Goal: Task Accomplishment & Management: Manage account settings

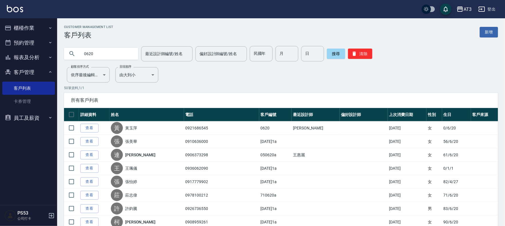
drag, startPoint x: 110, startPoint y: 55, endPoint x: 43, endPoint y: 44, distance: 67.8
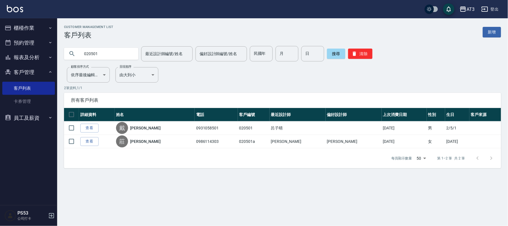
drag, startPoint x: 113, startPoint y: 52, endPoint x: 17, endPoint y: 42, distance: 95.8
click at [16, 41] on div "AT3 登出 櫃檯作業 打帳單 帳單列表 營業儀表板 現金收支登錄 高階收支登錄 材料自購登錄 每日結帳 排班表 現場電腦打卡 預約管理 預約管理 單日預約紀…" at bounding box center [254, 113] width 508 height 226
type input "030501"
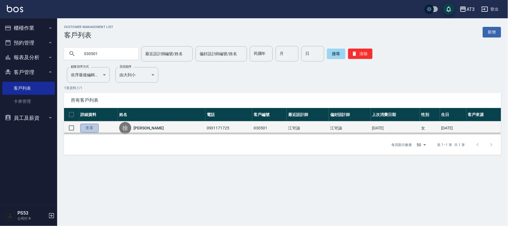
click at [92, 128] on link "查看" at bounding box center [89, 128] width 18 height 9
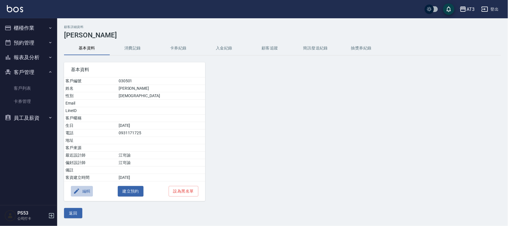
click at [86, 190] on button "編輯" at bounding box center [82, 191] width 22 height 11
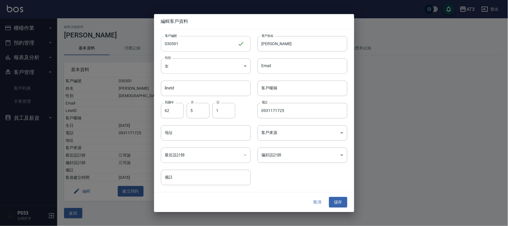
click at [191, 43] on input "030501" at bounding box center [199, 43] width 77 height 15
type input "030501a"
click at [344, 199] on button "儲存" at bounding box center [338, 202] width 18 height 11
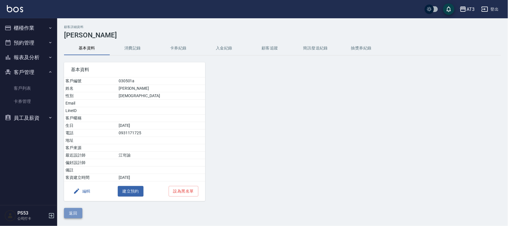
click at [67, 217] on button "返回" at bounding box center [73, 213] width 18 height 11
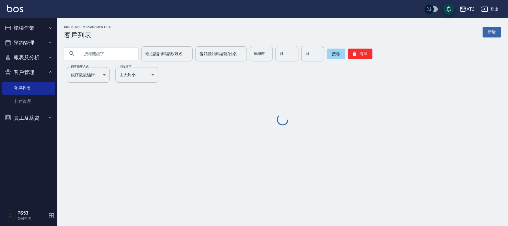
click at [105, 57] on input "text" at bounding box center [107, 53] width 54 height 15
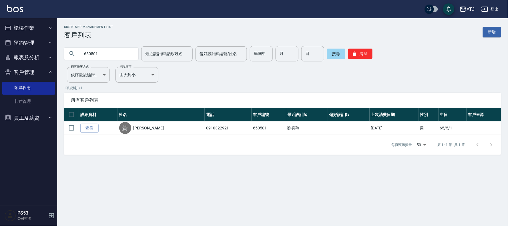
drag, startPoint x: 105, startPoint y: 55, endPoint x: 41, endPoint y: 53, distance: 63.2
click at [41, 53] on div "AT3 登出 櫃檯作業 打帳單 帳單列表 營業儀表板 現金收支登錄 高階收支登錄 材料自購登錄 每日結帳 排班表 現場電腦打卡 預約管理 預約管理 單日預約紀…" at bounding box center [254, 113] width 508 height 226
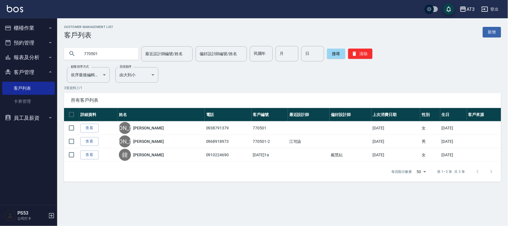
drag, startPoint x: 84, startPoint y: 55, endPoint x: 44, endPoint y: 55, distance: 40.0
click at [44, 55] on div "AT3 登出 櫃檯作業 打帳單 帳單列表 營業儀表板 現金收支登錄 高階收支登錄 材料自購登錄 每日結帳 排班表 現場電腦打卡 預約管理 預約管理 單日預約紀…" at bounding box center [254, 113] width 508 height 226
type input "910501"
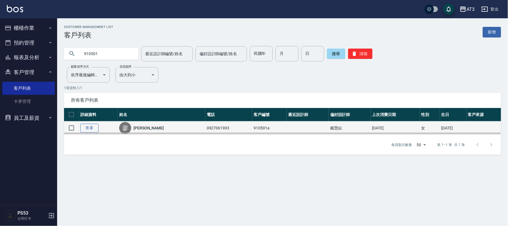
click at [96, 128] on link "查看" at bounding box center [89, 128] width 18 height 9
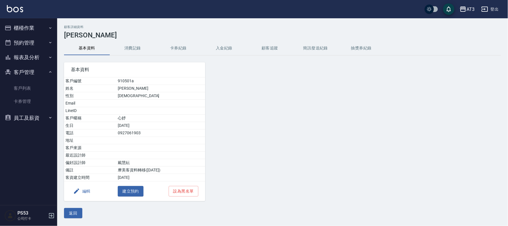
click at [85, 194] on button "編輯" at bounding box center [82, 191] width 22 height 11
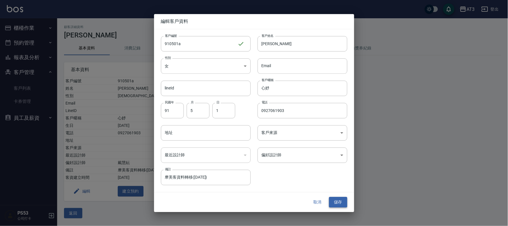
click at [335, 202] on button "儲存" at bounding box center [338, 202] width 18 height 11
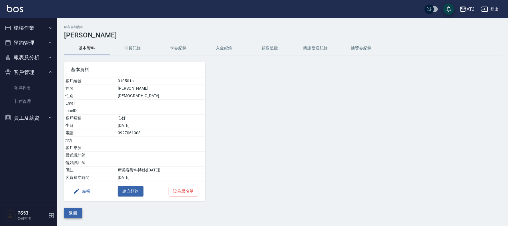
click at [73, 215] on button "返回" at bounding box center [73, 213] width 18 height 11
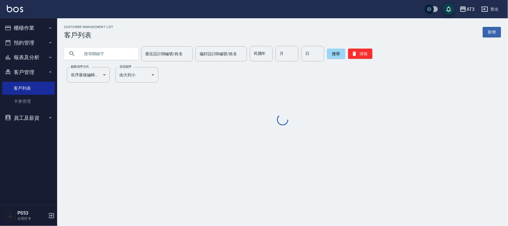
click at [117, 54] on input "text" at bounding box center [107, 53] width 54 height 15
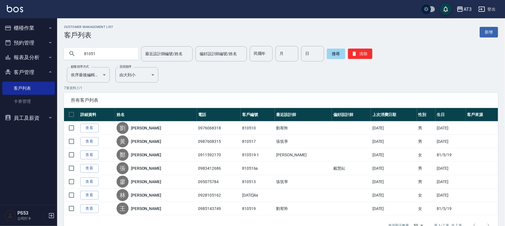
click at [113, 55] on input "81051" at bounding box center [107, 53] width 54 height 15
type input "810501"
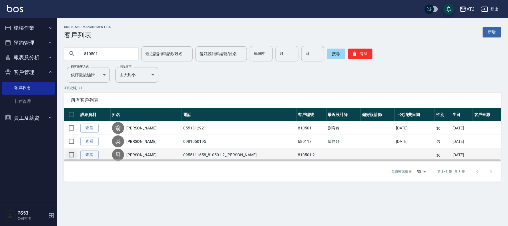
click at [70, 154] on input "checkbox" at bounding box center [72, 155] width 12 height 12
checkbox input "true"
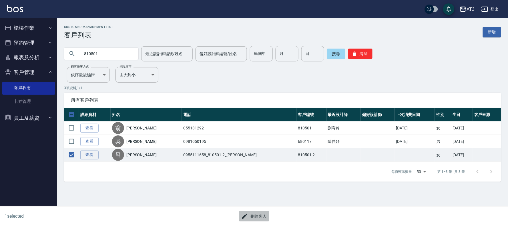
click at [256, 216] on button "刪除客人" at bounding box center [254, 216] width 30 height 11
drag, startPoint x: 121, startPoint y: 52, endPoint x: 0, endPoint y: 57, distance: 121.1
click at [0, 57] on div "AT3 登出 櫃檯作業 打帳單 帳單列表 營業儀表板 現金收支登錄 高階收支登錄 材料自購登錄 每日結帳 排班表 現場電腦打卡 預約管理 預約管理 單日預約紀…" at bounding box center [254, 113] width 508 height 226
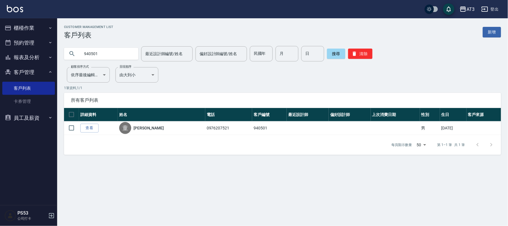
drag, startPoint x: 110, startPoint y: 55, endPoint x: 37, endPoint y: 56, distance: 72.1
click at [37, 56] on div "AT3 登出 櫃檯作業 打帳單 帳單列表 營業儀表板 現金收支登錄 高階收支登錄 材料自購登錄 每日結帳 排班表 現場電腦打卡 預約管理 預約管理 單日預約紀…" at bounding box center [254, 113] width 508 height 226
type input "840501"
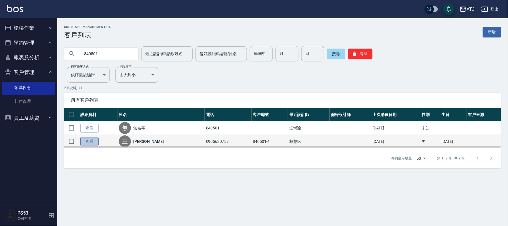
click at [92, 139] on link "查看" at bounding box center [89, 141] width 18 height 9
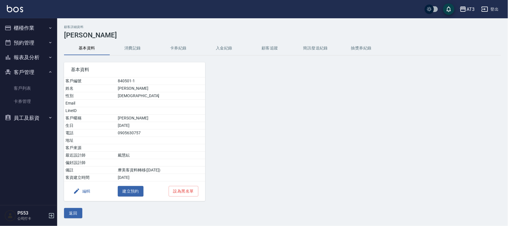
click at [81, 193] on button "編輯" at bounding box center [82, 191] width 22 height 11
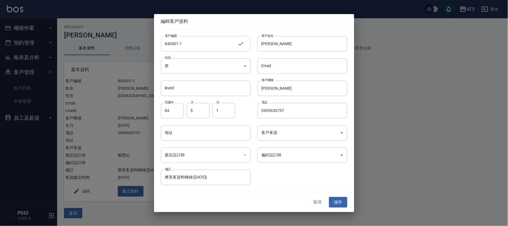
click at [199, 50] on input "840501-1" at bounding box center [199, 43] width 77 height 15
type input "[DATE]1a"
click at [338, 203] on button "儲存" at bounding box center [338, 202] width 18 height 11
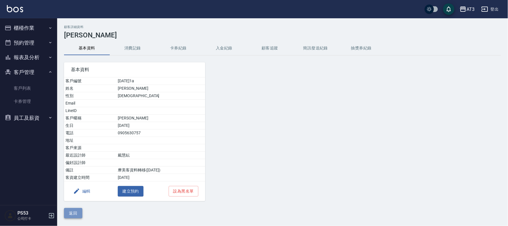
click at [72, 213] on button "返回" at bounding box center [73, 213] width 18 height 11
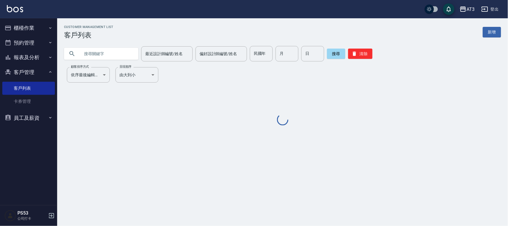
drag, startPoint x: 108, startPoint y: 53, endPoint x: 110, endPoint y: 56, distance: 4.1
click at [109, 54] on input "text" at bounding box center [107, 53] width 54 height 15
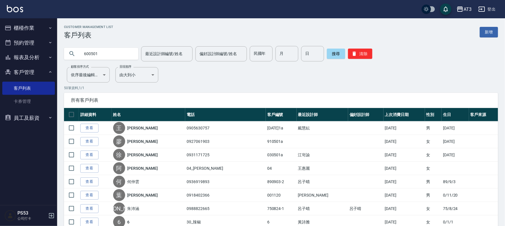
type input "600501"
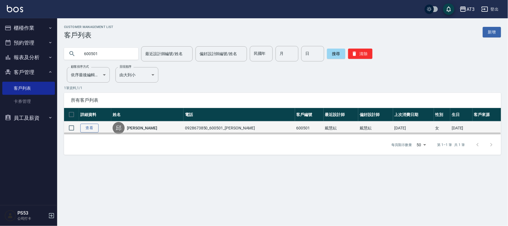
click at [89, 129] on link "查看" at bounding box center [89, 128] width 18 height 9
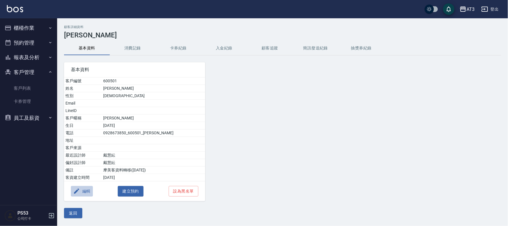
click at [82, 192] on button "編輯" at bounding box center [82, 191] width 22 height 11
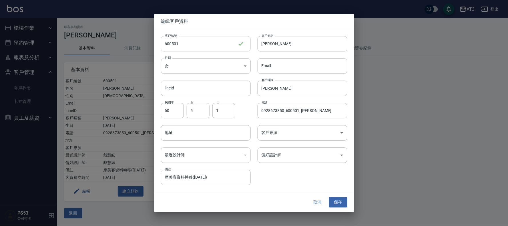
click at [196, 39] on input "600501" at bounding box center [199, 43] width 77 height 15
type input "600501a"
click at [344, 201] on button "儲存" at bounding box center [338, 202] width 18 height 11
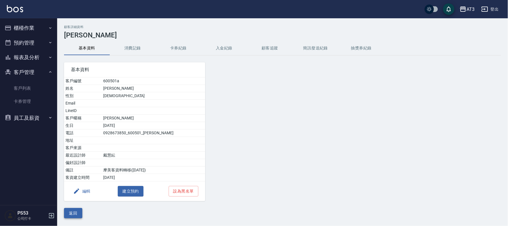
click at [78, 215] on button "返回" at bounding box center [73, 213] width 18 height 11
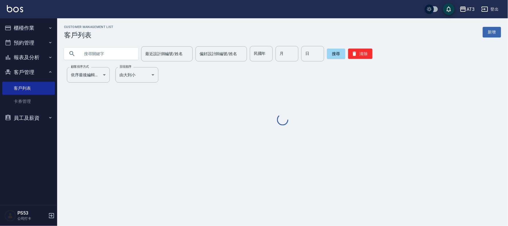
click at [111, 57] on input "text" at bounding box center [107, 53] width 54 height 15
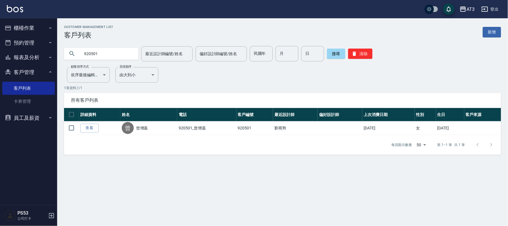
drag, startPoint x: 118, startPoint y: 52, endPoint x: 0, endPoint y: 53, distance: 117.9
click at [0, 53] on div "AT3 登出 櫃檯作業 打帳單 帳單列表 營業儀表板 現金收支登錄 高階收支登錄 材料自購登錄 每日結帳 排班表 現場電腦打卡 預約管理 預約管理 單日預約紀…" at bounding box center [254, 113] width 508 height 226
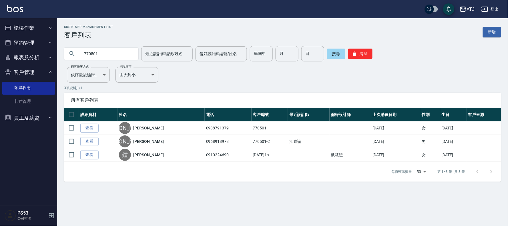
drag, startPoint x: 109, startPoint y: 57, endPoint x: 37, endPoint y: 55, distance: 72.1
click at [37, 55] on div "AT3 登出 櫃檯作業 打帳單 帳單列表 營業儀表板 現金收支登錄 高階收支登錄 材料自購登錄 每日結帳 排班表 現場電腦打卡 預約管理 預約管理 單日預約紀…" at bounding box center [254, 113] width 508 height 226
type input "860501"
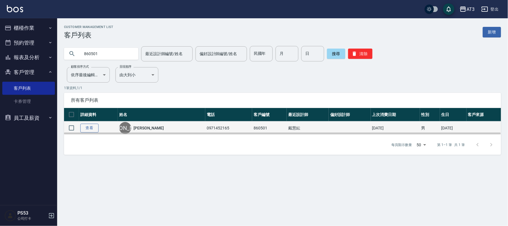
click at [92, 127] on link "查看" at bounding box center [89, 128] width 18 height 9
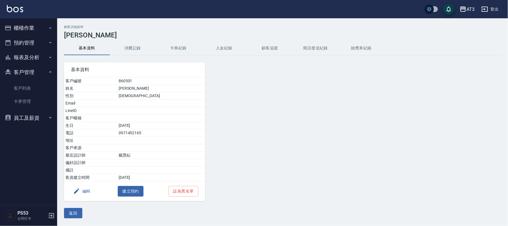
click at [84, 192] on button "編輯" at bounding box center [82, 191] width 22 height 11
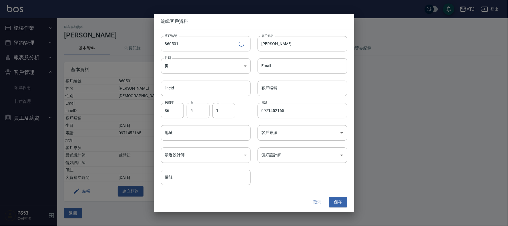
click at [201, 46] on input "860501" at bounding box center [200, 43] width 78 height 15
type input "860501a"
click at [339, 202] on button "儲存" at bounding box center [338, 202] width 18 height 11
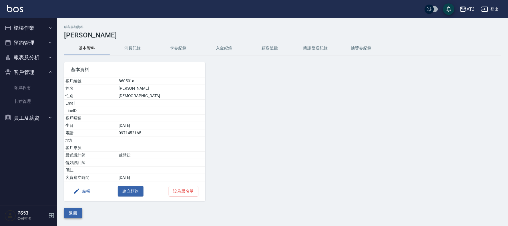
click at [78, 209] on div "顧客詳細資料 詹思庭 基本資料 消費記錄 卡券紀錄 入金紀錄 顧客追蹤 簡訊發送紀錄 抽獎券紀錄 基本資料 客戶編號 860501a 姓名 詹思庭 性別 MA…" at bounding box center [282, 121] width 451 height 193
click at [75, 215] on button "返回" at bounding box center [73, 213] width 18 height 11
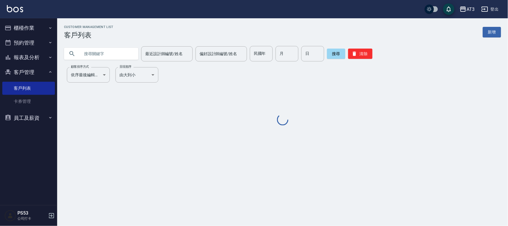
click at [113, 55] on input "text" at bounding box center [107, 53] width 54 height 15
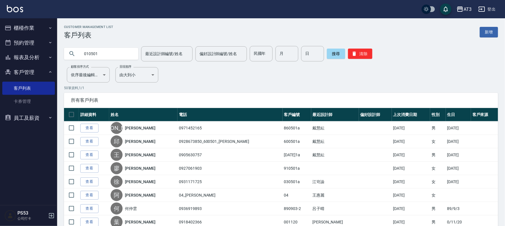
type input "010501"
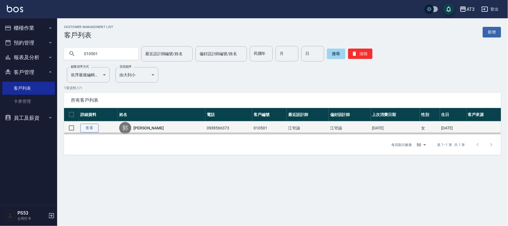
click at [90, 129] on link "查看" at bounding box center [89, 128] width 18 height 9
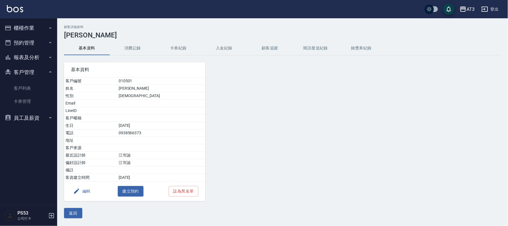
click at [85, 193] on button "編輯" at bounding box center [82, 191] width 22 height 11
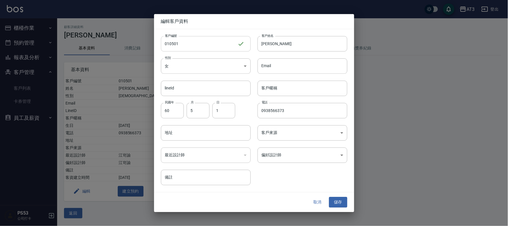
click at [190, 49] on input "010501" at bounding box center [199, 43] width 77 height 15
type input "010501a"
click at [333, 204] on button "儲存" at bounding box center [338, 202] width 18 height 11
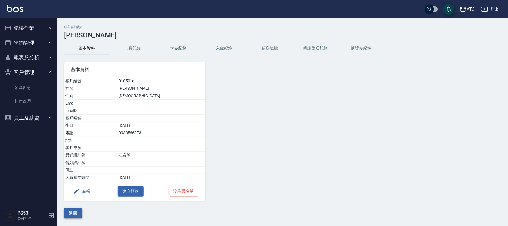
click at [77, 211] on button "返回" at bounding box center [73, 213] width 18 height 11
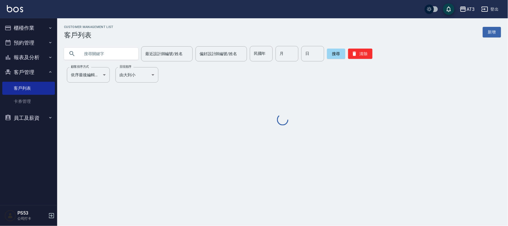
click at [112, 57] on input "text" at bounding box center [107, 53] width 54 height 15
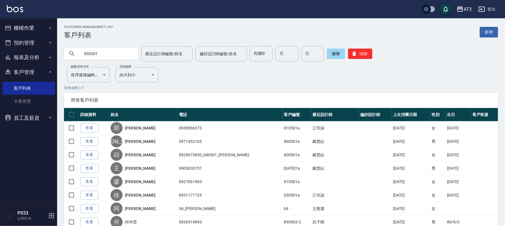
type input "850501"
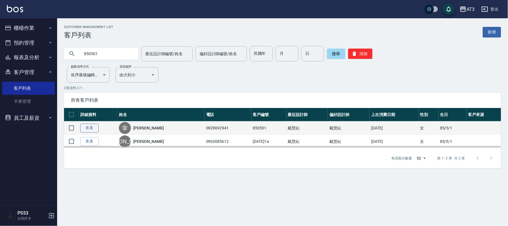
click at [92, 127] on link "查看" at bounding box center [89, 128] width 18 height 9
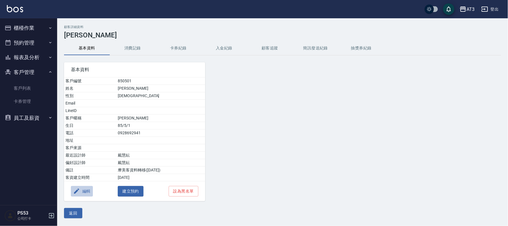
click at [84, 192] on button "編輯" at bounding box center [82, 191] width 22 height 11
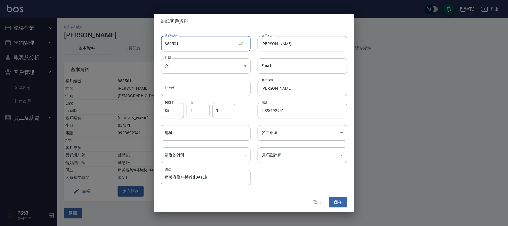
click at [184, 45] on input "850501" at bounding box center [199, 43] width 77 height 15
type input "850501a"
click at [342, 203] on button "儲存" at bounding box center [338, 202] width 18 height 11
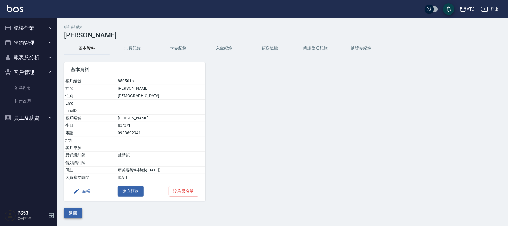
click at [73, 213] on button "返回" at bounding box center [73, 213] width 18 height 11
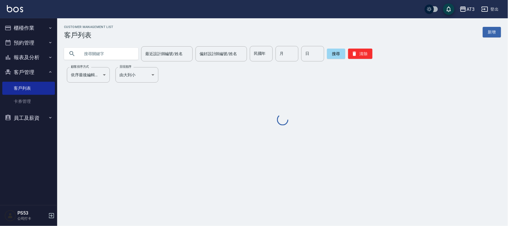
click at [90, 56] on input "text" at bounding box center [107, 53] width 54 height 15
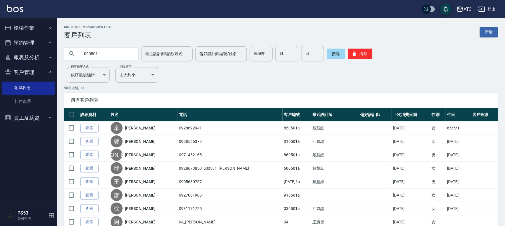
type input "090501"
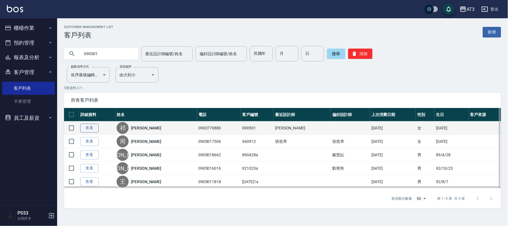
click at [87, 131] on link "查看" at bounding box center [89, 128] width 18 height 9
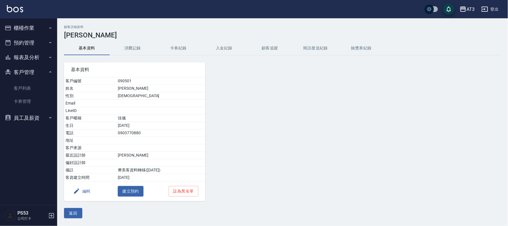
click at [83, 190] on button "編輯" at bounding box center [82, 191] width 22 height 11
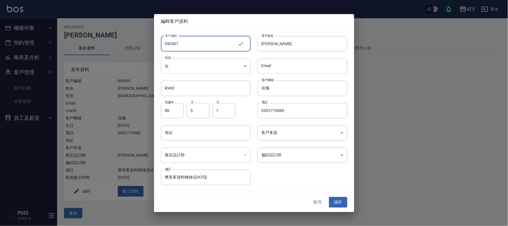
click at [194, 41] on input "090501" at bounding box center [199, 43] width 77 height 15
type input "090501a"
click at [337, 203] on button "儲存" at bounding box center [338, 202] width 18 height 11
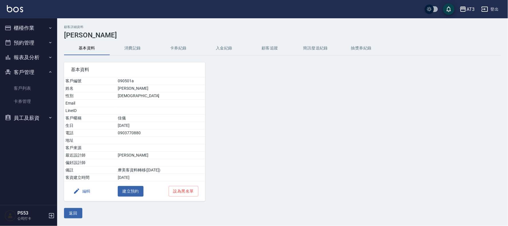
click at [70, 209] on button "返回" at bounding box center [73, 213] width 18 height 11
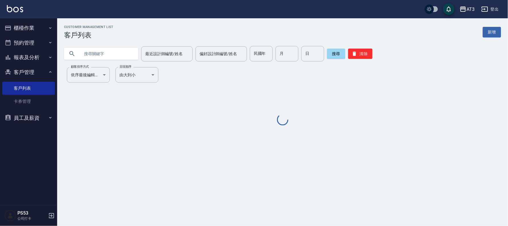
click at [111, 52] on input "text" at bounding box center [107, 53] width 54 height 15
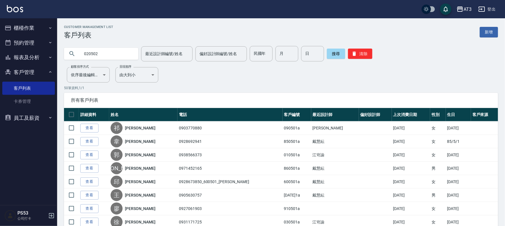
type input "020502"
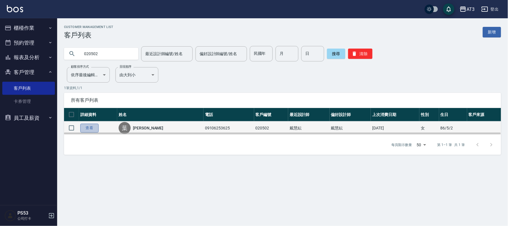
click at [86, 130] on link "查看" at bounding box center [89, 128] width 18 height 9
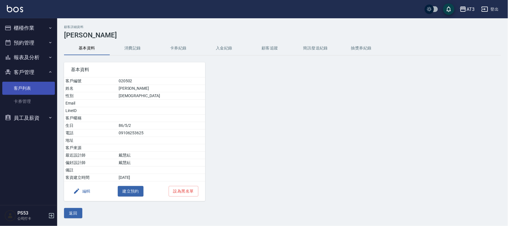
click at [37, 88] on link "客戶列表" at bounding box center [28, 88] width 53 height 13
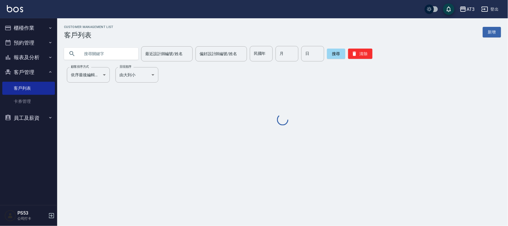
click at [132, 54] on input "text" at bounding box center [107, 53] width 54 height 15
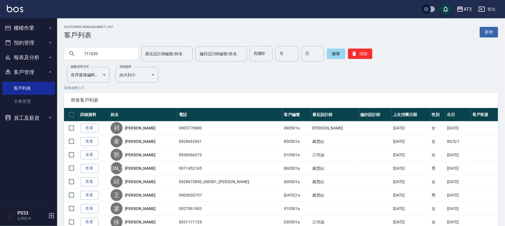
type input "711020"
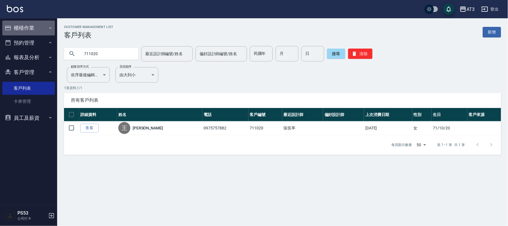
click at [42, 27] on button "櫃檯作業" at bounding box center [28, 28] width 53 height 15
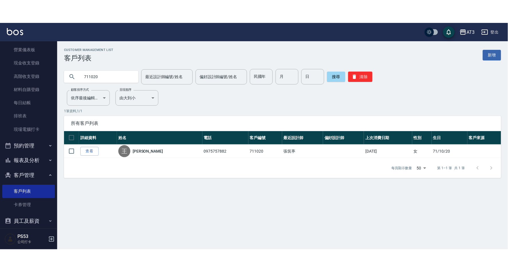
scroll to position [50, 0]
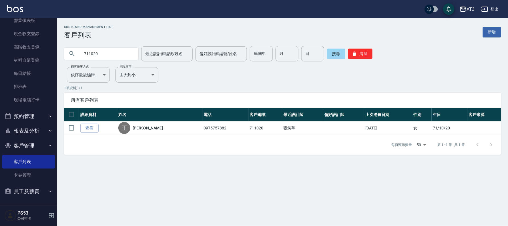
drag, startPoint x: 121, startPoint y: 149, endPoint x: 116, endPoint y: 146, distance: 5.5
click at [121, 149] on div "每頁顯示數量 50 50 第 1–1 筆 共 1 筆" at bounding box center [282, 145] width 437 height 20
click at [138, 52] on div "711020" at bounding box center [101, 54] width 74 height 12
click at [116, 52] on input "711020" at bounding box center [107, 53] width 54 height 15
click at [116, 51] on input "711020" at bounding box center [107, 53] width 54 height 15
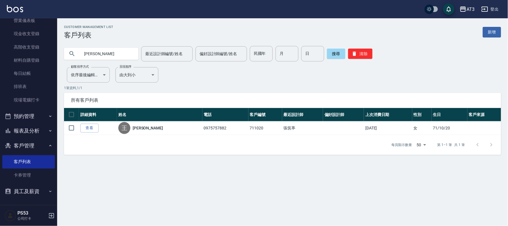
type input "陳佩妤"
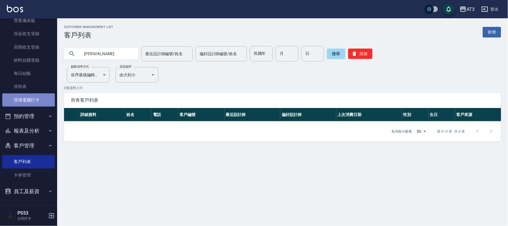
click at [42, 104] on link "現場電腦打卡" at bounding box center [28, 100] width 53 height 13
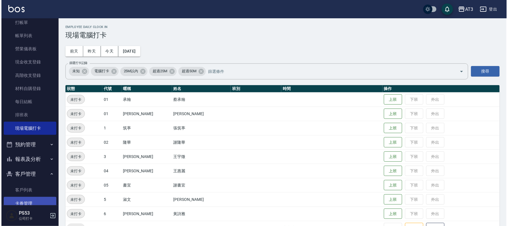
scroll to position [50, 0]
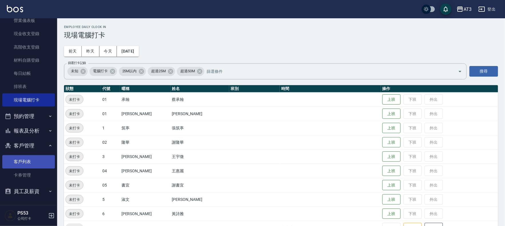
click at [35, 159] on link "客戶列表" at bounding box center [28, 161] width 53 height 13
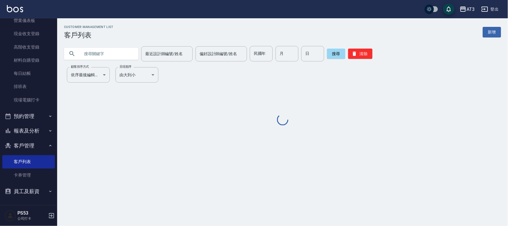
click at [110, 55] on input "text" at bounding box center [107, 53] width 54 height 15
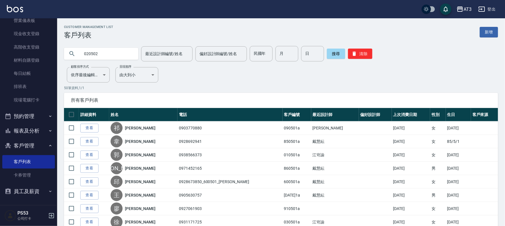
type input "020502"
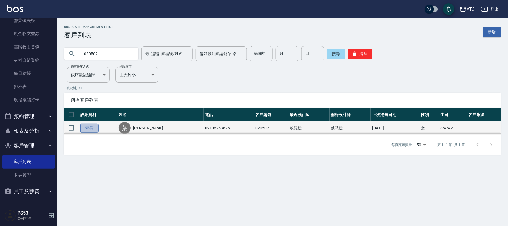
click at [90, 126] on link "查看" at bounding box center [89, 128] width 18 height 9
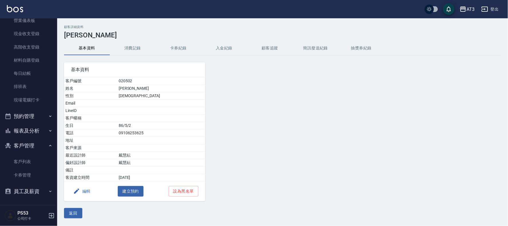
click at [82, 196] on button "編輯" at bounding box center [82, 191] width 22 height 11
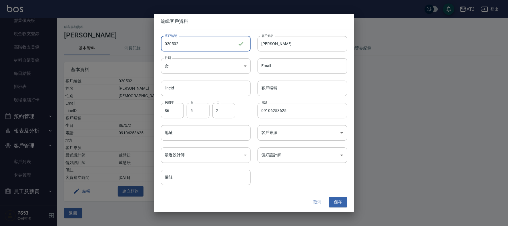
click at [203, 41] on input "020502" at bounding box center [199, 43] width 77 height 15
type input "020502a"
click at [339, 205] on button "儲存" at bounding box center [338, 202] width 18 height 11
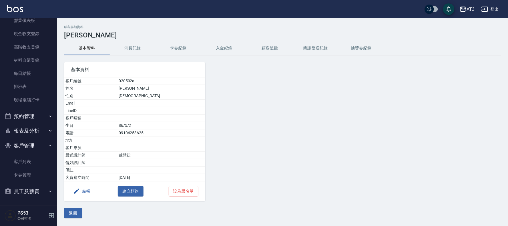
click at [86, 192] on button "編輯" at bounding box center [82, 191] width 22 height 11
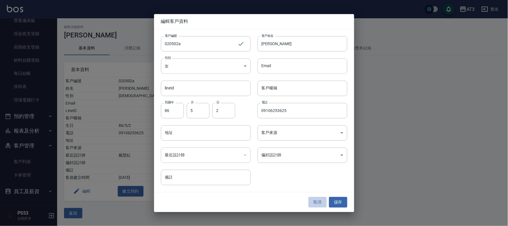
click at [314, 204] on button "取消" at bounding box center [318, 202] width 18 height 11
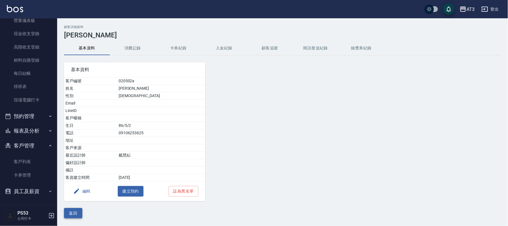
click at [75, 212] on button "返回" at bounding box center [73, 213] width 18 height 11
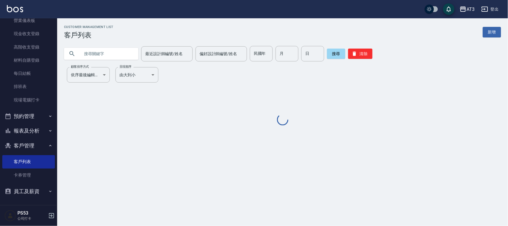
click at [134, 53] on input "text" at bounding box center [107, 53] width 54 height 15
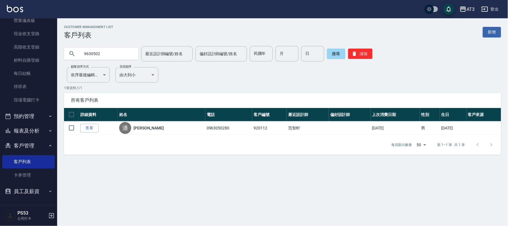
click at [115, 50] on input "9630502" at bounding box center [107, 53] width 54 height 15
click at [119, 54] on input "930502" at bounding box center [107, 53] width 54 height 15
click at [116, 53] on input "820502" at bounding box center [107, 53] width 54 height 15
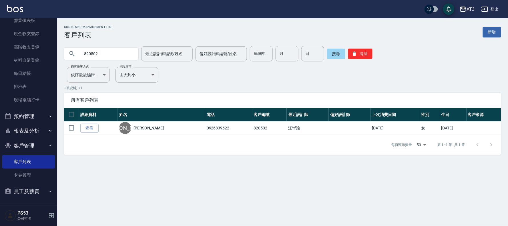
click at [116, 53] on input "820502" at bounding box center [107, 53] width 54 height 15
click at [116, 53] on input "730502" at bounding box center [107, 53] width 54 height 15
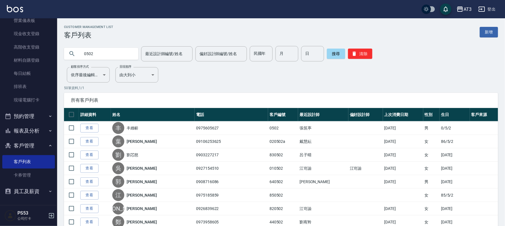
drag, startPoint x: 113, startPoint y: 53, endPoint x: 57, endPoint y: 58, distance: 55.7
click at [57, 58] on div "0502 最近設計師編號/姓名 最近設計師編號/姓名 偏好設計師編號/姓名 偏好設計師編號/姓名 民國年 民國年 月 月 日 日 搜尋 清除" at bounding box center [277, 50] width 441 height 22
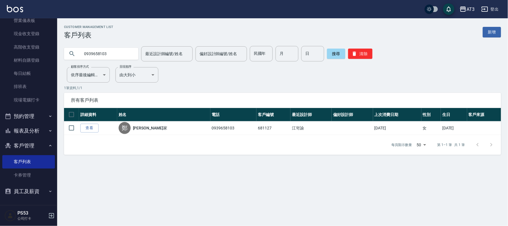
click at [131, 52] on input "0939658103" at bounding box center [107, 53] width 54 height 15
type input "0975605627"
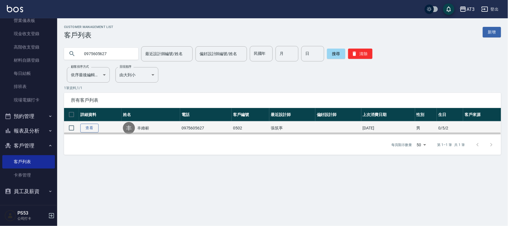
click at [83, 128] on link "查看" at bounding box center [89, 128] width 18 height 9
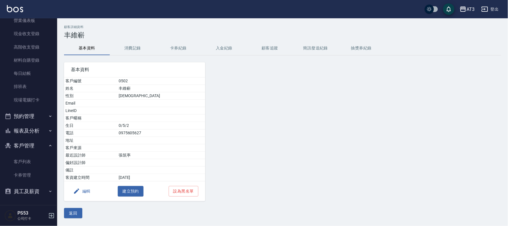
click at [84, 191] on button "編輯" at bounding box center [82, 191] width 22 height 11
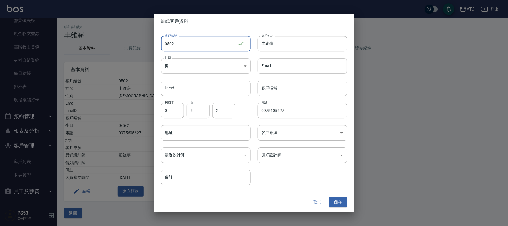
click at [184, 42] on input "0502" at bounding box center [199, 43] width 77 height 15
click at [164, 43] on input "0502" at bounding box center [199, 43] width 77 height 15
type input "000502"
click at [341, 204] on button "儲存" at bounding box center [338, 202] width 18 height 11
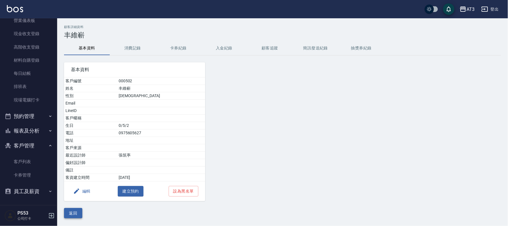
click at [75, 213] on button "返回" at bounding box center [73, 213] width 18 height 11
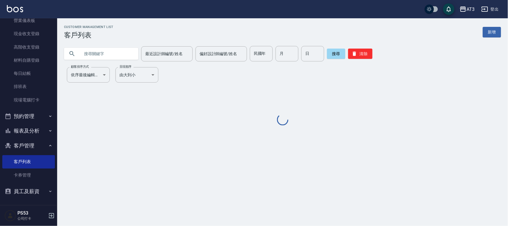
click at [130, 53] on input "text" at bounding box center [107, 53] width 54 height 15
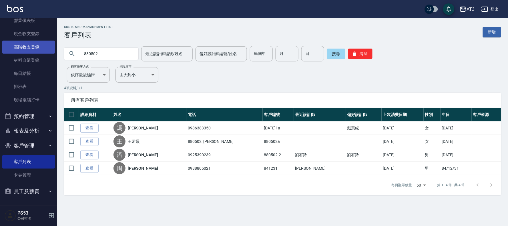
drag, startPoint x: 102, startPoint y: 55, endPoint x: 51, endPoint y: 52, distance: 51.6
click at [51, 52] on div "AT3 登出 櫃檯作業 打帳單 帳單列表 營業儀表板 現金收支登錄 高階收支登錄 材料自購登錄 每日結帳 排班表 現場電腦打卡 預約管理 預約管理 單日預約紀…" at bounding box center [254, 113] width 508 height 226
type input "960502"
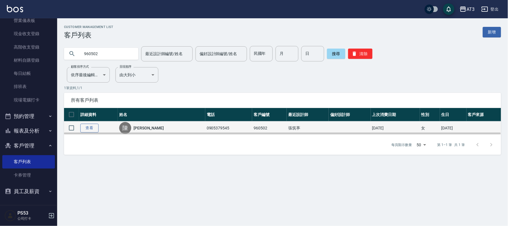
click at [89, 128] on link "查看" at bounding box center [89, 128] width 18 height 9
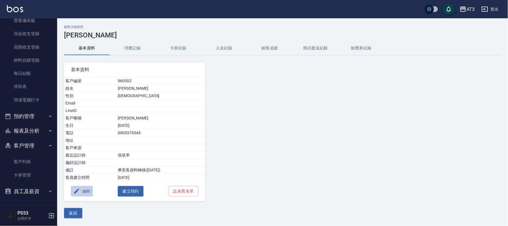
click at [87, 192] on button "編輯" at bounding box center [82, 191] width 22 height 11
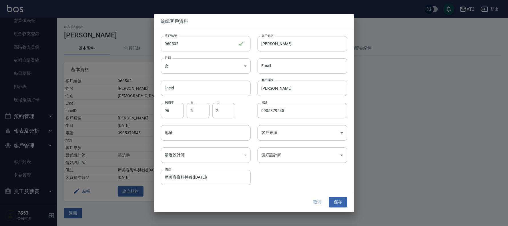
click at [197, 48] on input "960502" at bounding box center [199, 43] width 77 height 15
type input "960502a"
drag, startPoint x: 344, startPoint y: 198, endPoint x: 288, endPoint y: 183, distance: 57.7
click at [344, 198] on button "儲存" at bounding box center [338, 202] width 18 height 11
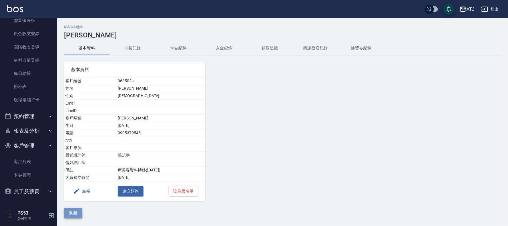
click at [78, 211] on button "返回" at bounding box center [73, 213] width 18 height 11
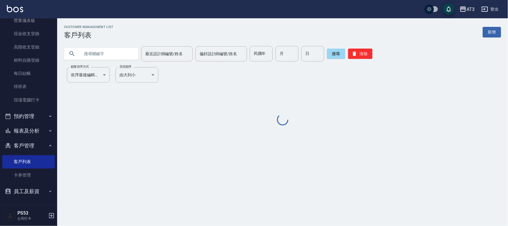
click at [116, 56] on input "text" at bounding box center [107, 53] width 54 height 15
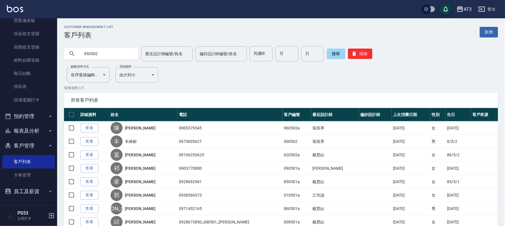
type input "950502"
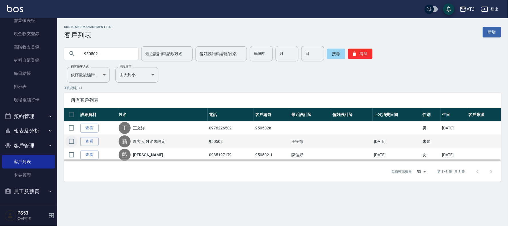
click at [69, 141] on input "checkbox" at bounding box center [72, 142] width 12 height 12
checkbox input "true"
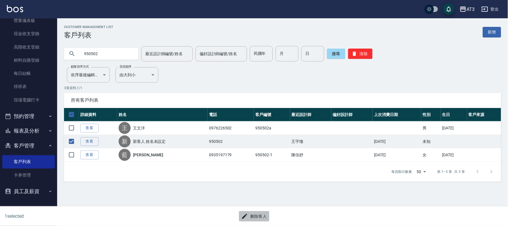
click at [255, 217] on button "刪除客人" at bounding box center [254, 216] width 30 height 11
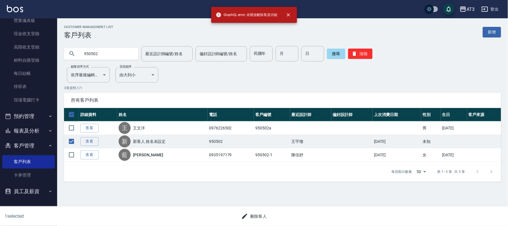
drag, startPoint x: 288, startPoint y: 13, endPoint x: 269, endPoint y: 11, distance: 18.7
click at [287, 14] on icon "close" at bounding box center [289, 15] width 6 height 6
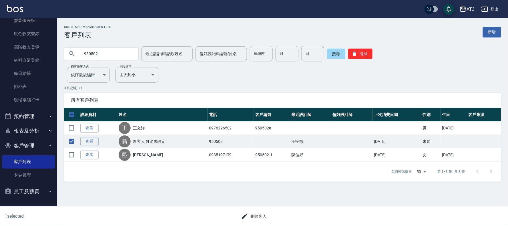
click at [497, 9] on button "登出" at bounding box center [490, 9] width 22 height 11
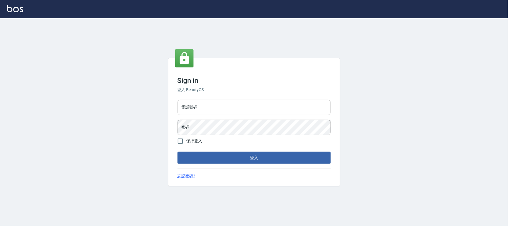
type input "032805930"
click at [242, 110] on input "032805930" at bounding box center [254, 107] width 153 height 15
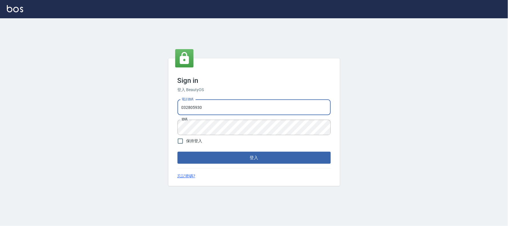
click at [242, 110] on input "032805930" at bounding box center [254, 107] width 153 height 15
type input "0912687699"
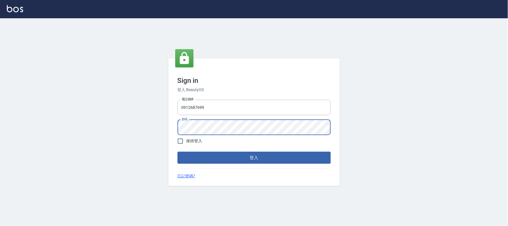
click at [178, 152] on button "登入" at bounding box center [254, 158] width 153 height 12
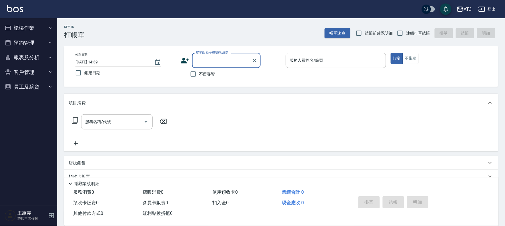
click at [18, 72] on button "客戶管理" at bounding box center [28, 72] width 53 height 15
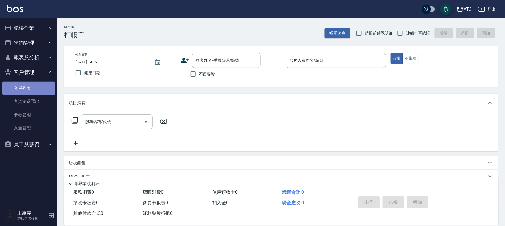
click at [20, 85] on link "客戶列表" at bounding box center [28, 88] width 53 height 13
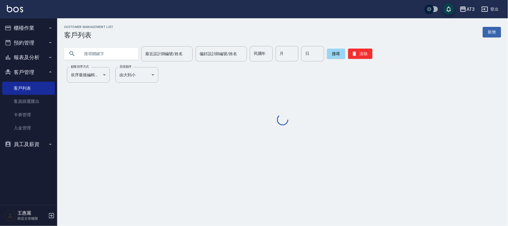
drag, startPoint x: 130, startPoint y: 57, endPoint x: 60, endPoint y: 39, distance: 71.7
click at [129, 57] on input "text" at bounding box center [107, 53] width 54 height 15
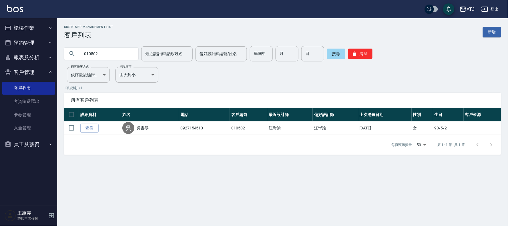
click at [108, 56] on input "010502" at bounding box center [107, 53] width 54 height 15
click at [108, 55] on input "010502" at bounding box center [107, 53] width 54 height 15
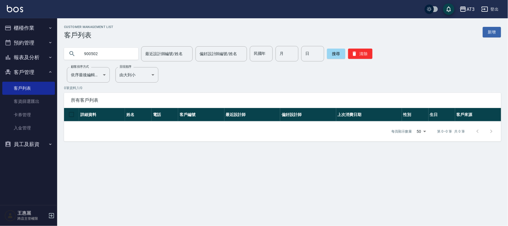
click at [122, 52] on input "900502" at bounding box center [107, 53] width 54 height 15
click at [112, 54] on input "95002" at bounding box center [107, 53] width 54 height 15
click at [115, 53] on input "900502" at bounding box center [107, 53] width 54 height 15
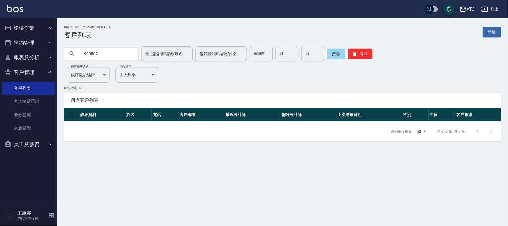
click at [115, 53] on input "900502" at bounding box center [107, 53] width 54 height 15
type input "950502"
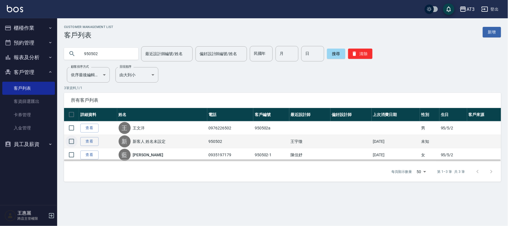
click at [72, 142] on input "checkbox" at bounding box center [72, 142] width 12 height 12
checkbox input "true"
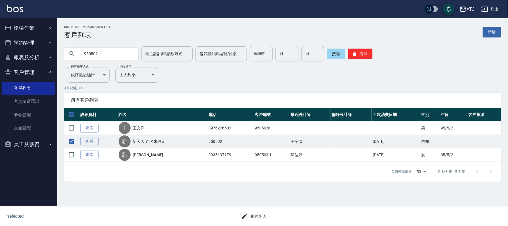
click at [261, 225] on div "1 selected 刪除客人" at bounding box center [254, 217] width 508 height 20
click at [258, 220] on button "刪除客人" at bounding box center [254, 216] width 30 height 11
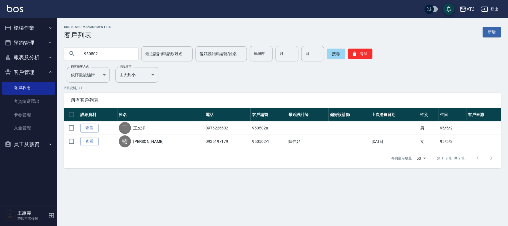
click at [118, 55] on input "950502" at bounding box center [107, 53] width 54 height 15
click at [118, 54] on input "950502" at bounding box center [107, 53] width 54 height 15
click at [113, 56] on input "950502" at bounding box center [107, 53] width 54 height 15
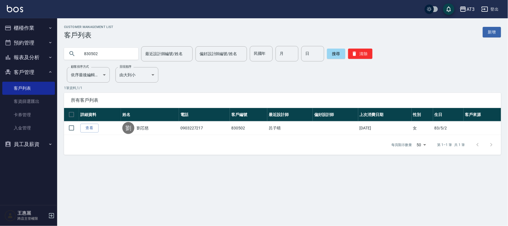
click at [87, 53] on input "830502" at bounding box center [107, 53] width 54 height 15
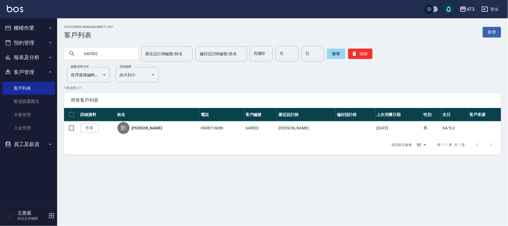
click at [109, 55] on input "640502" at bounding box center [107, 53] width 54 height 15
click at [108, 55] on input "640502" at bounding box center [107, 53] width 54 height 15
type input "8"
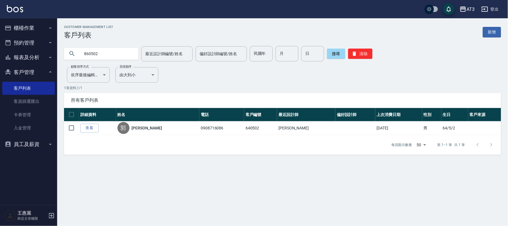
type input "860502"
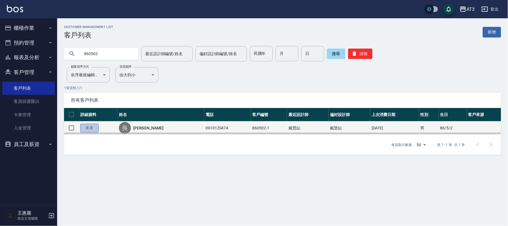
click at [94, 126] on link "查看" at bounding box center [89, 128] width 18 height 9
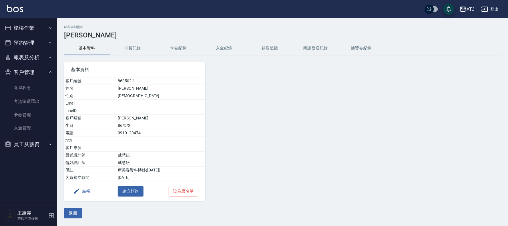
click at [84, 193] on button "編輯" at bounding box center [82, 191] width 22 height 11
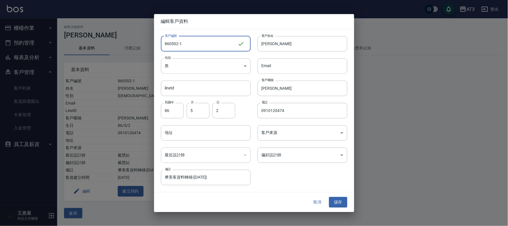
click at [213, 40] on input "860502-1" at bounding box center [199, 43] width 77 height 15
type input "[DATE]1a"
click at [337, 201] on button "儲存" at bounding box center [338, 202] width 18 height 11
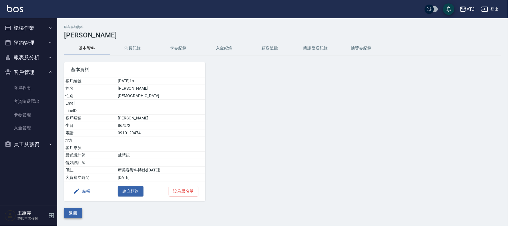
click at [72, 212] on button "返回" at bounding box center [73, 213] width 18 height 11
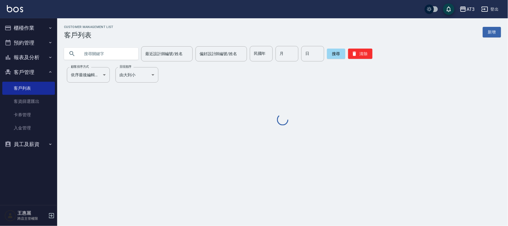
click at [98, 53] on input "text" at bounding box center [107, 53] width 54 height 15
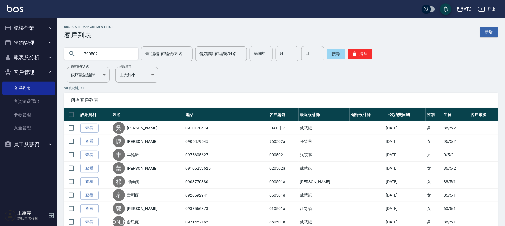
type input "790502"
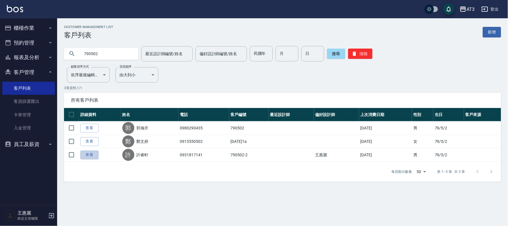
drag, startPoint x: 93, startPoint y: 153, endPoint x: 89, endPoint y: 157, distance: 6.1
click at [93, 153] on link "查看" at bounding box center [89, 155] width 18 height 9
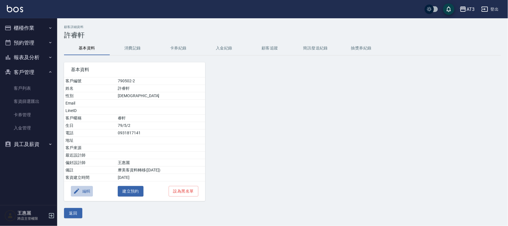
click at [82, 191] on button "編輯" at bounding box center [82, 191] width 22 height 11
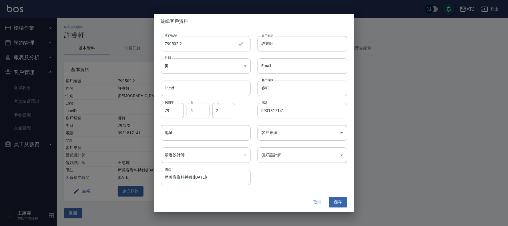
click at [204, 40] on input "790502-2" at bounding box center [199, 43] width 77 height 15
type input "[DATE]2a"
click at [340, 200] on button "儲存" at bounding box center [338, 202] width 18 height 11
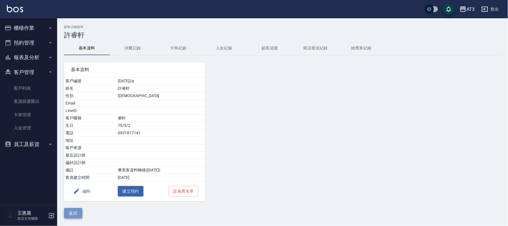
click at [82, 211] on button "返回" at bounding box center [73, 213] width 18 height 11
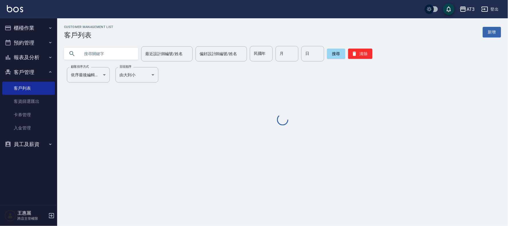
click at [84, 47] on input "text" at bounding box center [107, 53] width 54 height 15
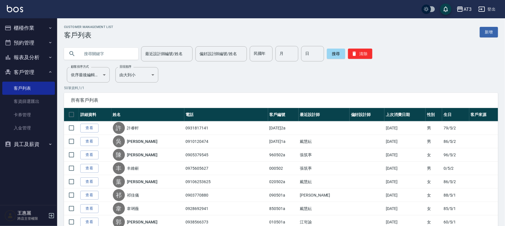
click at [88, 51] on input "text" at bounding box center [107, 53] width 54 height 15
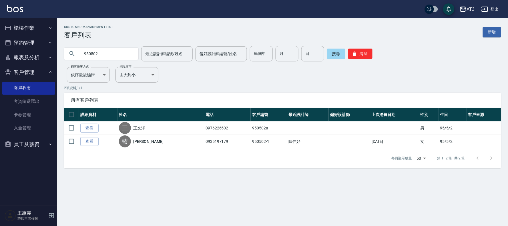
click at [86, 53] on input "950502" at bounding box center [107, 53] width 54 height 15
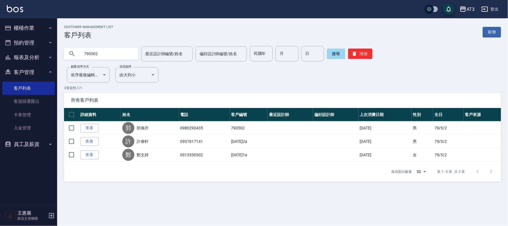
click at [102, 59] on input "790502" at bounding box center [107, 53] width 54 height 15
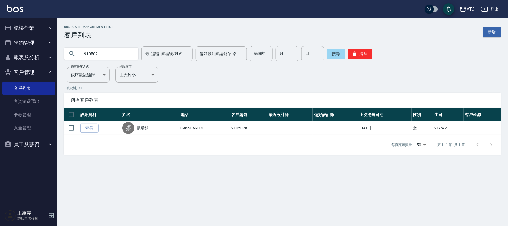
click at [99, 56] on input "910502" at bounding box center [107, 53] width 54 height 15
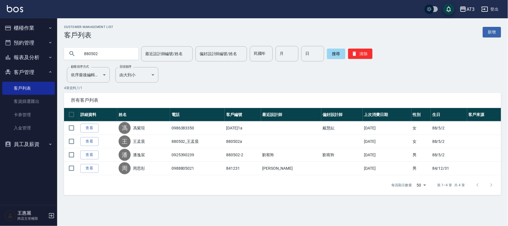
click at [94, 54] on input "880502" at bounding box center [107, 53] width 54 height 15
click at [94, 53] on input "880502" at bounding box center [107, 53] width 54 height 15
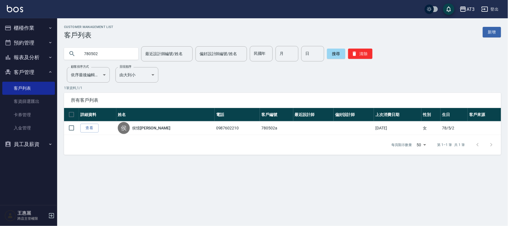
click at [96, 52] on input "780502" at bounding box center [107, 53] width 54 height 15
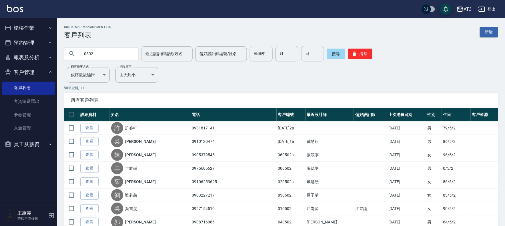
click at [96, 52] on input "0502" at bounding box center [107, 53] width 54 height 15
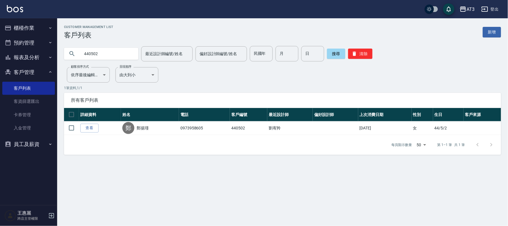
click at [108, 57] on input "440502" at bounding box center [107, 53] width 54 height 15
click at [107, 52] on input "720502" at bounding box center [107, 53] width 54 height 15
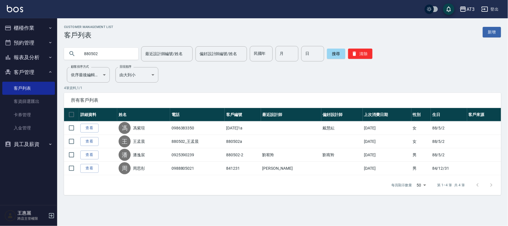
click at [96, 56] on input "880502" at bounding box center [107, 53] width 54 height 15
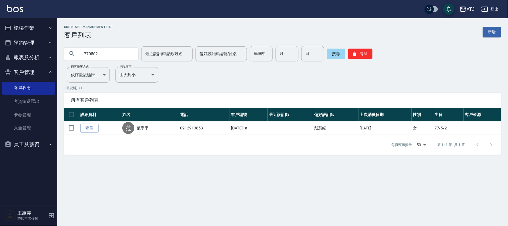
click at [114, 54] on input "770502" at bounding box center [107, 53] width 54 height 15
click at [120, 53] on input "650502" at bounding box center [107, 53] width 54 height 15
click at [118, 51] on input "810503" at bounding box center [107, 53] width 54 height 15
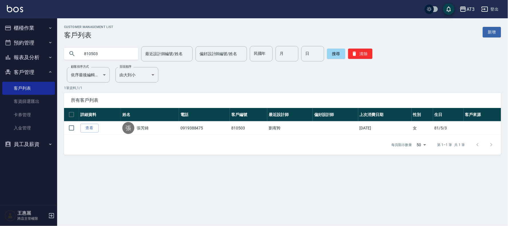
click at [118, 51] on input "810503" at bounding box center [107, 53] width 54 height 15
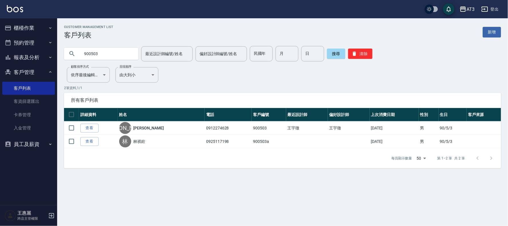
click at [118, 51] on input "900503" at bounding box center [107, 53] width 54 height 15
click at [118, 53] on input "900503" at bounding box center [107, 53] width 54 height 15
click at [123, 55] on input "900503" at bounding box center [107, 53] width 54 height 15
click at [124, 55] on input "900503" at bounding box center [107, 53] width 54 height 15
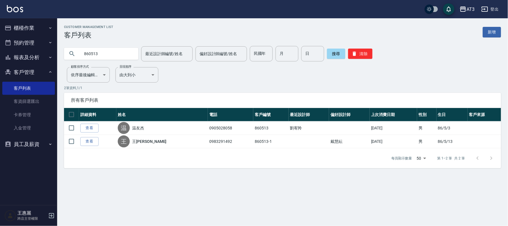
click at [119, 49] on input "860513" at bounding box center [107, 53] width 54 height 15
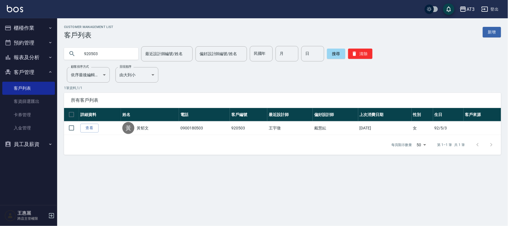
click at [119, 49] on input "920503" at bounding box center [107, 53] width 54 height 15
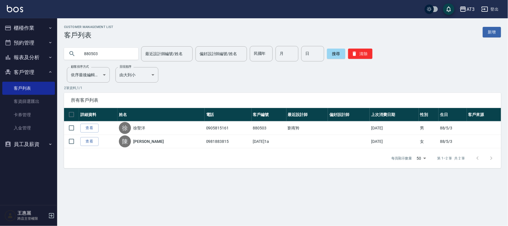
click at [110, 55] on input "880503" at bounding box center [107, 53] width 54 height 15
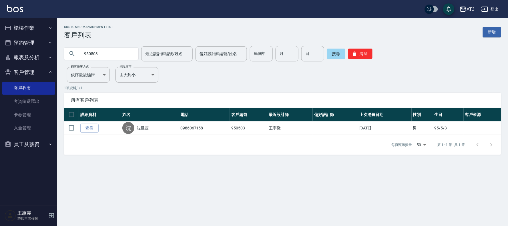
click at [112, 51] on input "950503" at bounding box center [107, 53] width 54 height 15
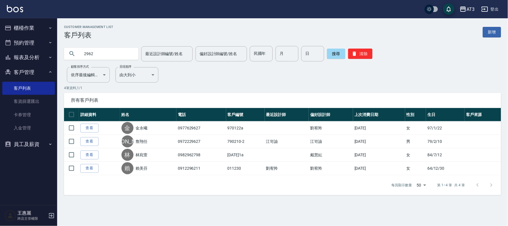
click at [102, 53] on input "2962" at bounding box center [107, 53] width 54 height 15
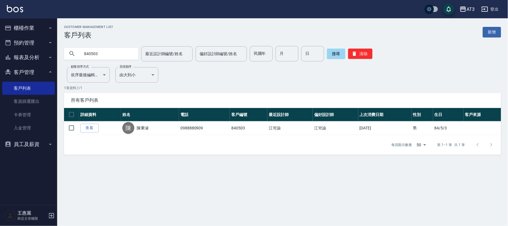
click at [113, 55] on input "840503" at bounding box center [107, 53] width 54 height 15
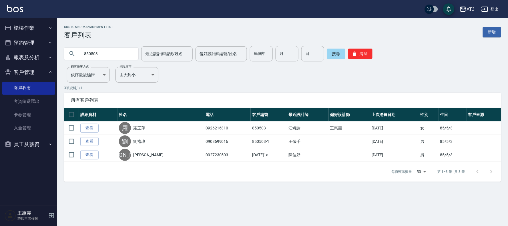
click at [106, 55] on input "850503" at bounding box center [107, 53] width 54 height 15
click at [102, 57] on input "850503" at bounding box center [107, 53] width 54 height 15
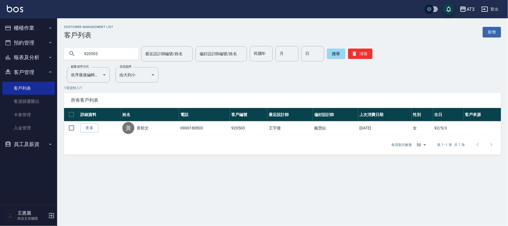
click at [102, 57] on input "920503" at bounding box center [107, 53] width 54 height 15
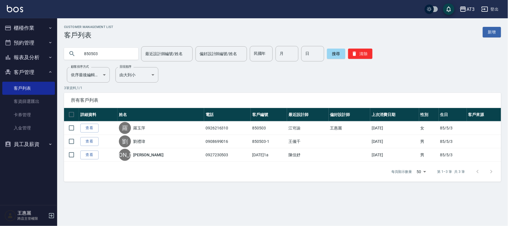
click at [107, 56] on input "850503" at bounding box center [107, 53] width 54 height 15
type input "970503"
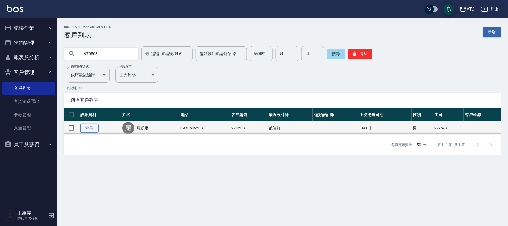
click at [83, 127] on link "查看" at bounding box center [89, 128] width 18 height 9
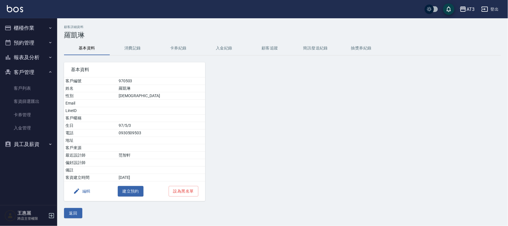
click at [84, 192] on button "編輯" at bounding box center [82, 191] width 22 height 11
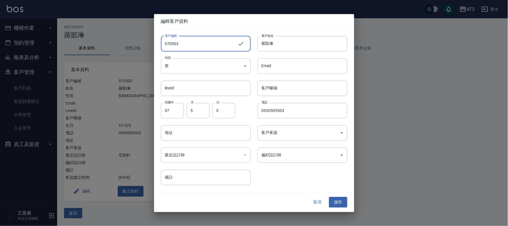
click at [185, 43] on input "970503" at bounding box center [199, 43] width 77 height 15
type input "970503a"
click at [338, 204] on button "儲存" at bounding box center [338, 202] width 18 height 11
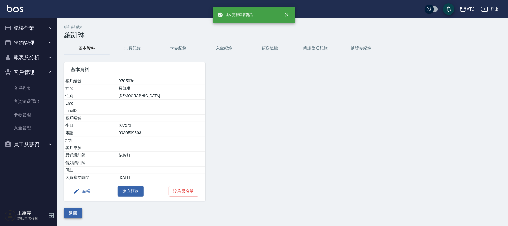
click at [70, 213] on button "返回" at bounding box center [73, 213] width 18 height 11
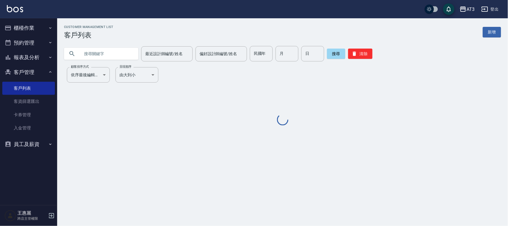
click at [120, 53] on input "text" at bounding box center [107, 53] width 54 height 15
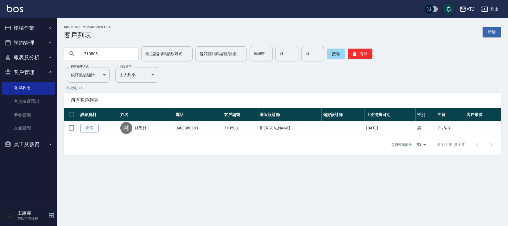
click at [120, 53] on input "710503" at bounding box center [107, 53] width 54 height 15
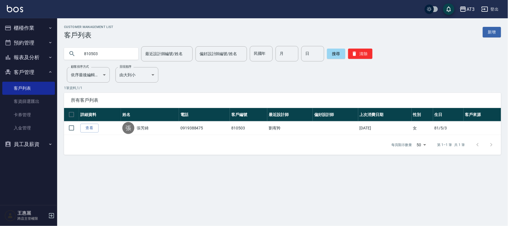
click at [120, 53] on input "810503" at bounding box center [107, 53] width 54 height 15
type input "8"
click at [120, 56] on input "030503" at bounding box center [107, 53] width 54 height 15
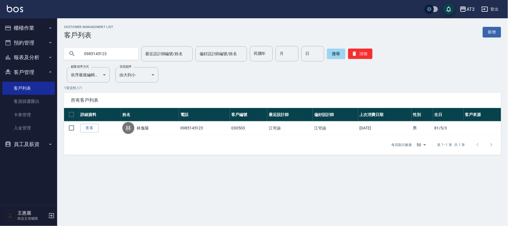
type input "0985145123"
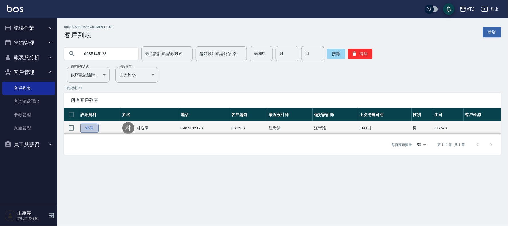
click at [89, 128] on link "查看" at bounding box center [89, 128] width 18 height 9
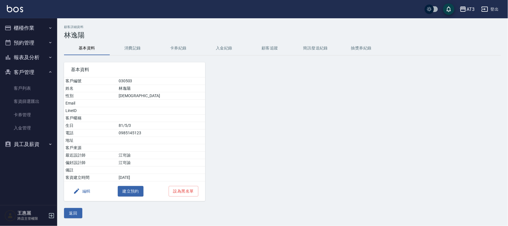
click at [85, 193] on button "編輯" at bounding box center [82, 191] width 22 height 11
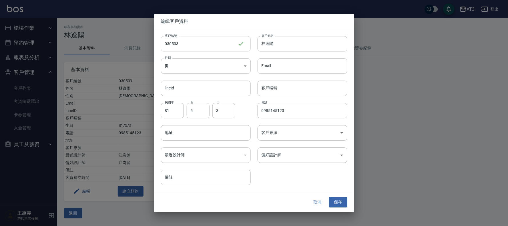
click at [186, 41] on input "030503" at bounding box center [199, 43] width 77 height 15
type input "030503a"
click at [338, 203] on button "儲存" at bounding box center [338, 202] width 18 height 11
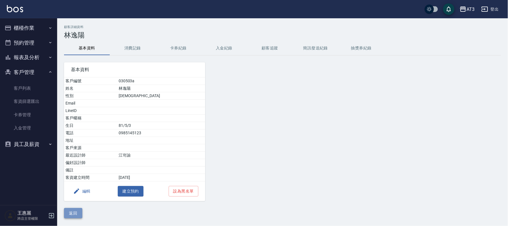
click at [68, 210] on button "返回" at bounding box center [73, 213] width 18 height 11
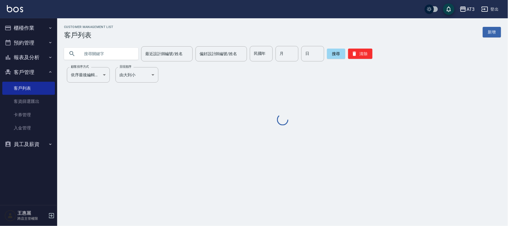
click at [126, 50] on input "text" at bounding box center [107, 53] width 54 height 15
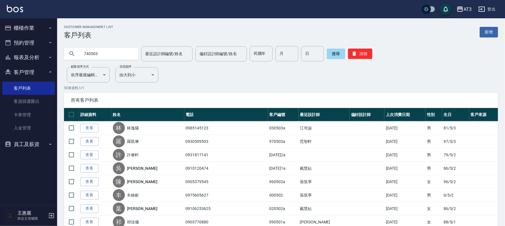
type input "740503"
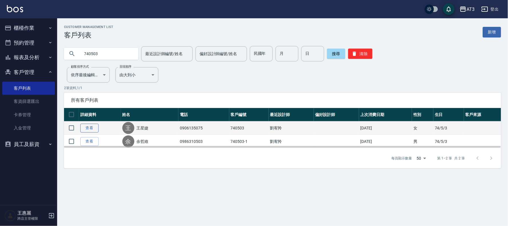
click at [90, 128] on link "查看" at bounding box center [89, 128] width 18 height 9
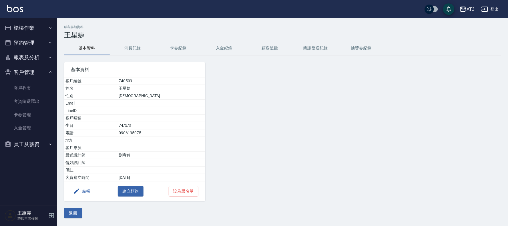
click at [88, 193] on button "編輯" at bounding box center [82, 191] width 22 height 11
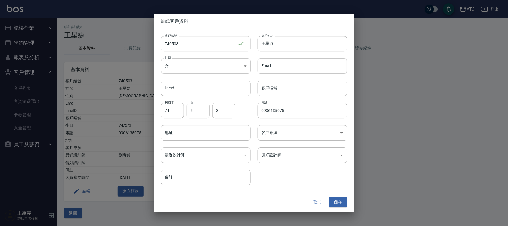
click at [191, 39] on input "740503" at bounding box center [199, 43] width 77 height 15
type input "740503a"
click at [340, 201] on button "儲存" at bounding box center [338, 202] width 18 height 11
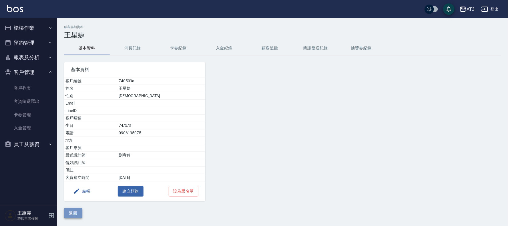
click at [77, 213] on button "返回" at bounding box center [73, 213] width 18 height 11
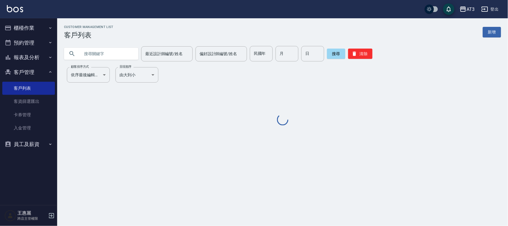
click at [104, 55] on input "text" at bounding box center [107, 53] width 54 height 15
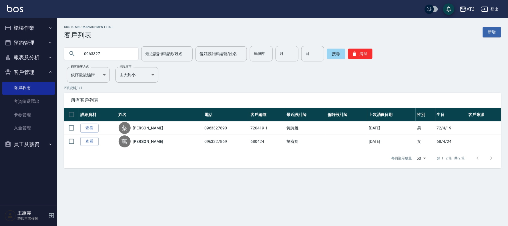
click at [114, 53] on input "0963327" at bounding box center [107, 53] width 54 height 15
type input "j"
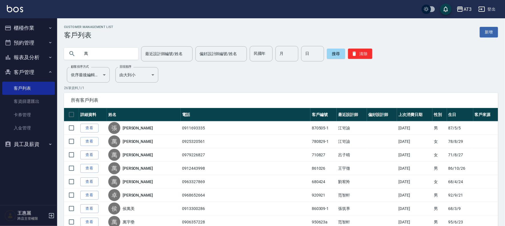
click at [103, 50] on input "萬" at bounding box center [107, 53] width 54 height 15
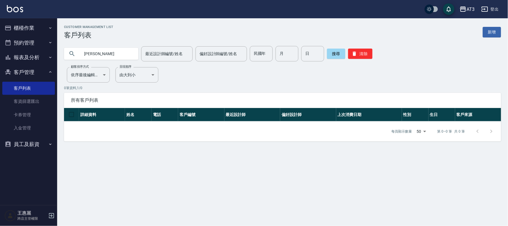
click at [120, 56] on input "[PERSON_NAME]" at bounding box center [107, 53] width 54 height 15
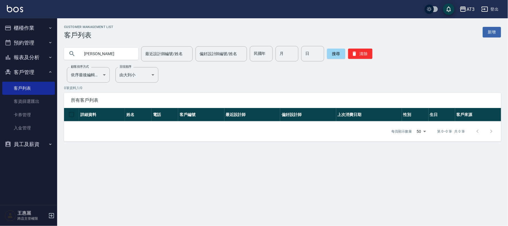
click at [120, 56] on input "[PERSON_NAME]" at bounding box center [107, 53] width 54 height 15
type input "0503"
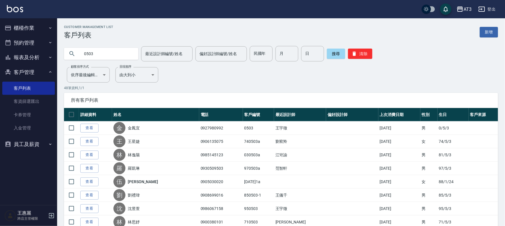
click at [93, 127] on link "查看" at bounding box center [89, 128] width 18 height 9
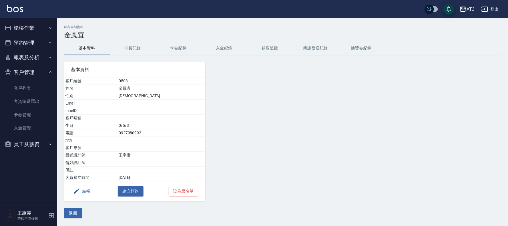
click at [87, 192] on button "編輯" at bounding box center [82, 191] width 22 height 11
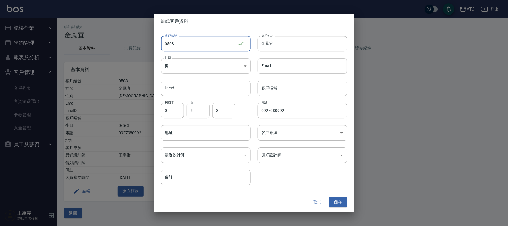
click at [192, 43] on input "0503" at bounding box center [199, 43] width 77 height 15
type input "0503a"
click at [338, 202] on button "儲存" at bounding box center [338, 202] width 18 height 11
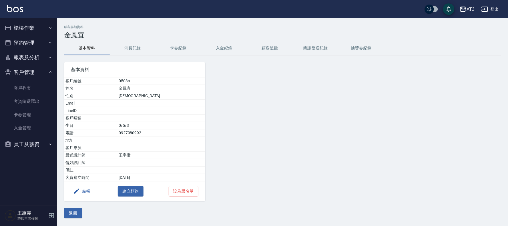
click at [78, 214] on button "返回" at bounding box center [73, 213] width 18 height 11
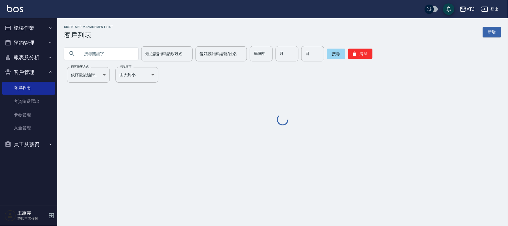
click at [119, 56] on input "text" at bounding box center [107, 53] width 54 height 15
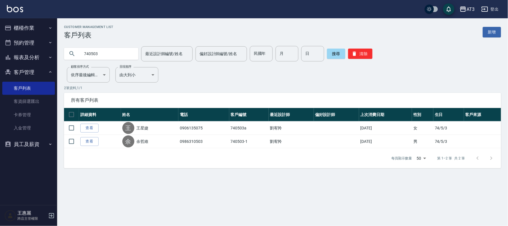
click at [111, 52] on input "740503" at bounding box center [107, 53] width 54 height 15
click at [119, 51] on input "830503" at bounding box center [107, 53] width 54 height 15
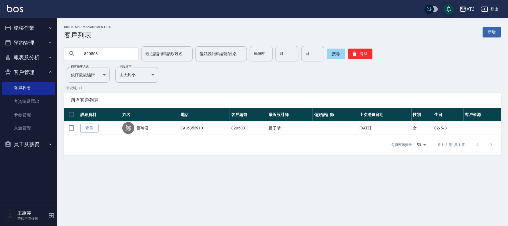
click at [120, 53] on input "820503" at bounding box center [107, 53] width 54 height 15
type input "940503"
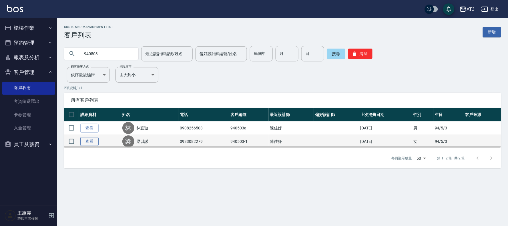
click at [92, 142] on link "查看" at bounding box center [89, 141] width 18 height 9
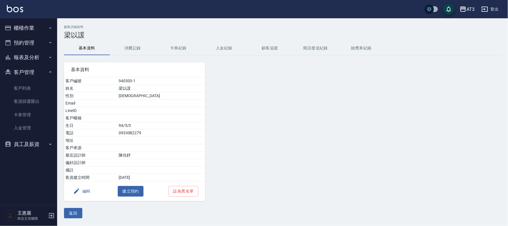
click at [83, 192] on button "編輯" at bounding box center [82, 191] width 22 height 11
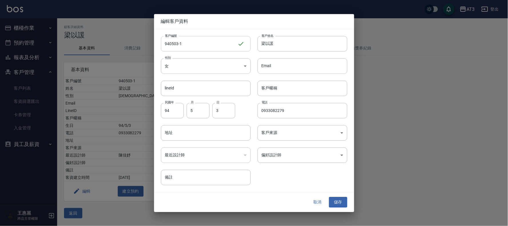
click at [184, 47] on input "940503-1" at bounding box center [199, 43] width 77 height 15
type input "[DATE]1a"
click at [336, 201] on button "儲存" at bounding box center [338, 202] width 18 height 11
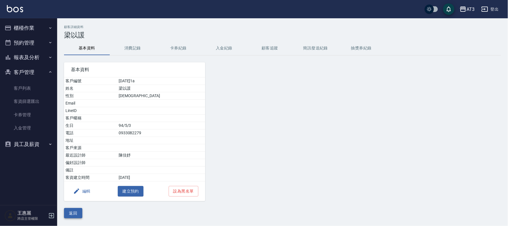
click at [73, 216] on button "返回" at bounding box center [73, 213] width 18 height 11
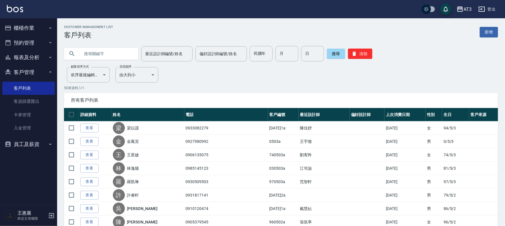
click at [120, 58] on input "text" at bounding box center [107, 53] width 54 height 15
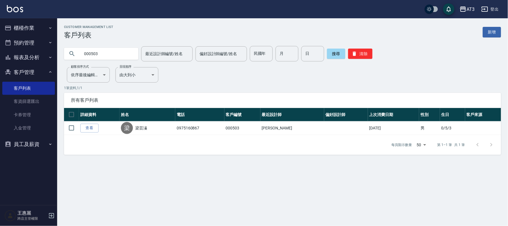
click at [129, 59] on input "000503" at bounding box center [107, 53] width 54 height 15
type input "0972108150"
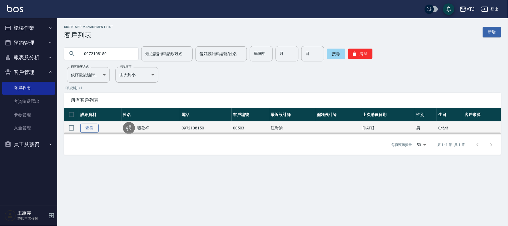
click at [85, 130] on link "查看" at bounding box center [89, 128] width 18 height 9
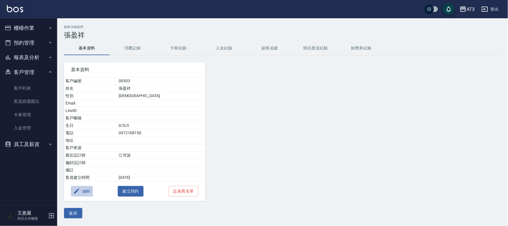
click at [87, 190] on button "編輯" at bounding box center [82, 191] width 22 height 11
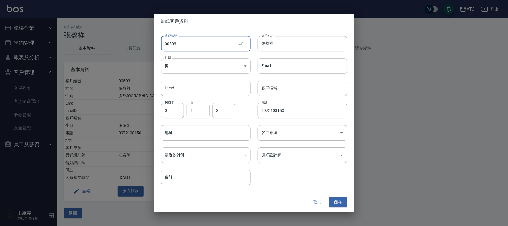
click at [163, 44] on input "00503" at bounding box center [199, 43] width 77 height 15
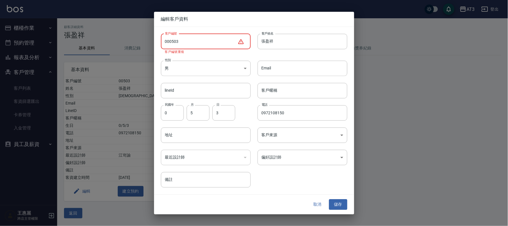
click at [184, 40] on input "000503" at bounding box center [199, 41] width 77 height 15
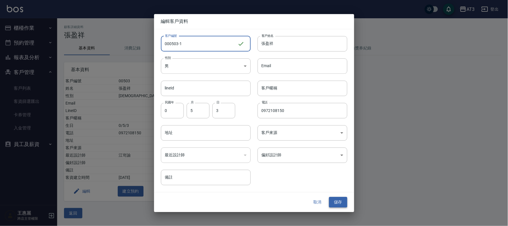
type input "000503-1"
click at [336, 199] on button "儲存" at bounding box center [338, 202] width 18 height 11
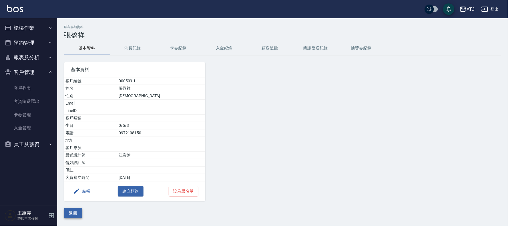
click at [76, 213] on button "返回" at bounding box center [73, 213] width 18 height 11
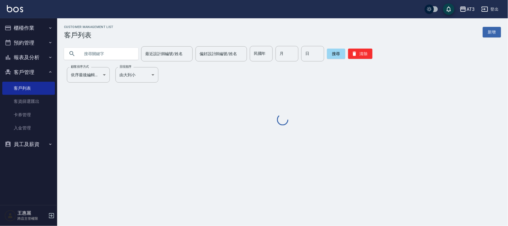
drag, startPoint x: 112, startPoint y: 52, endPoint x: 119, endPoint y: 65, distance: 15.0
click at [112, 53] on input "text" at bounding box center [107, 53] width 54 height 15
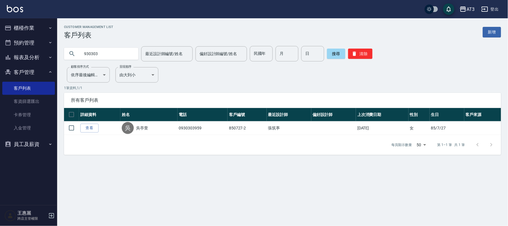
click at [104, 58] on input "930303" at bounding box center [107, 53] width 54 height 15
type input "970303"
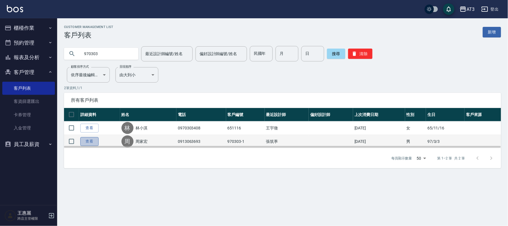
click at [88, 141] on link "查看" at bounding box center [89, 141] width 18 height 9
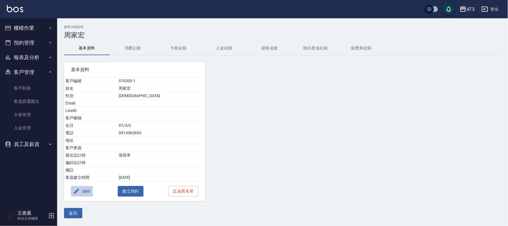
click at [85, 192] on button "編輯" at bounding box center [82, 191] width 22 height 11
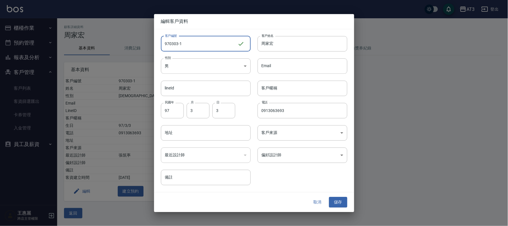
click at [194, 47] on input "970303-1" at bounding box center [199, 43] width 77 height 15
type input "[DATE]1a"
click at [338, 202] on button "儲存" at bounding box center [338, 202] width 18 height 11
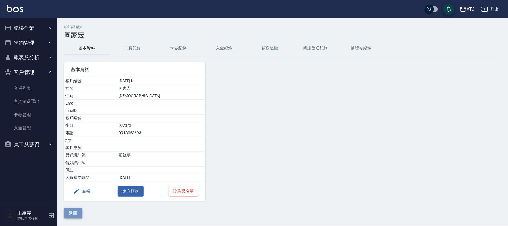
click at [75, 213] on button "返回" at bounding box center [73, 213] width 18 height 11
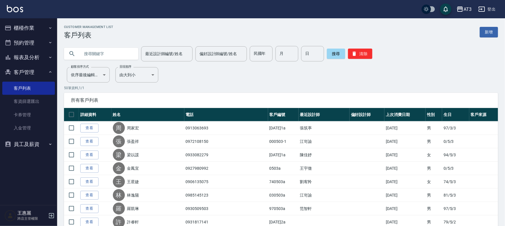
click at [84, 56] on input "text" at bounding box center [107, 53] width 54 height 15
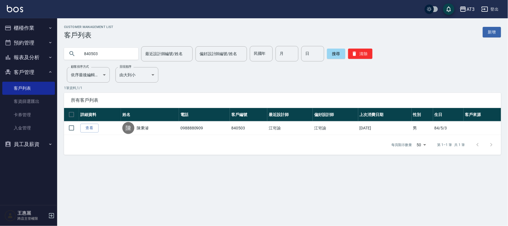
click at [98, 56] on input "840503" at bounding box center [107, 53] width 54 height 15
click at [98, 55] on input "840503" at bounding box center [107, 53] width 54 height 15
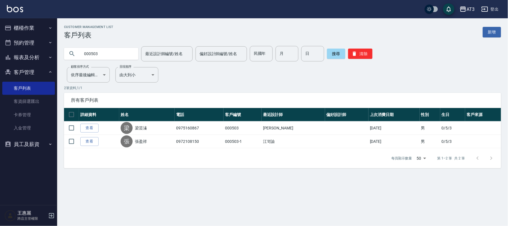
click at [110, 52] on input "000503" at bounding box center [107, 53] width 54 height 15
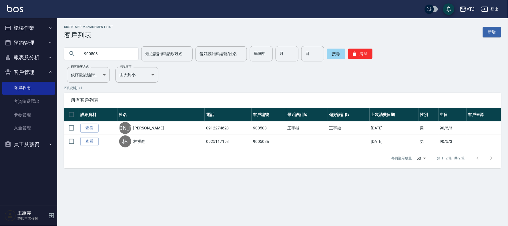
click at [116, 53] on input "900503" at bounding box center [107, 53] width 54 height 15
type input "880503"
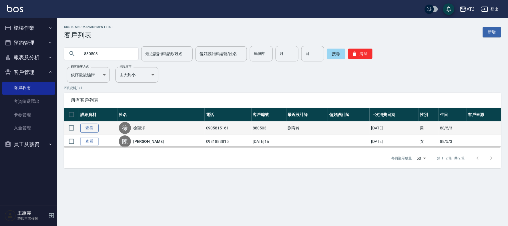
click at [93, 124] on link "查看" at bounding box center [89, 128] width 18 height 9
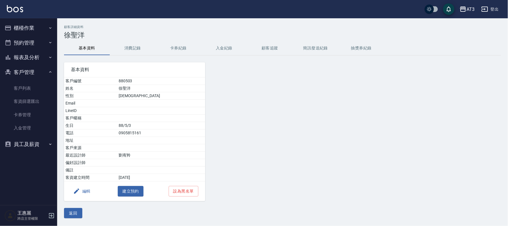
click at [83, 190] on button "編輯" at bounding box center [82, 191] width 22 height 11
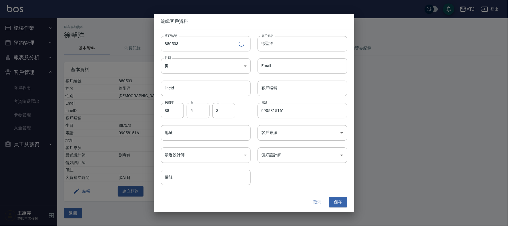
click at [217, 45] on input "880503" at bounding box center [200, 43] width 78 height 15
type input "880503a"
click at [348, 206] on div "取消 儲存" at bounding box center [254, 203] width 200 height 20
click at [344, 203] on button "儲存" at bounding box center [338, 202] width 18 height 11
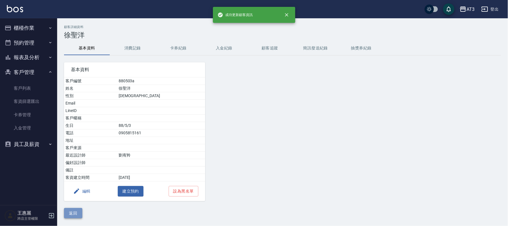
click at [79, 210] on button "返回" at bounding box center [73, 213] width 18 height 11
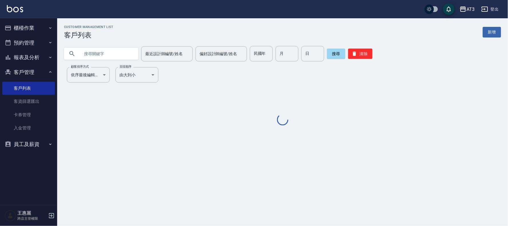
click at [120, 58] on input "text" at bounding box center [107, 53] width 54 height 15
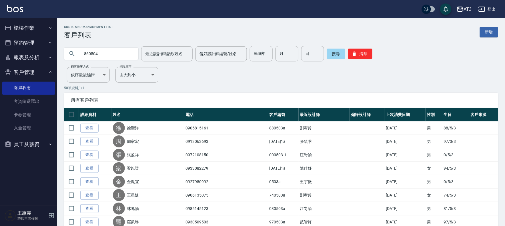
type input "860504"
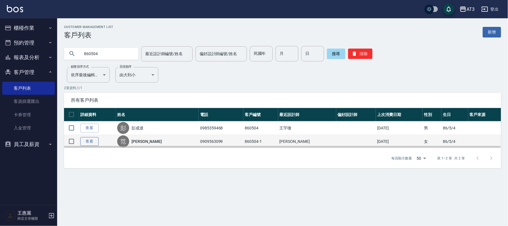
click at [95, 139] on link "查看" at bounding box center [89, 141] width 18 height 9
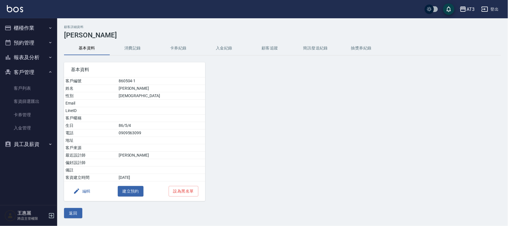
click at [88, 192] on button "編輯" at bounding box center [82, 191] width 22 height 11
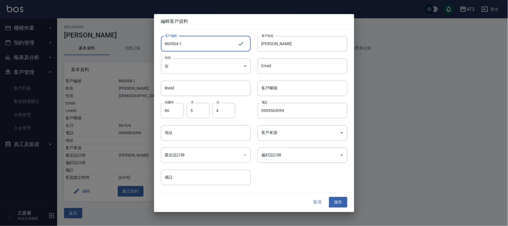
click at [199, 46] on input "860504-1" at bounding box center [199, 43] width 77 height 15
type input "[DATE]1a"
click at [338, 198] on button "儲存" at bounding box center [338, 202] width 18 height 11
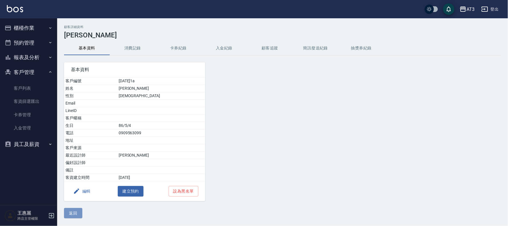
drag, startPoint x: 82, startPoint y: 215, endPoint x: 70, endPoint y: 209, distance: 13.7
click at [82, 215] on button "返回" at bounding box center [73, 213] width 18 height 11
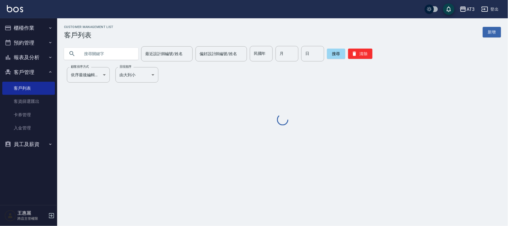
click at [102, 49] on input "text" at bounding box center [107, 53] width 54 height 15
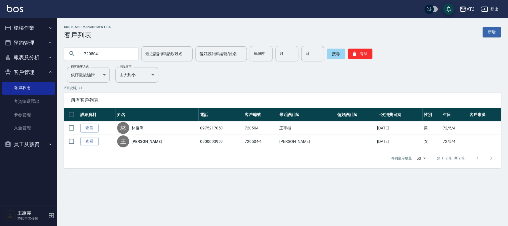
click at [103, 50] on input "720504" at bounding box center [107, 53] width 54 height 15
type input "010504"
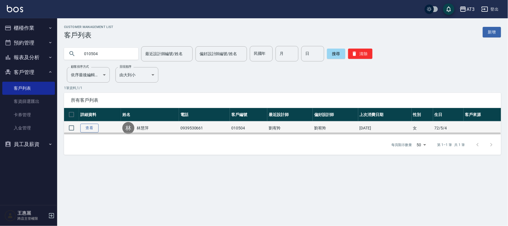
click at [90, 127] on link "查看" at bounding box center [89, 128] width 18 height 9
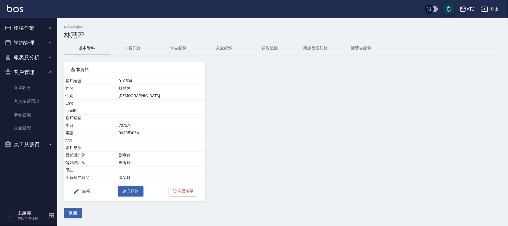
click at [88, 191] on button "編輯" at bounding box center [82, 191] width 22 height 11
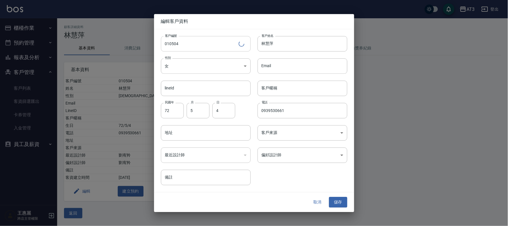
click at [205, 37] on input "010504" at bounding box center [200, 43] width 78 height 15
type input "010504a"
click at [340, 203] on button "儲存" at bounding box center [338, 202] width 18 height 11
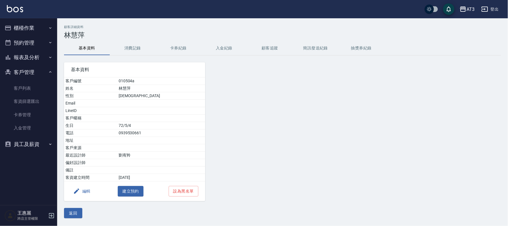
click at [70, 219] on div "顧客詳細資料 林慧萍 基本資料 消費記錄 卡券紀錄 入金紀錄 顧客追蹤 簡訊發送紀錄 抽獎券紀錄 基本資料 客戶編號 010504a 姓名 林慧萍 性別 [D…" at bounding box center [282, 121] width 451 height 207
click at [71, 215] on button "返回" at bounding box center [73, 213] width 18 height 11
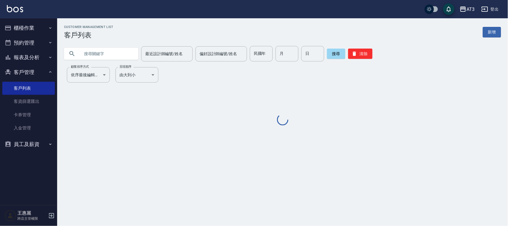
click at [123, 58] on input "text" at bounding box center [107, 53] width 54 height 15
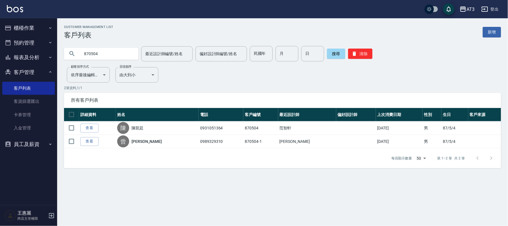
click at [120, 54] on input "870504" at bounding box center [107, 53] width 54 height 15
type input "870504"
click at [95, 127] on link "查看" at bounding box center [89, 128] width 18 height 9
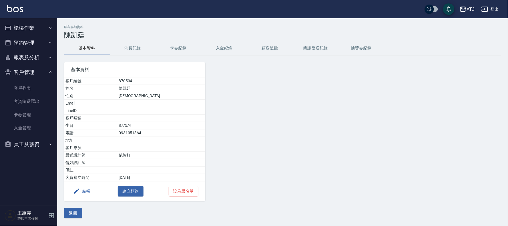
click at [92, 188] on button "編輯" at bounding box center [82, 191] width 22 height 11
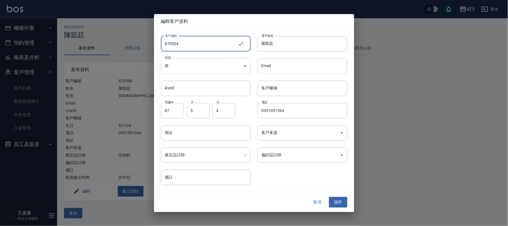
click at [193, 42] on input "870504" at bounding box center [199, 43] width 77 height 15
type input "870504a"
click at [342, 196] on div "取消 儲存" at bounding box center [254, 203] width 200 height 20
click at [339, 201] on button "儲存" at bounding box center [338, 202] width 18 height 11
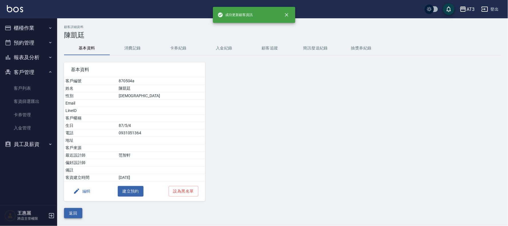
click at [75, 211] on button "返回" at bounding box center [73, 213] width 18 height 11
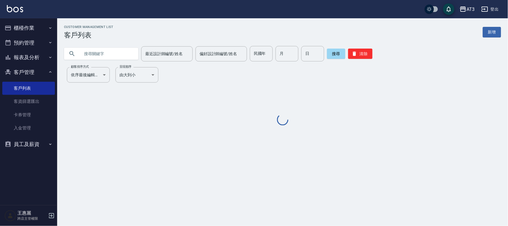
click at [116, 52] on input "text" at bounding box center [107, 53] width 54 height 15
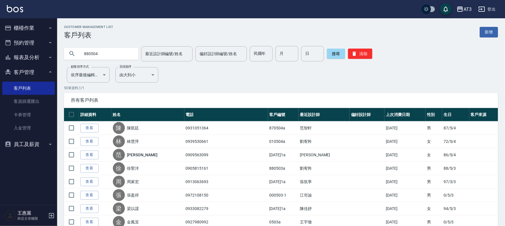
type input "880504"
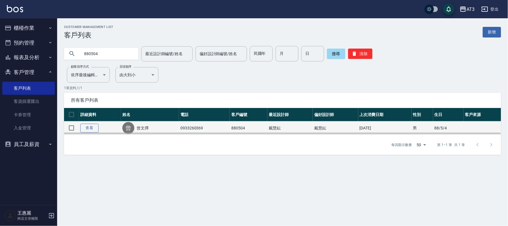
click at [86, 130] on link "查看" at bounding box center [89, 128] width 18 height 9
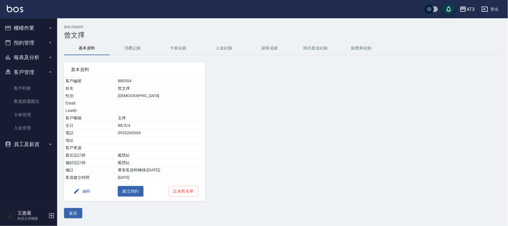
click at [83, 191] on button "編輯" at bounding box center [82, 191] width 22 height 11
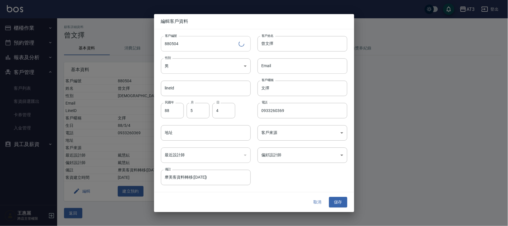
click at [193, 47] on input "880504" at bounding box center [200, 43] width 78 height 15
type input "880504a"
drag, startPoint x: 334, startPoint y: 203, endPoint x: 331, endPoint y: 204, distance: 3.2
click at [331, 204] on button "儲存" at bounding box center [338, 202] width 18 height 11
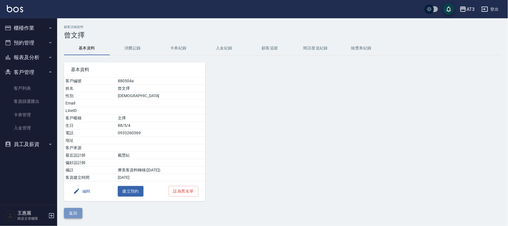
click at [75, 217] on button "返回" at bounding box center [73, 213] width 18 height 11
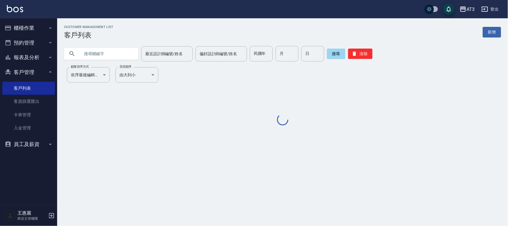
click at [132, 51] on input "text" at bounding box center [107, 53] width 54 height 15
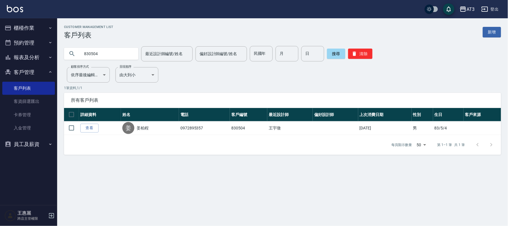
click at [110, 56] on input "830504" at bounding box center [107, 53] width 54 height 15
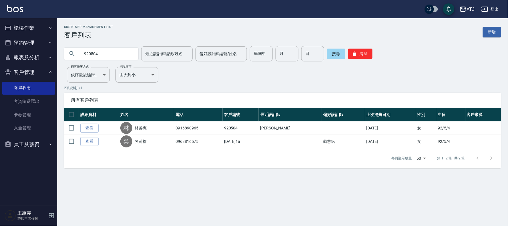
click at [113, 52] on input "920504" at bounding box center [107, 53] width 54 height 15
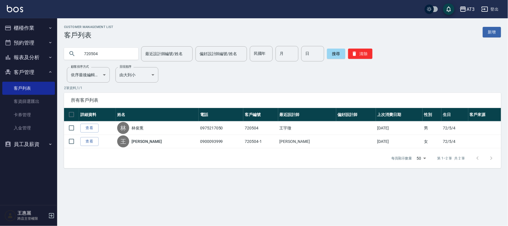
click at [113, 52] on input "720504" at bounding box center [107, 53] width 54 height 15
type input "700504"
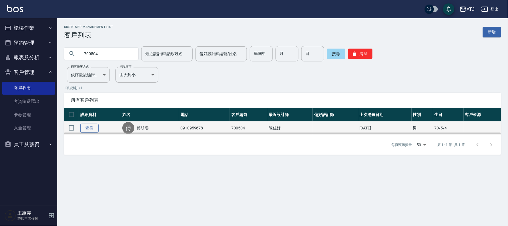
click at [92, 127] on link "查看" at bounding box center [89, 128] width 18 height 9
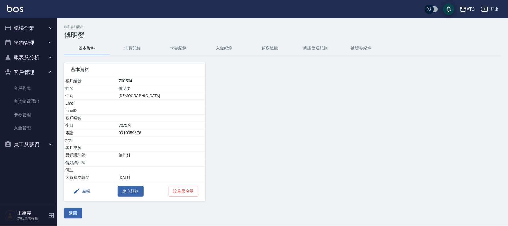
click at [88, 190] on button "編輯" at bounding box center [82, 191] width 22 height 11
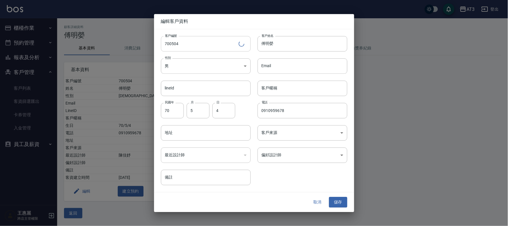
click at [192, 49] on input "700504" at bounding box center [200, 43] width 78 height 15
type input "700504a"
click at [333, 199] on button "儲存" at bounding box center [338, 202] width 18 height 11
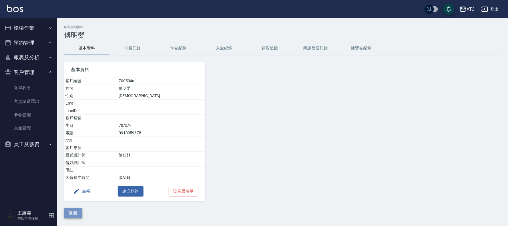
click at [74, 213] on button "返回" at bounding box center [73, 213] width 18 height 11
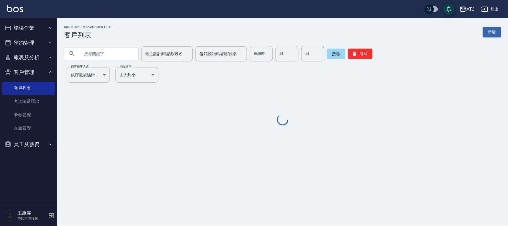
click at [102, 56] on input "text" at bounding box center [107, 53] width 54 height 15
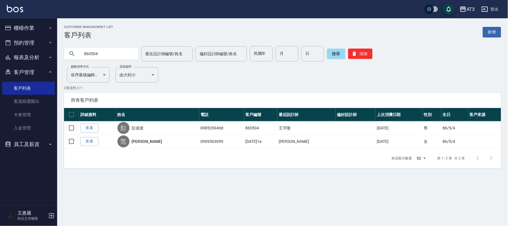
click at [104, 55] on input "860504" at bounding box center [107, 53] width 54 height 15
click at [103, 53] on input "720504" at bounding box center [107, 53] width 54 height 15
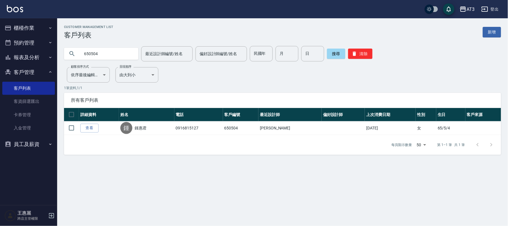
click at [103, 53] on input "650504" at bounding box center [107, 53] width 54 height 15
drag, startPoint x: 103, startPoint y: 53, endPoint x: 104, endPoint y: 56, distance: 2.9
click at [104, 56] on input "650504" at bounding box center [107, 53] width 54 height 15
type input "020504"
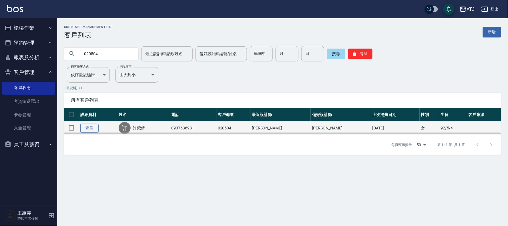
click at [92, 128] on link "查看" at bounding box center [89, 128] width 18 height 9
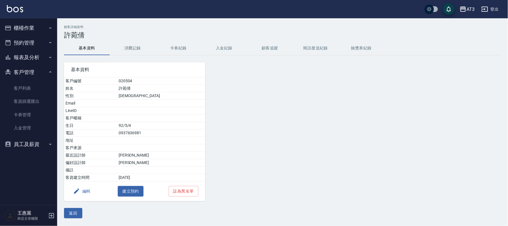
click at [86, 193] on button "編輯" at bounding box center [82, 191] width 22 height 11
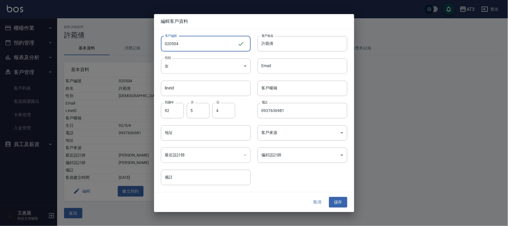
click at [189, 47] on input "020504" at bounding box center [199, 43] width 77 height 15
type input "020504a"
click at [342, 202] on button "儲存" at bounding box center [338, 202] width 18 height 11
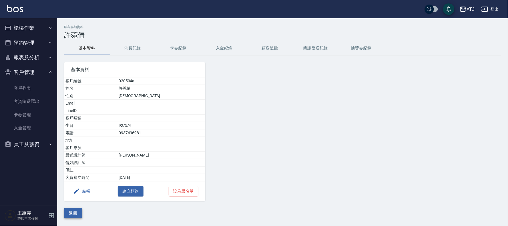
click at [74, 215] on button "返回" at bounding box center [73, 213] width 18 height 11
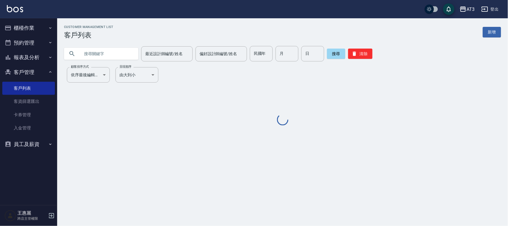
click at [108, 55] on input "text" at bounding box center [107, 53] width 54 height 15
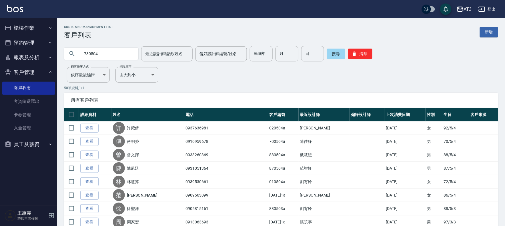
type input "730504"
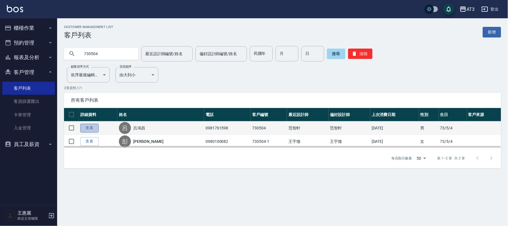
click at [82, 129] on link "查看" at bounding box center [89, 128] width 18 height 9
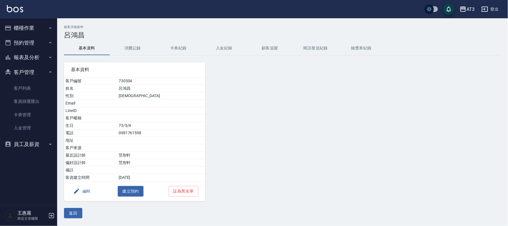
click at [84, 192] on button "編輯" at bounding box center [82, 191] width 22 height 11
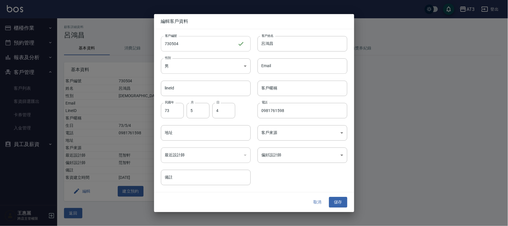
click at [194, 50] on input "730504" at bounding box center [199, 43] width 77 height 15
type input "730504a"
click at [337, 202] on button "儲存" at bounding box center [338, 202] width 18 height 11
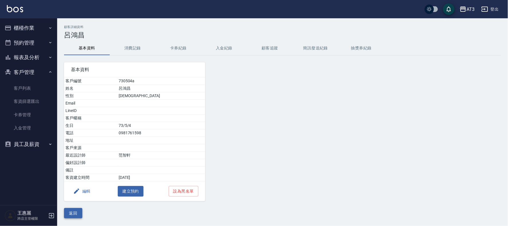
click at [79, 214] on button "返回" at bounding box center [73, 213] width 18 height 11
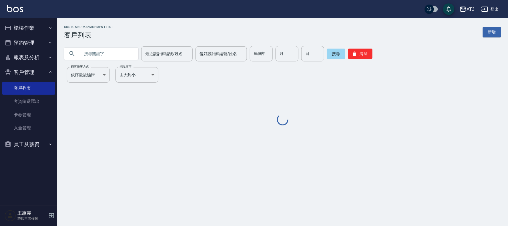
click at [113, 51] on input "text" at bounding box center [107, 53] width 54 height 15
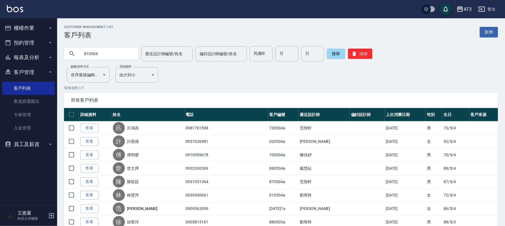
type input "810504"
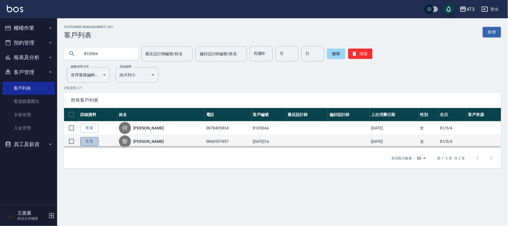
click at [85, 142] on link "查看" at bounding box center [89, 141] width 18 height 9
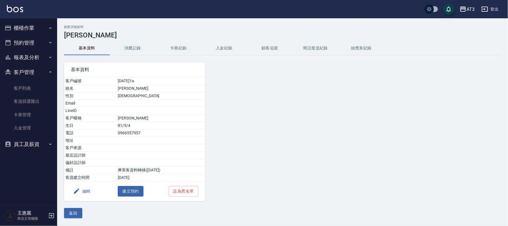
click at [86, 193] on button "編輯" at bounding box center [82, 191] width 22 height 11
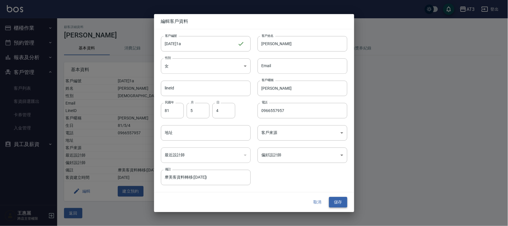
click at [340, 205] on button "儲存" at bounding box center [338, 202] width 18 height 11
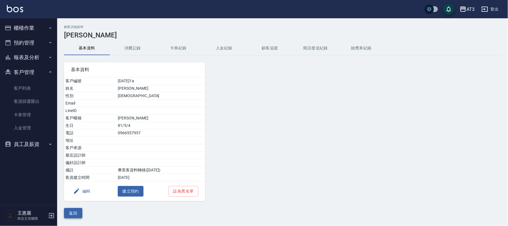
click at [77, 210] on button "返回" at bounding box center [73, 213] width 18 height 11
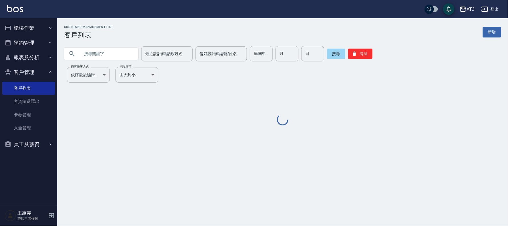
click at [83, 53] on input "text" at bounding box center [107, 53] width 54 height 15
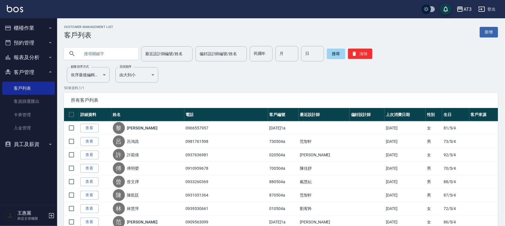
click at [84, 53] on input "text" at bounding box center [107, 53] width 54 height 15
type input "450504"
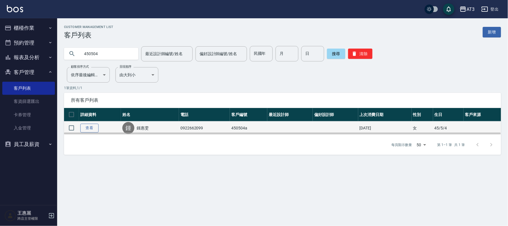
click at [91, 128] on link "查看" at bounding box center [89, 128] width 18 height 9
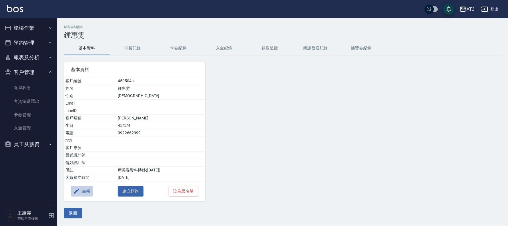
click at [86, 190] on button "編輯" at bounding box center [82, 191] width 22 height 11
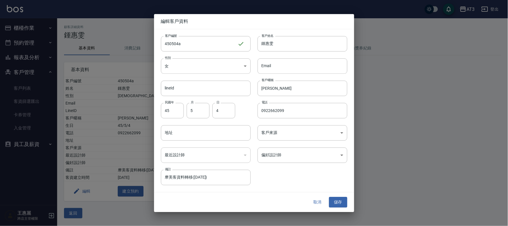
click at [315, 200] on button "取消" at bounding box center [318, 202] width 18 height 11
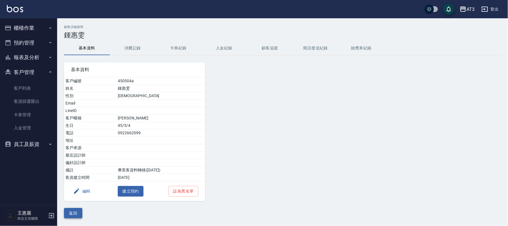
click at [66, 214] on button "返回" at bounding box center [73, 213] width 18 height 11
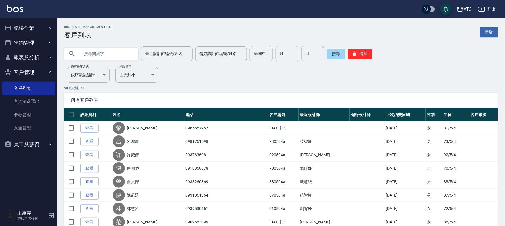
click at [104, 54] on input "text" at bounding box center [107, 53] width 54 height 15
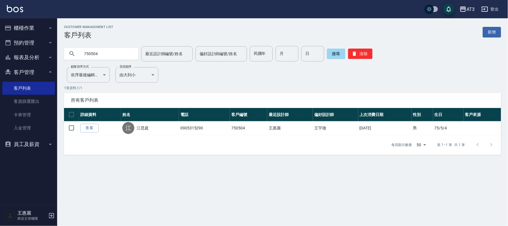
click at [132, 49] on input "750504" at bounding box center [107, 53] width 54 height 15
click at [132, 50] on input "620504" at bounding box center [107, 53] width 54 height 15
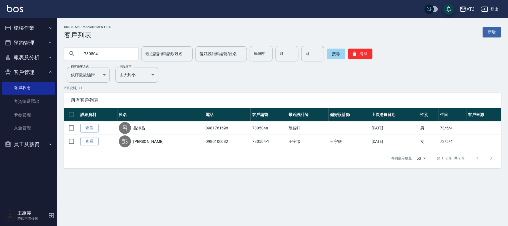
click at [117, 49] on input "730504" at bounding box center [107, 53] width 54 height 15
click at [105, 50] on input "810504" at bounding box center [107, 53] width 54 height 15
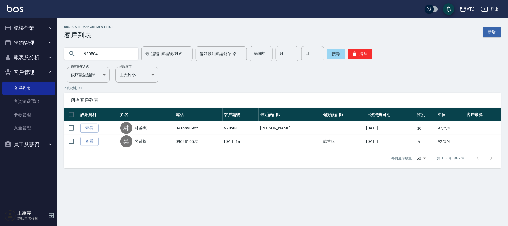
click at [121, 57] on input "920504" at bounding box center [107, 53] width 54 height 15
type input "780504"
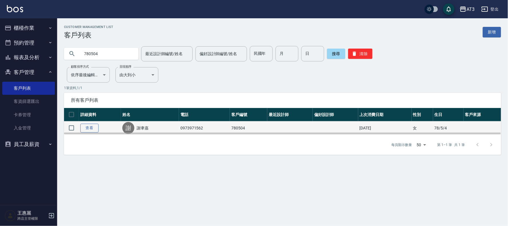
click at [89, 128] on link "查看" at bounding box center [89, 128] width 18 height 9
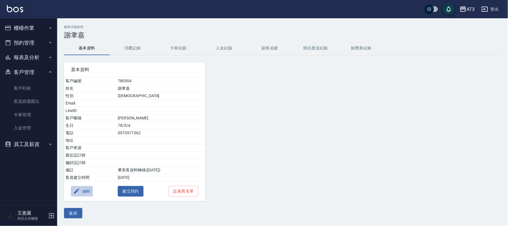
click at [83, 191] on button "編輯" at bounding box center [82, 191] width 22 height 11
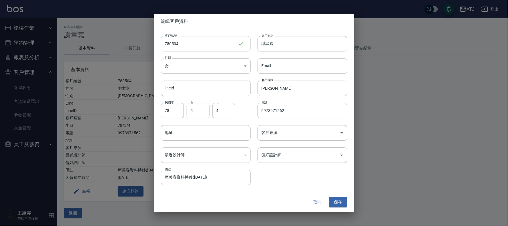
click at [205, 43] on input "780504" at bounding box center [199, 43] width 77 height 15
type input "780504a"
click at [342, 204] on button "儲存" at bounding box center [338, 202] width 18 height 11
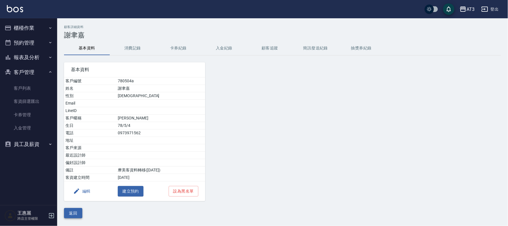
click at [71, 215] on button "返回" at bounding box center [73, 213] width 18 height 11
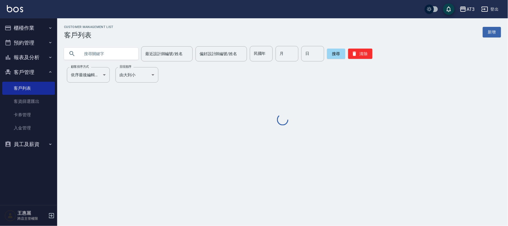
click at [107, 59] on input "text" at bounding box center [107, 53] width 54 height 15
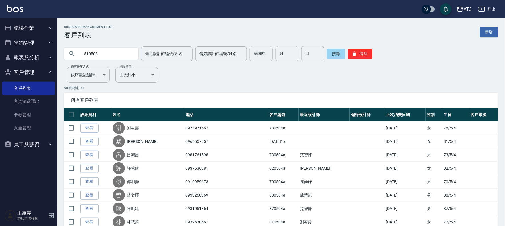
type input "510505"
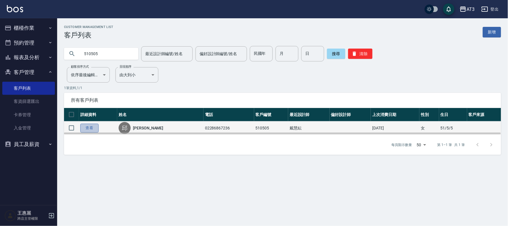
click at [85, 128] on link "查看" at bounding box center [89, 128] width 18 height 9
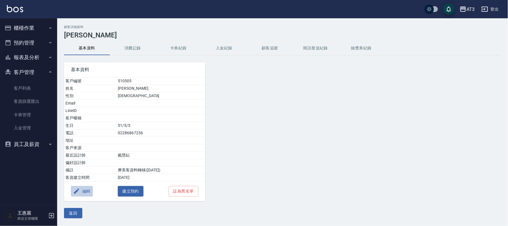
click at [84, 193] on button "編輯" at bounding box center [82, 191] width 22 height 11
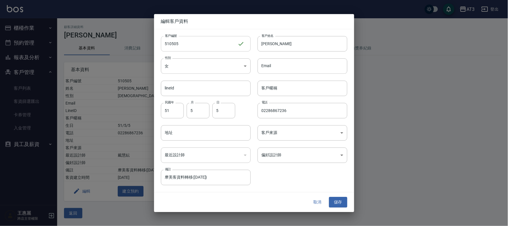
click at [201, 49] on input "510505" at bounding box center [199, 43] width 77 height 15
type input "510505a"
click at [339, 203] on button "儲存" at bounding box center [338, 202] width 18 height 11
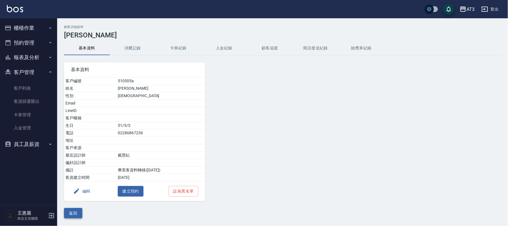
click at [76, 212] on button "返回" at bounding box center [73, 213] width 18 height 11
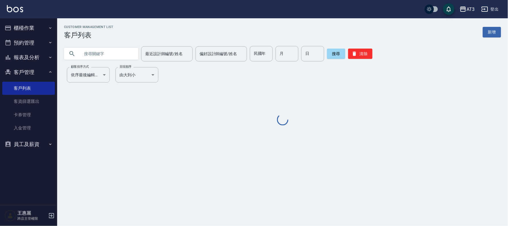
click at [104, 53] on input "text" at bounding box center [107, 53] width 54 height 15
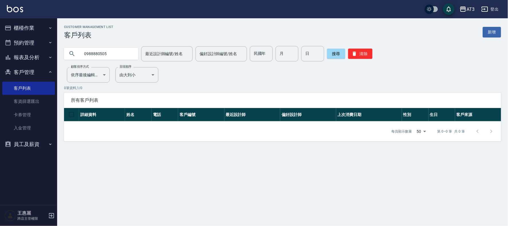
click at [104, 53] on input "0988880505" at bounding box center [107, 53] width 54 height 15
type input "010505"
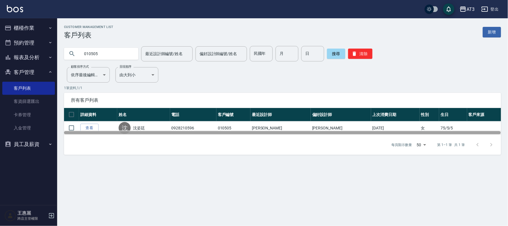
click at [82, 131] on div at bounding box center [282, 133] width 437 height 4
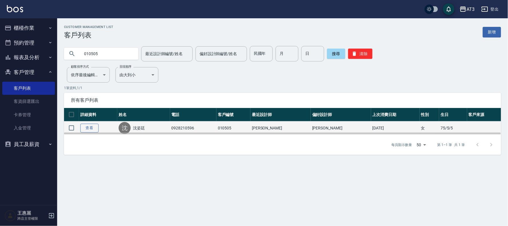
click at [85, 130] on link "查看" at bounding box center [89, 128] width 18 height 9
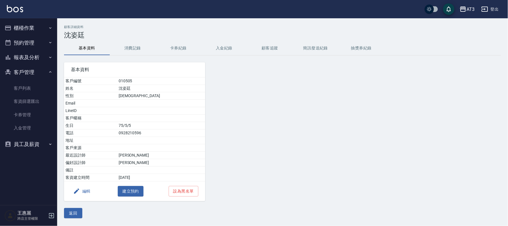
click at [82, 192] on button "編輯" at bounding box center [82, 191] width 22 height 11
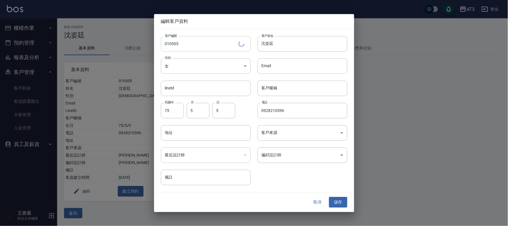
click at [208, 52] on div "性別 女 [DEMOGRAPHIC_DATA] 性別" at bounding box center [202, 62] width 97 height 22
click at [207, 50] on input "010505" at bounding box center [199, 43] width 77 height 15
type input "010505a"
click at [339, 204] on button "儲存" at bounding box center [338, 202] width 18 height 11
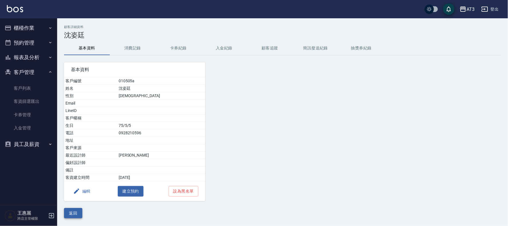
click at [68, 212] on button "返回" at bounding box center [73, 213] width 18 height 11
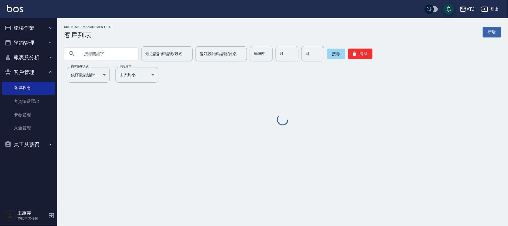
click at [89, 51] on input "text" at bounding box center [107, 53] width 54 height 15
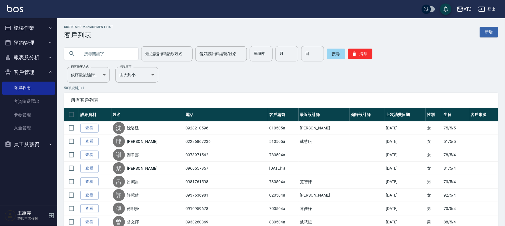
drag, startPoint x: 59, startPoint y: 127, endPoint x: 21, endPoint y: 239, distance: 118.1
drag, startPoint x: 21, startPoint y: 239, endPoint x: 19, endPoint y: 32, distance: 206.8
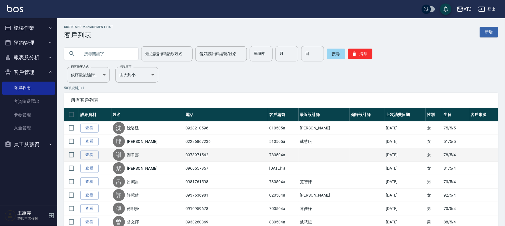
drag, startPoint x: 19, startPoint y: 32, endPoint x: 183, endPoint y: 158, distance: 207.0
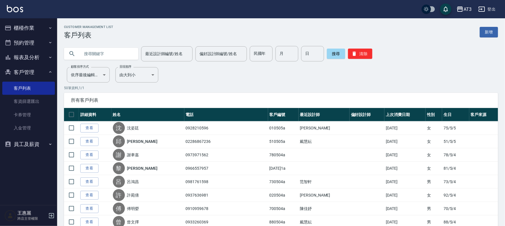
click at [121, 55] on input "text" at bounding box center [107, 53] width 54 height 15
type input "8"
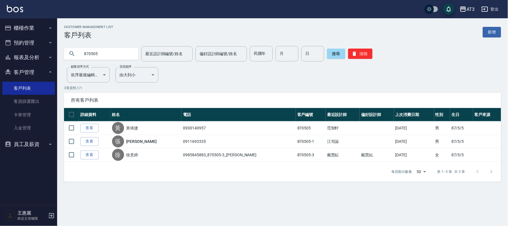
click at [116, 51] on input "870505" at bounding box center [107, 53] width 54 height 15
drag, startPoint x: 116, startPoint y: 51, endPoint x: 116, endPoint y: 55, distance: 3.1
click at [116, 53] on input "870505" at bounding box center [107, 53] width 54 height 15
type input "910505"
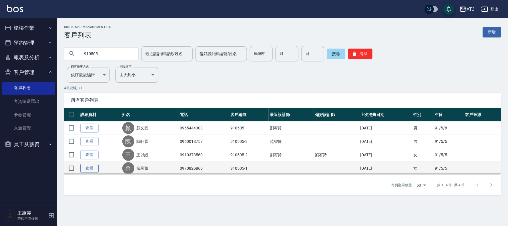
click at [92, 167] on link "查看" at bounding box center [89, 168] width 18 height 9
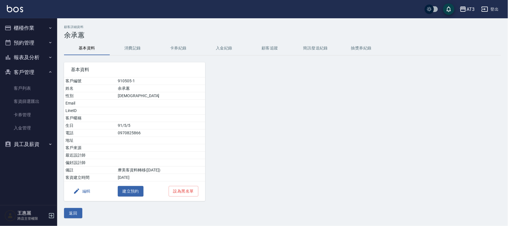
click at [89, 191] on button "編輯" at bounding box center [82, 191] width 22 height 11
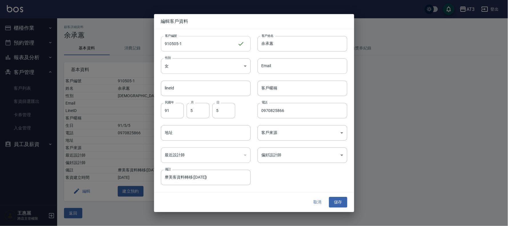
click at [204, 44] on input "910505-1" at bounding box center [199, 43] width 77 height 15
type input "[DATE]1a"
drag, startPoint x: 335, startPoint y: 199, endPoint x: 332, endPoint y: 199, distance: 3.4
click at [332, 199] on button "儲存" at bounding box center [338, 202] width 18 height 11
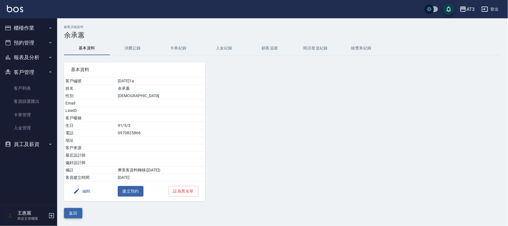
click at [71, 213] on button "返回" at bounding box center [73, 213] width 18 height 11
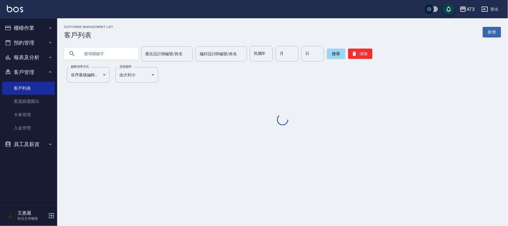
click at [123, 50] on input "text" at bounding box center [107, 53] width 54 height 15
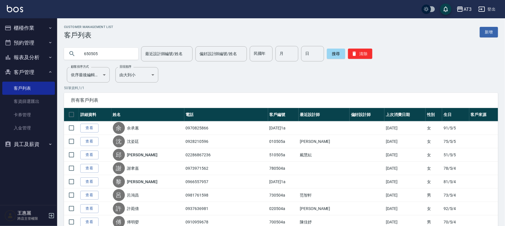
type input "650505"
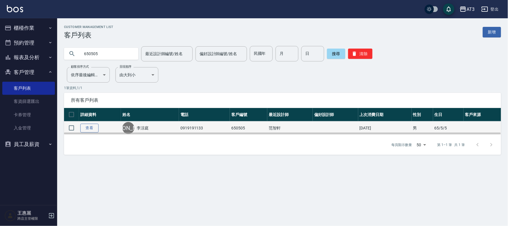
click at [84, 128] on link "查看" at bounding box center [89, 128] width 18 height 9
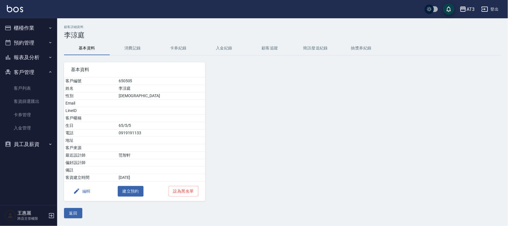
click at [78, 188] on icon "button" at bounding box center [76, 191] width 7 height 7
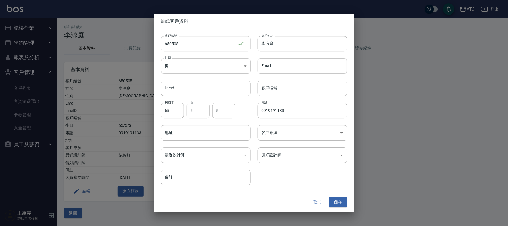
click at [191, 47] on input "650505" at bounding box center [199, 43] width 77 height 15
type input "650505a"
drag, startPoint x: 335, startPoint y: 200, endPoint x: 331, endPoint y: 197, distance: 5.2
click at [335, 200] on button "儲存" at bounding box center [338, 202] width 18 height 11
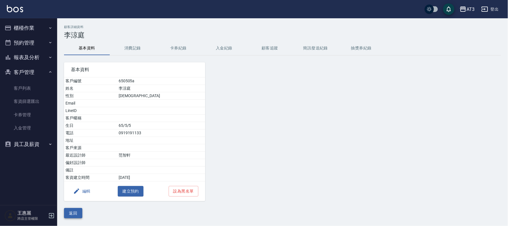
click at [75, 210] on button "返回" at bounding box center [73, 213] width 18 height 11
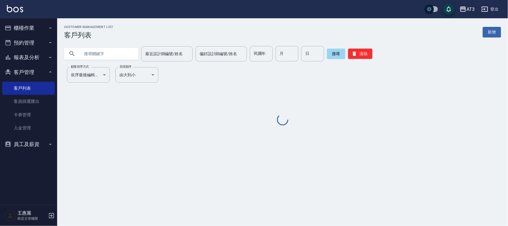
click at [114, 53] on input "text" at bounding box center [107, 53] width 54 height 15
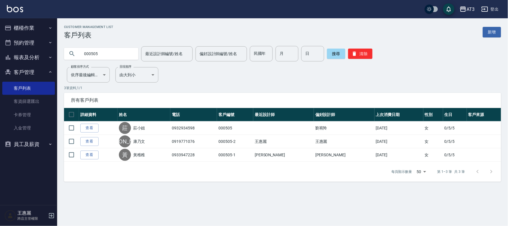
click at [116, 56] on input "000505" at bounding box center [107, 53] width 54 height 15
click at [116, 55] on input "000505" at bounding box center [107, 53] width 54 height 15
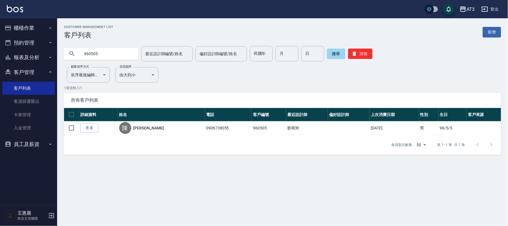
click at [101, 56] on input "960505" at bounding box center [107, 53] width 54 height 15
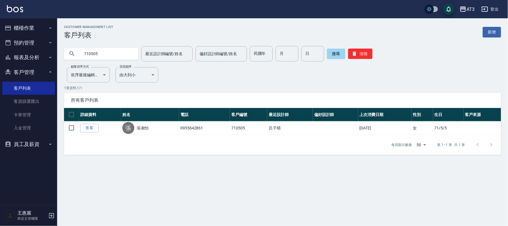
click at [112, 52] on input "710505" at bounding box center [107, 53] width 54 height 15
click at [110, 52] on input "710505" at bounding box center [107, 53] width 54 height 15
type input "7"
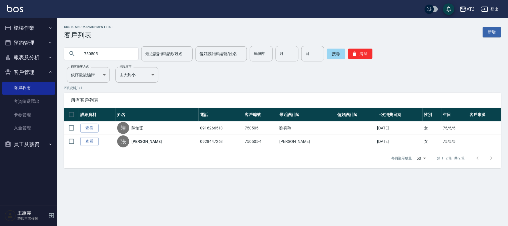
click at [104, 52] on input "750505" at bounding box center [107, 53] width 54 height 15
click at [103, 52] on input "750505" at bounding box center [107, 53] width 54 height 15
type input "020505"
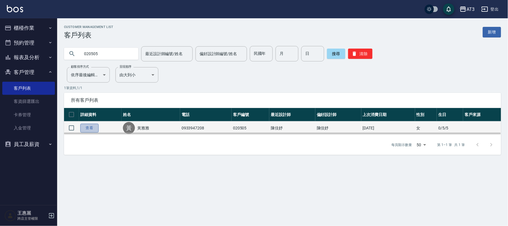
click at [84, 128] on link "查看" at bounding box center [89, 128] width 18 height 9
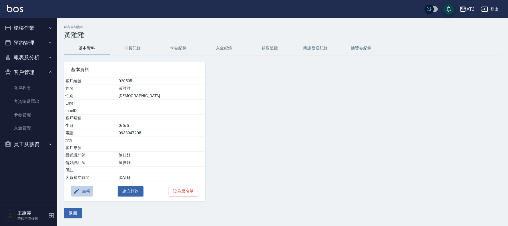
click at [86, 190] on button "編輯" at bounding box center [82, 191] width 22 height 11
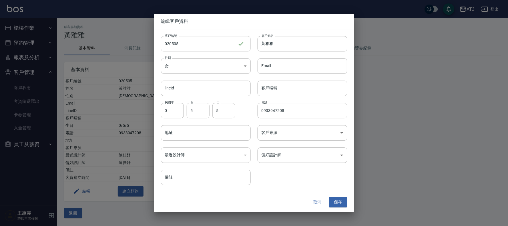
click at [192, 44] on input "020505" at bounding box center [199, 43] width 77 height 15
type input "020505a"
click at [342, 201] on button "儲存" at bounding box center [338, 202] width 18 height 11
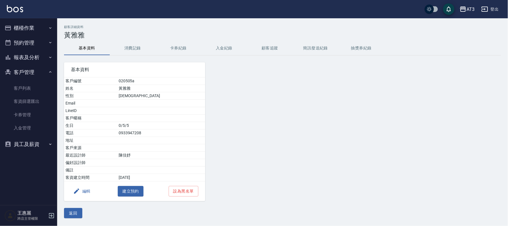
click at [80, 215] on button "返回" at bounding box center [73, 213] width 18 height 11
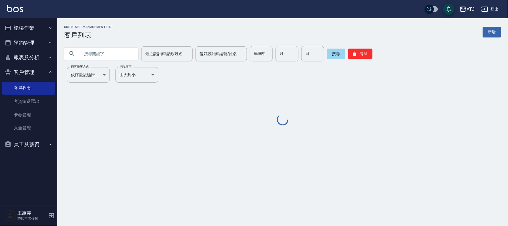
click at [127, 56] on input "text" at bounding box center [107, 53] width 54 height 15
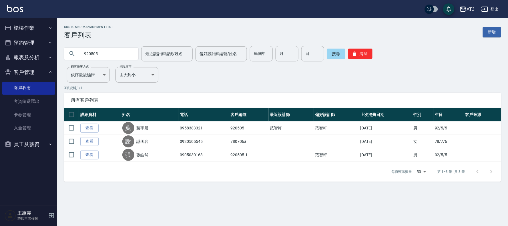
click at [126, 54] on input "920505" at bounding box center [107, 53] width 54 height 15
drag, startPoint x: 126, startPoint y: 54, endPoint x: 134, endPoint y: 68, distance: 15.4
click at [130, 64] on div "Customer Management List 客戶列表 新增 920505 最近設計師編號/姓名 最近設計師編號/姓名 偏好設計師編號/姓名 偏好設計師編…" at bounding box center [282, 103] width 451 height 157
type input "030505"
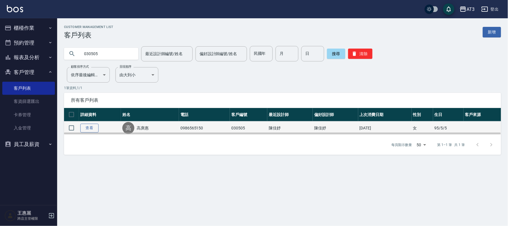
click at [93, 128] on link "查看" at bounding box center [89, 128] width 18 height 9
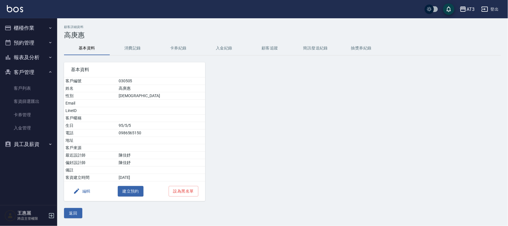
click at [74, 193] on icon "button" at bounding box center [76, 191] width 7 height 7
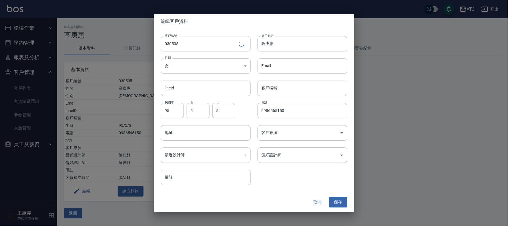
click at [197, 45] on input "030505" at bounding box center [200, 43] width 78 height 15
type input "030505a"
drag, startPoint x: 342, startPoint y: 201, endPoint x: 326, endPoint y: 198, distance: 16.8
click at [341, 201] on button "儲存" at bounding box center [338, 202] width 18 height 11
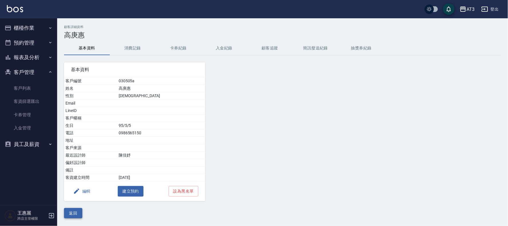
click at [76, 215] on button "返回" at bounding box center [73, 213] width 18 height 11
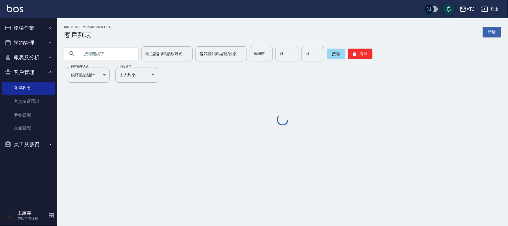
click at [130, 54] on input "text" at bounding box center [107, 53] width 54 height 15
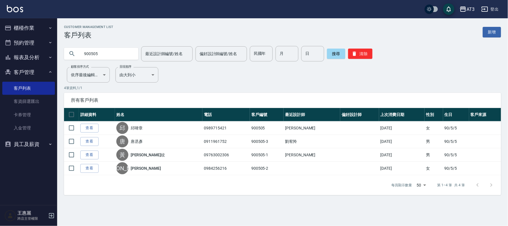
click at [126, 52] on input "900505" at bounding box center [107, 53] width 54 height 15
drag, startPoint x: 126, startPoint y: 54, endPoint x: 130, endPoint y: 66, distance: 12.5
click at [128, 64] on div "Customer Management List 客戶列表 新增 900505 最近設計師編號/姓名 最近設計師編號/姓名 偏好設計師編號/姓名 偏好設計師編…" at bounding box center [282, 110] width 451 height 170
click at [118, 57] on input "900505" at bounding box center [107, 53] width 54 height 15
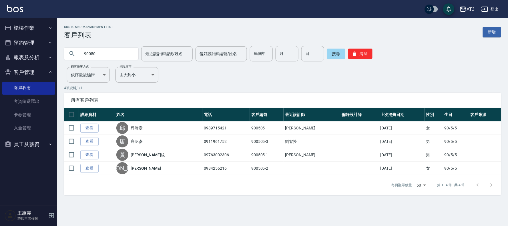
type input "900505"
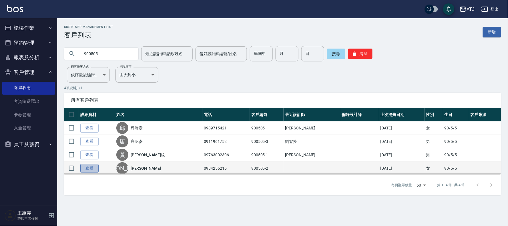
click at [92, 167] on link "查看" at bounding box center [89, 168] width 18 height 9
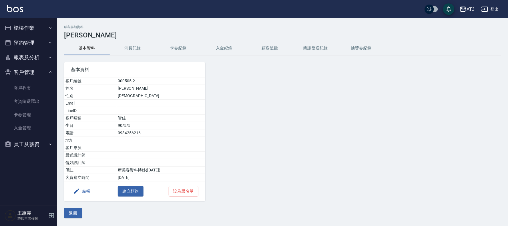
click at [85, 189] on button "編輯" at bounding box center [82, 191] width 22 height 11
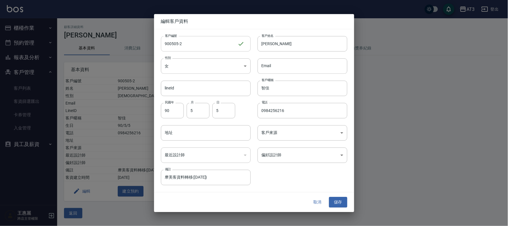
click at [194, 46] on input "900505-2" at bounding box center [199, 43] width 77 height 15
type input "[DATE]2a"
click at [338, 201] on button "儲存" at bounding box center [338, 202] width 18 height 11
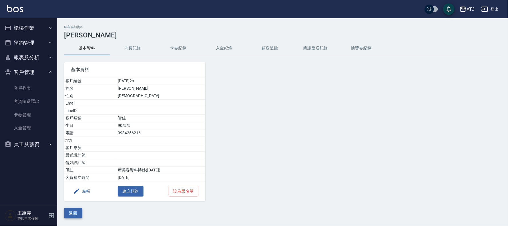
click at [76, 213] on button "返回" at bounding box center [73, 213] width 18 height 11
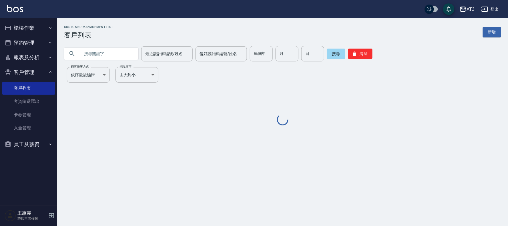
click at [129, 57] on input "text" at bounding box center [107, 53] width 54 height 15
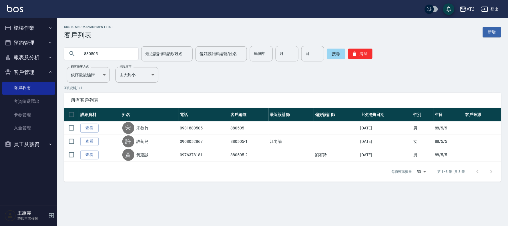
click at [126, 53] on input "880505" at bounding box center [107, 53] width 54 height 15
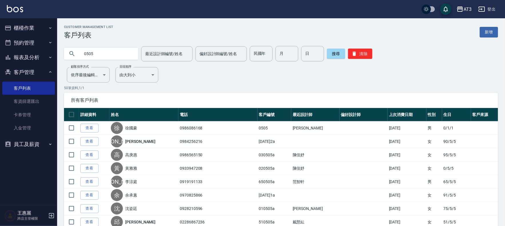
click at [80, 54] on input "0505" at bounding box center [107, 53] width 54 height 15
type input "040505"
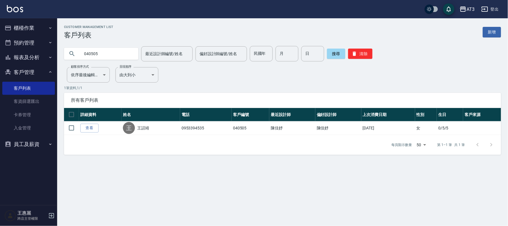
click at [91, 129] on link "查看" at bounding box center [89, 128] width 18 height 9
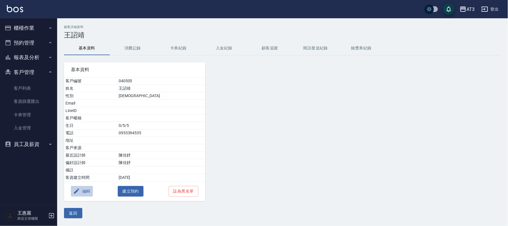
click at [88, 192] on button "編輯" at bounding box center [82, 191] width 22 height 11
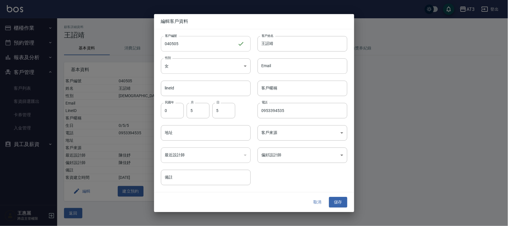
click at [190, 49] on input "040505" at bounding box center [199, 43] width 77 height 15
type input "040505a"
click at [335, 203] on button "儲存" at bounding box center [338, 202] width 18 height 11
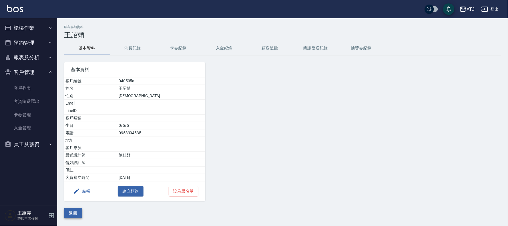
click at [73, 212] on button "返回" at bounding box center [73, 213] width 18 height 11
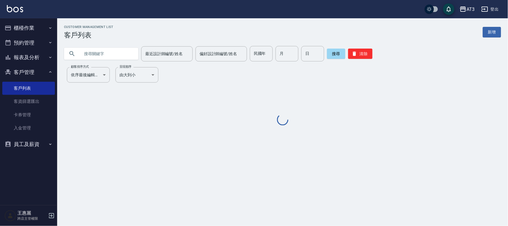
click at [104, 55] on input "text" at bounding box center [107, 53] width 54 height 15
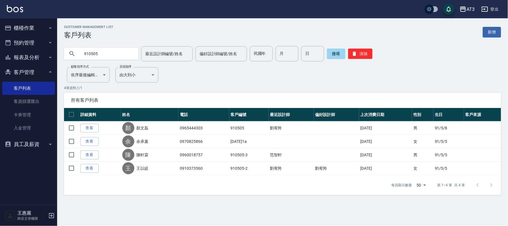
click at [122, 53] on input "910505" at bounding box center [107, 53] width 54 height 15
type input "830505"
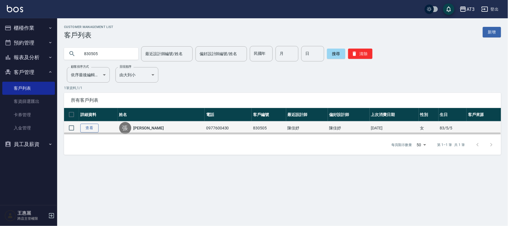
click at [96, 128] on link "查看" at bounding box center [89, 128] width 18 height 9
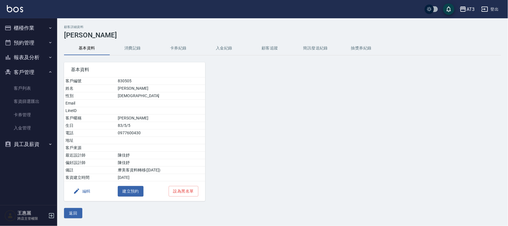
click at [84, 190] on button "編輯" at bounding box center [82, 191] width 22 height 11
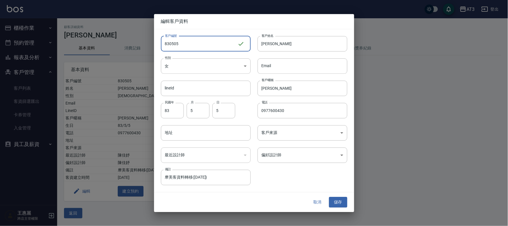
click at [193, 44] on input "830505" at bounding box center [199, 43] width 77 height 15
type input "830505a"
click at [337, 202] on button "儲存" at bounding box center [338, 202] width 18 height 11
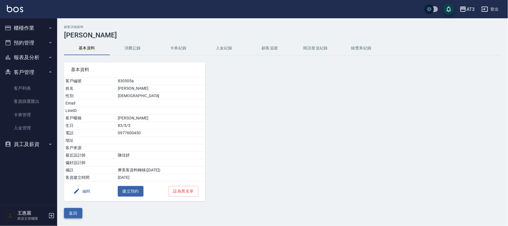
click at [75, 211] on button "返回" at bounding box center [73, 213] width 18 height 11
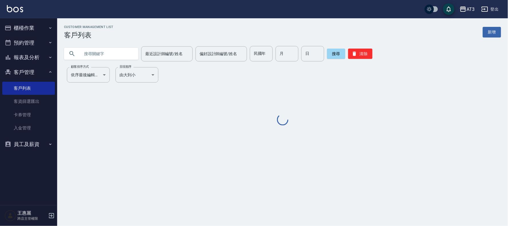
click at [120, 57] on input "text" at bounding box center [107, 53] width 54 height 15
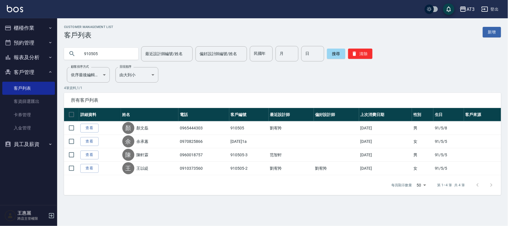
click at [110, 58] on input "910505" at bounding box center [107, 53] width 54 height 15
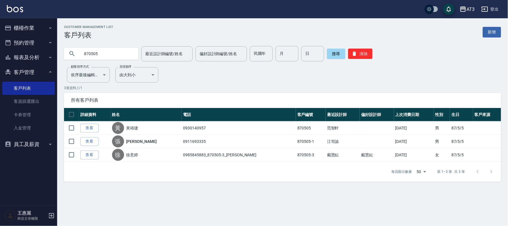
click at [107, 56] on input "870505" at bounding box center [107, 53] width 54 height 15
drag, startPoint x: 107, startPoint y: 56, endPoint x: 124, endPoint y: 61, distance: 18.4
click at [108, 56] on input "870505" at bounding box center [107, 53] width 54 height 15
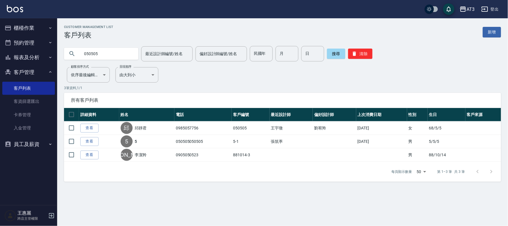
click at [104, 58] on input "050505" at bounding box center [107, 53] width 54 height 15
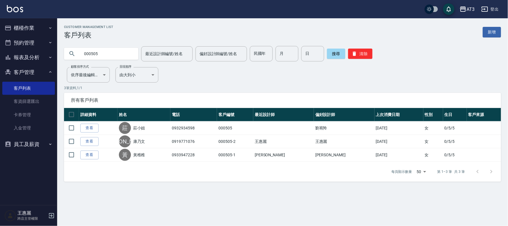
click at [99, 55] on input "000505" at bounding box center [107, 53] width 54 height 15
type input "860505"
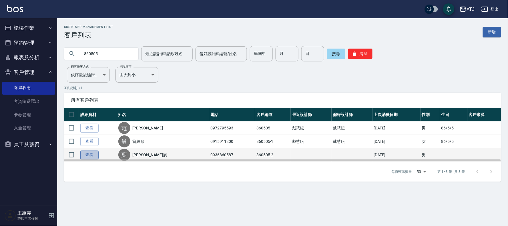
click at [95, 154] on link "查看" at bounding box center [89, 155] width 18 height 9
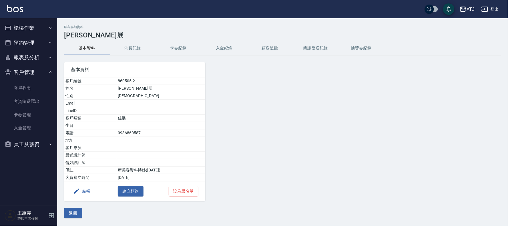
click at [92, 193] on div "編輯 建立預約 設為黑名單" at bounding box center [134, 192] width 141 height 20
click at [82, 189] on button "編輯" at bounding box center [82, 191] width 22 height 11
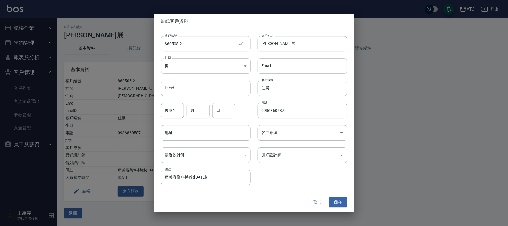
click at [192, 51] on input "860505-2" at bounding box center [199, 43] width 77 height 15
type input "[DATE]2a"
click at [341, 204] on button "儲存" at bounding box center [338, 202] width 18 height 11
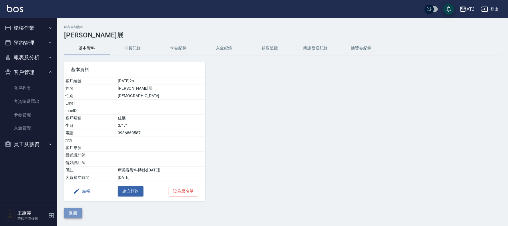
click at [76, 211] on button "返回" at bounding box center [73, 213] width 18 height 11
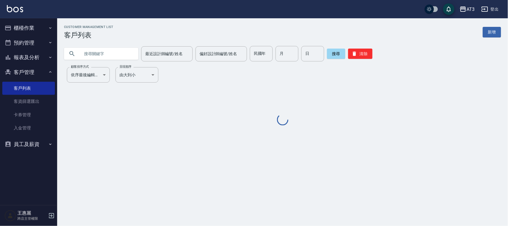
click at [139, 44] on div "最近設計師編號/姓名 最近設計師編號/姓名 偏好設計師編號/姓名 偏好設計師編號/姓名 民國年 民國年 月 月 日 日 搜尋 清除" at bounding box center [279, 50] width 444 height 22
click at [134, 54] on input "text" at bounding box center [107, 53] width 54 height 15
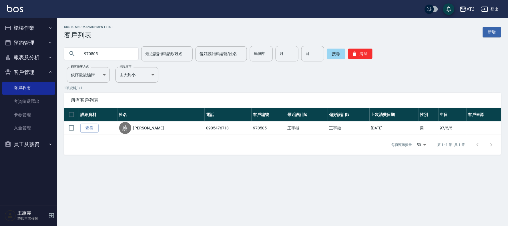
click at [108, 53] on input "970505" at bounding box center [107, 53] width 54 height 15
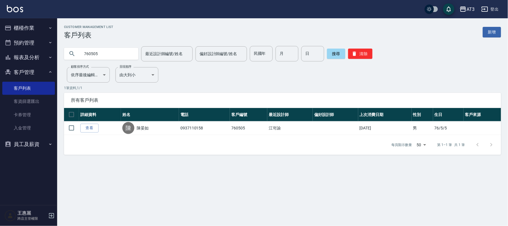
click at [130, 56] on input "760505" at bounding box center [107, 53] width 54 height 15
type input "860505"
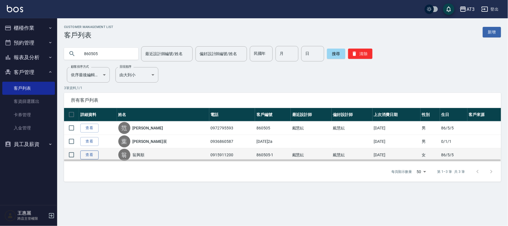
click at [95, 155] on link "查看" at bounding box center [89, 155] width 18 height 9
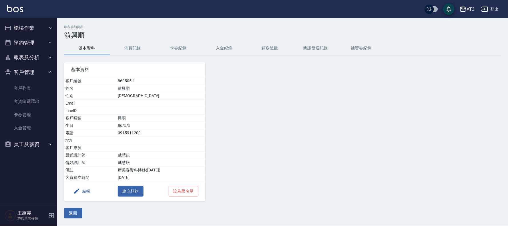
click at [85, 194] on button "編輯" at bounding box center [82, 191] width 22 height 11
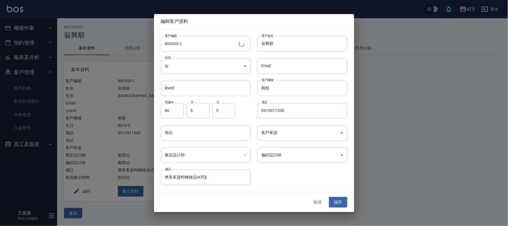
click at [203, 41] on input "860505-1" at bounding box center [200, 43] width 78 height 15
type input "[DATE]1a"
click at [345, 202] on button "儲存" at bounding box center [338, 202] width 18 height 11
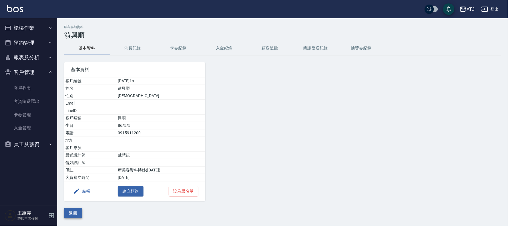
click at [72, 209] on button "返回" at bounding box center [73, 213] width 18 height 11
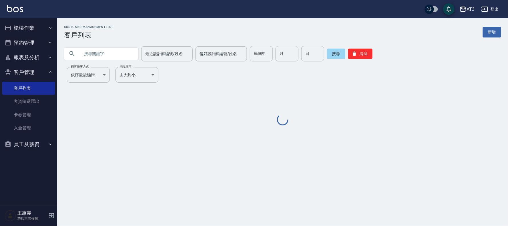
click at [118, 58] on input "text" at bounding box center [107, 53] width 54 height 15
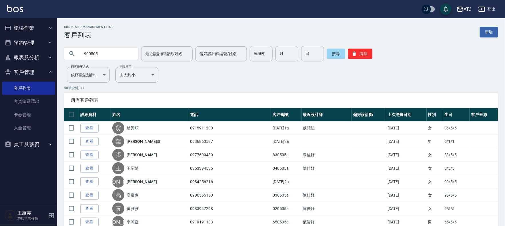
type input "900505"
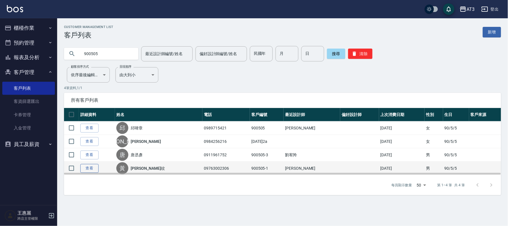
click at [86, 170] on link "查看" at bounding box center [89, 168] width 18 height 9
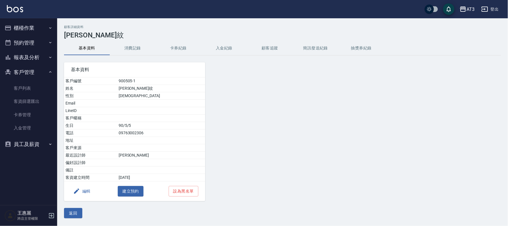
click at [88, 190] on button "編輯" at bounding box center [82, 191] width 22 height 11
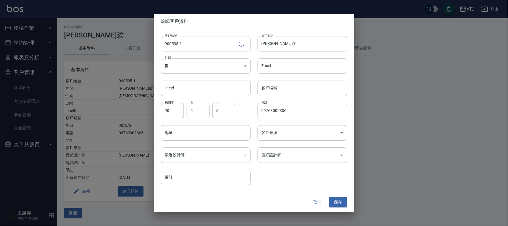
click at [227, 48] on input "900505-1" at bounding box center [200, 43] width 78 height 15
type input "[DATE]1a"
click at [341, 201] on button "儲存" at bounding box center [338, 202] width 18 height 11
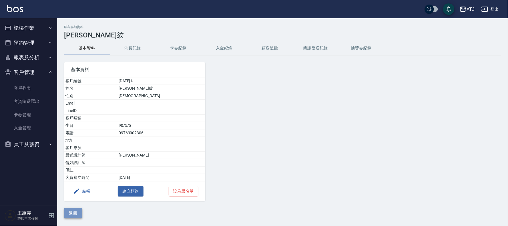
click at [73, 214] on button "返回" at bounding box center [73, 213] width 18 height 11
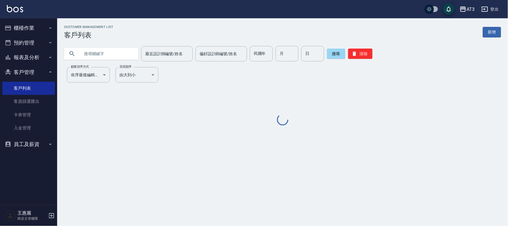
click at [134, 56] on input "text" at bounding box center [107, 53] width 54 height 15
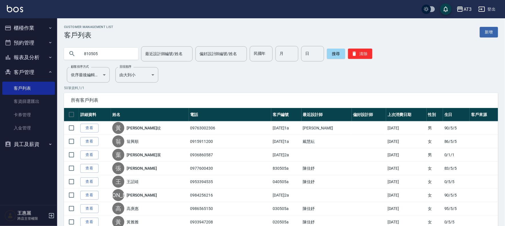
type input "810505"
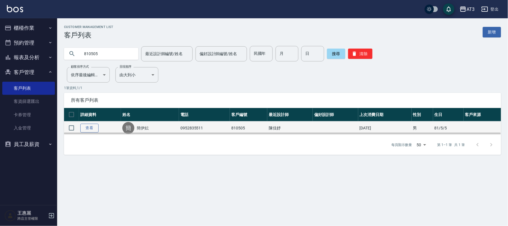
click at [89, 130] on link "查看" at bounding box center [89, 128] width 18 height 9
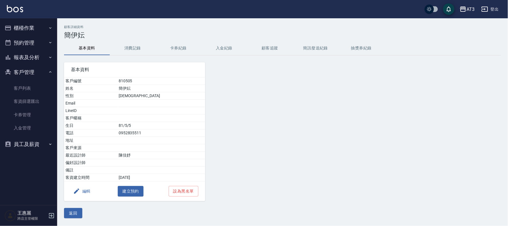
click at [82, 192] on button "編輯" at bounding box center [82, 191] width 22 height 11
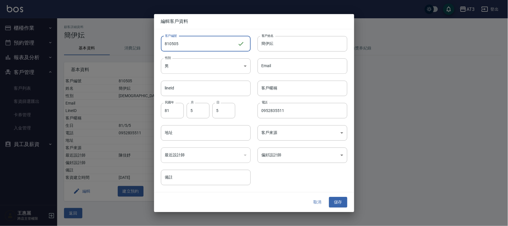
click at [181, 47] on input "810505" at bounding box center [199, 43] width 77 height 15
type input "810505a"
click at [342, 201] on button "儲存" at bounding box center [338, 202] width 18 height 11
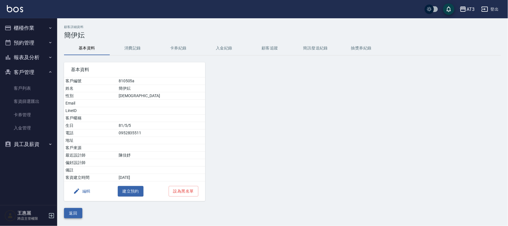
click at [78, 214] on button "返回" at bounding box center [73, 213] width 18 height 11
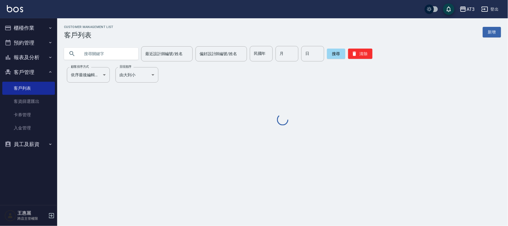
click at [110, 56] on input "text" at bounding box center [107, 53] width 54 height 15
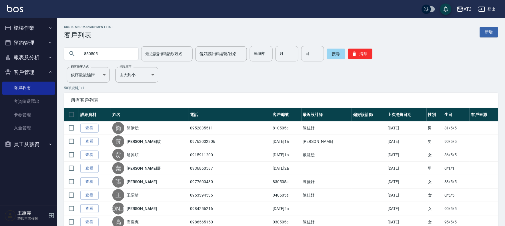
type input "850505"
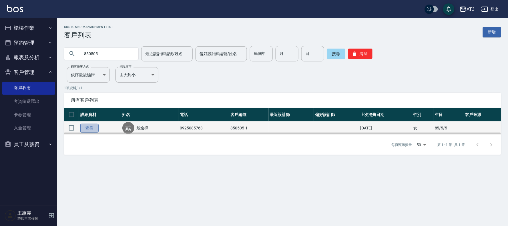
click at [85, 126] on link "查看" at bounding box center [89, 128] width 18 height 9
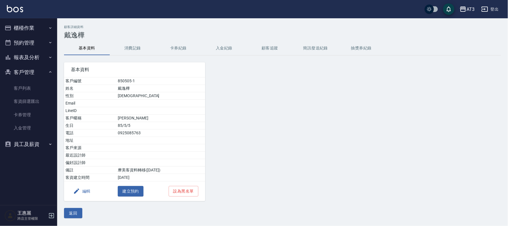
click at [84, 193] on button "編輯" at bounding box center [82, 191] width 22 height 11
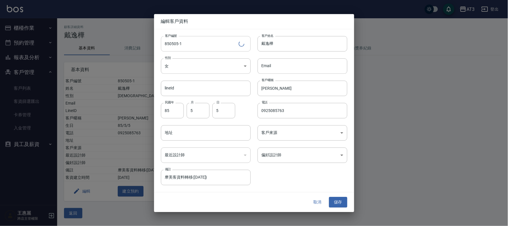
click at [196, 47] on input "850505-1" at bounding box center [200, 43] width 78 height 15
type input "[DATE]1a"
click at [345, 208] on div "取消 儲存" at bounding box center [254, 203] width 200 height 20
click at [342, 205] on button "儲存" at bounding box center [338, 202] width 18 height 11
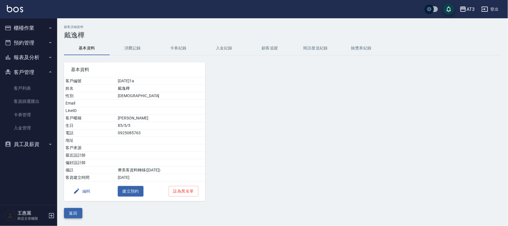
click at [74, 210] on button "返回" at bounding box center [73, 213] width 18 height 11
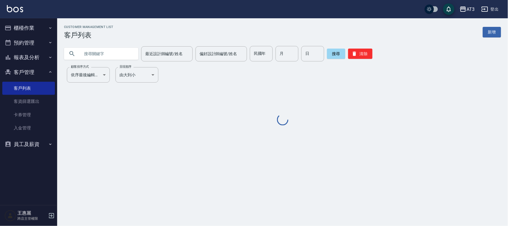
click at [119, 54] on input "text" at bounding box center [107, 53] width 54 height 15
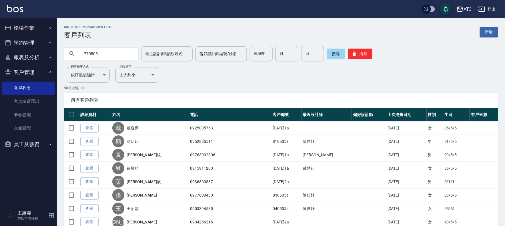
type input "770505"
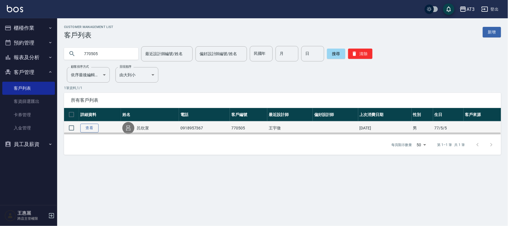
click at [84, 130] on link "查看" at bounding box center [89, 128] width 18 height 9
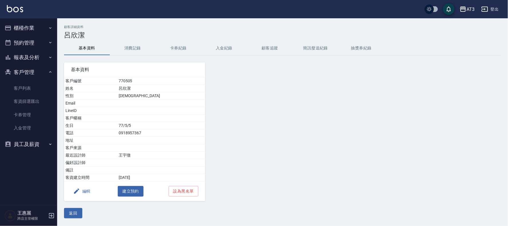
click at [85, 193] on button "編輯" at bounding box center [82, 191] width 22 height 11
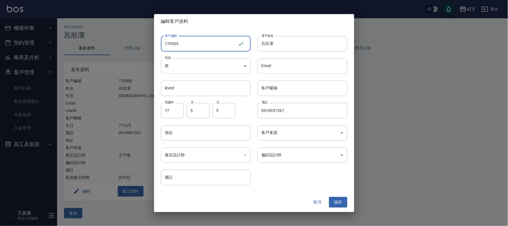
click at [203, 44] on input "770505" at bounding box center [199, 43] width 77 height 15
type input "770505a"
click at [342, 204] on button "儲存" at bounding box center [338, 202] width 18 height 11
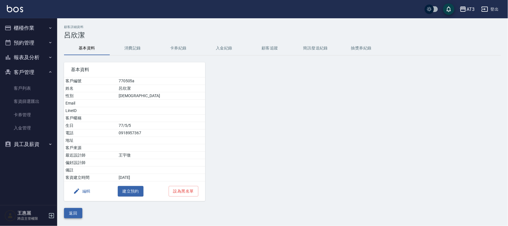
click at [70, 215] on button "返回" at bounding box center [73, 213] width 18 height 11
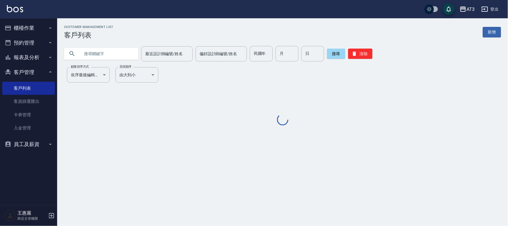
click at [109, 58] on input "text" at bounding box center [107, 53] width 54 height 15
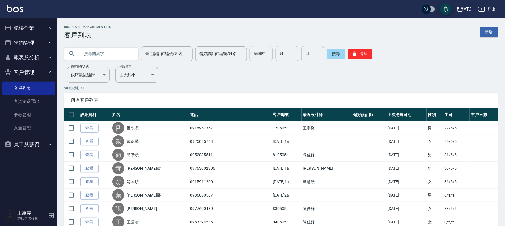
type input "5"
type input "870505"
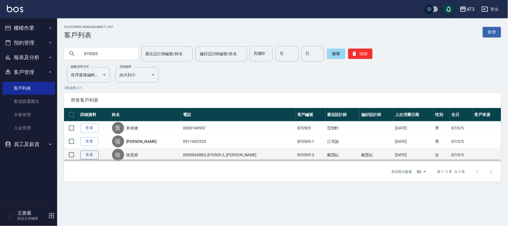
click at [86, 157] on link "查看" at bounding box center [89, 155] width 18 height 9
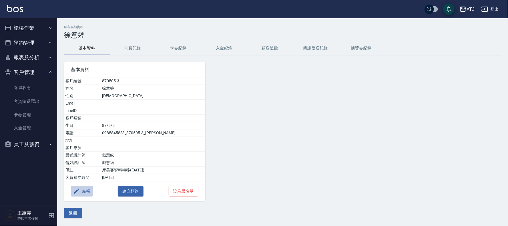
click at [85, 193] on button "編輯" at bounding box center [82, 191] width 22 height 11
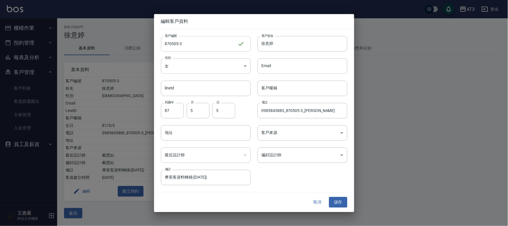
click at [195, 44] on input "870505-3" at bounding box center [199, 43] width 77 height 15
type input "[DATE]3a"
click at [341, 203] on button "儲存" at bounding box center [338, 202] width 18 height 11
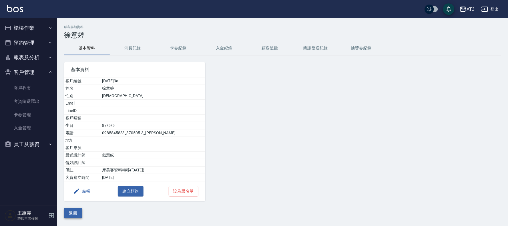
click at [72, 213] on button "返回" at bounding box center [73, 213] width 18 height 11
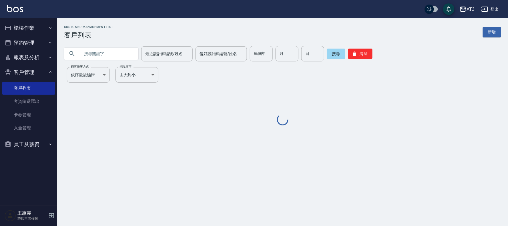
click at [134, 52] on input "text" at bounding box center [107, 53] width 54 height 15
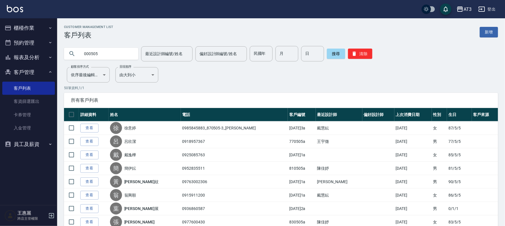
type input "000505"
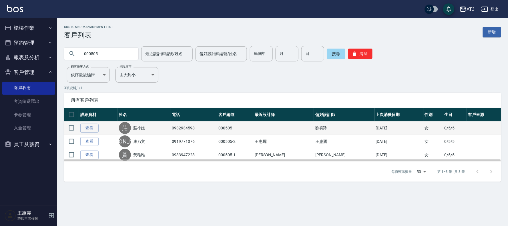
click at [89, 122] on td "查看" at bounding box center [98, 128] width 39 height 13
click at [89, 123] on td "查看" at bounding box center [98, 128] width 39 height 13
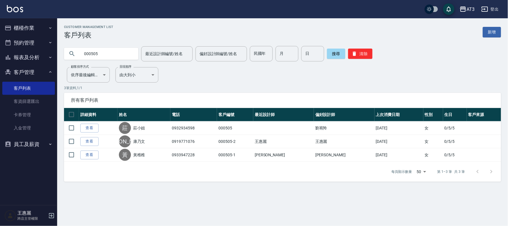
click at [94, 127] on link "查看" at bounding box center [89, 128] width 18 height 9
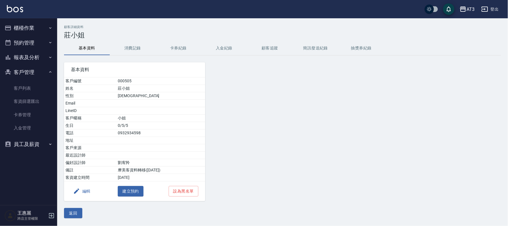
click at [86, 190] on button "編輯" at bounding box center [82, 191] width 22 height 11
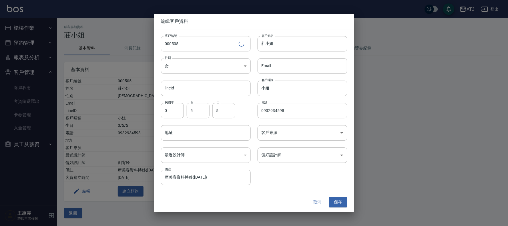
click at [216, 44] on input "000505" at bounding box center [200, 43] width 78 height 15
type input "000505a"
click at [336, 200] on button "儲存" at bounding box center [338, 202] width 18 height 11
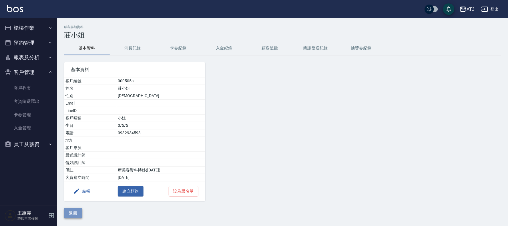
click at [78, 214] on button "返回" at bounding box center [73, 213] width 18 height 11
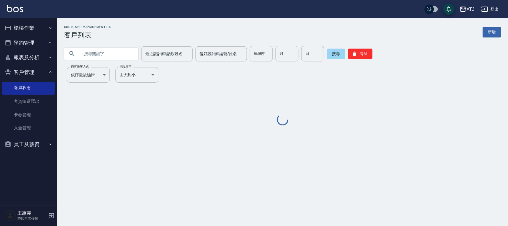
click at [99, 56] on input "text" at bounding box center [107, 53] width 54 height 15
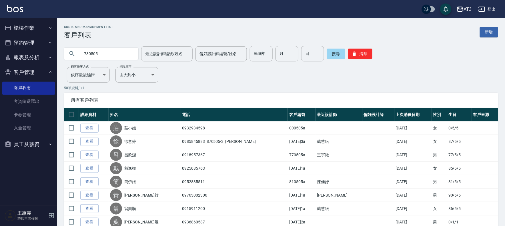
type input "730505"
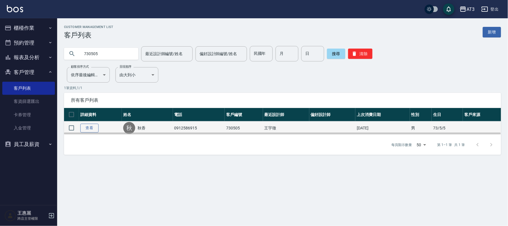
click at [92, 128] on link "查看" at bounding box center [89, 128] width 18 height 9
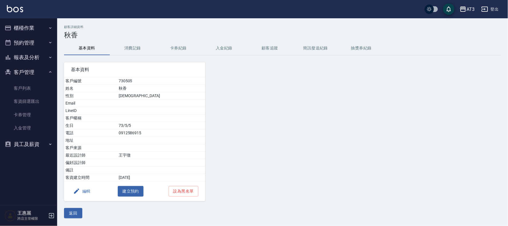
click at [84, 193] on button "編輯" at bounding box center [82, 191] width 22 height 11
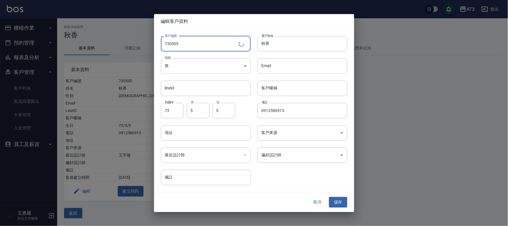
click at [203, 43] on input "730505" at bounding box center [200, 43] width 78 height 15
type input "730505a"
click at [338, 207] on button "儲存" at bounding box center [338, 202] width 18 height 11
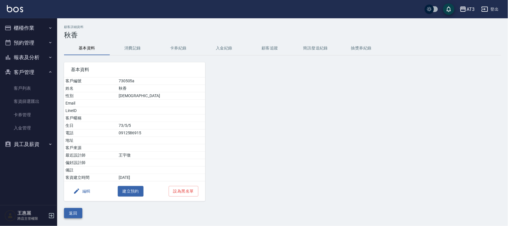
click at [72, 213] on button "返回" at bounding box center [73, 213] width 18 height 11
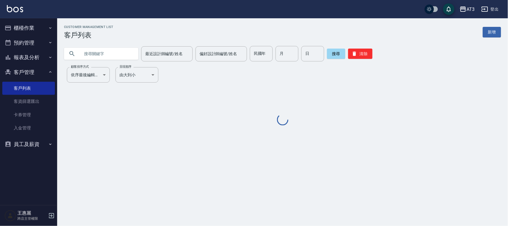
click at [101, 52] on input "text" at bounding box center [107, 53] width 54 height 15
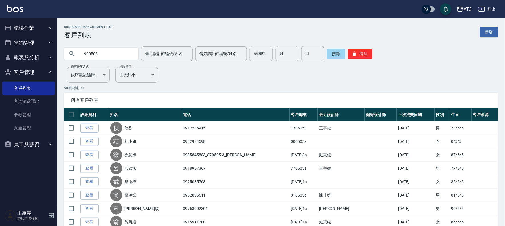
type input "900505"
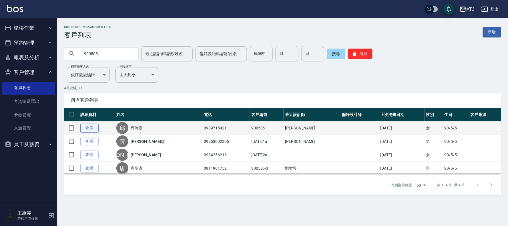
click at [90, 128] on link "查看" at bounding box center [89, 128] width 18 height 9
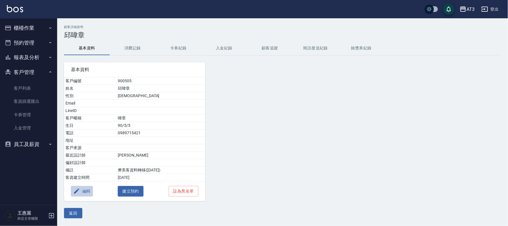
click at [90, 190] on button "編輯" at bounding box center [82, 191] width 22 height 11
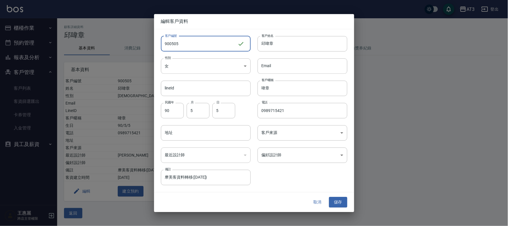
click at [195, 42] on input "900505" at bounding box center [199, 43] width 77 height 15
type input "900505a"
click at [338, 197] on div "取消 儲存" at bounding box center [254, 203] width 200 height 20
click at [339, 201] on button "儲存" at bounding box center [338, 202] width 18 height 11
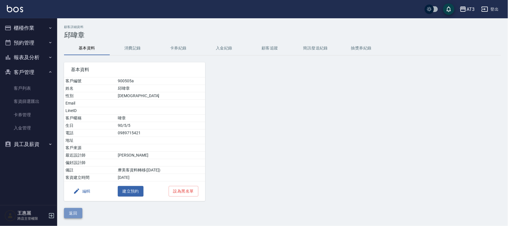
click at [76, 212] on button "返回" at bounding box center [73, 213] width 18 height 11
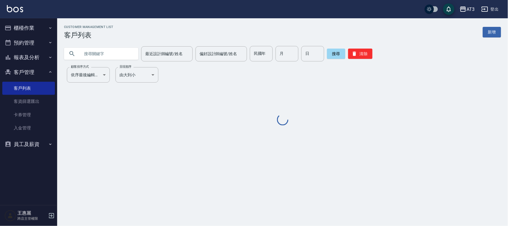
click at [107, 51] on input "text" at bounding box center [107, 53] width 54 height 15
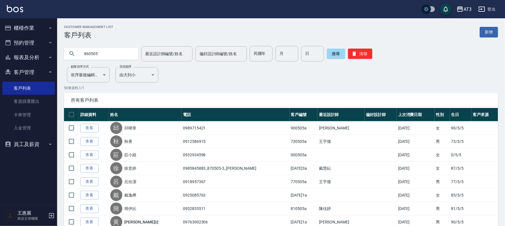
type input "860505"
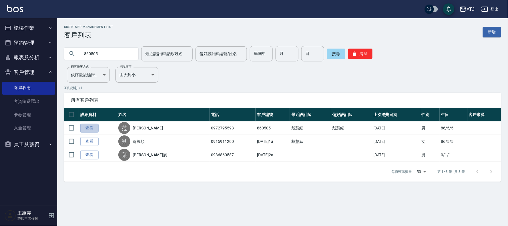
click at [87, 130] on link "查看" at bounding box center [89, 128] width 18 height 9
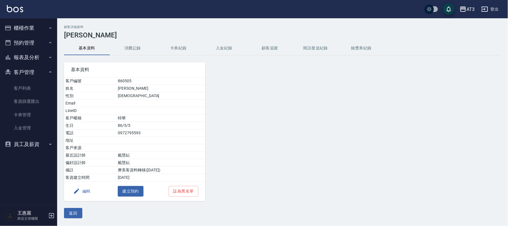
click at [87, 193] on button "編輯" at bounding box center [82, 191] width 22 height 11
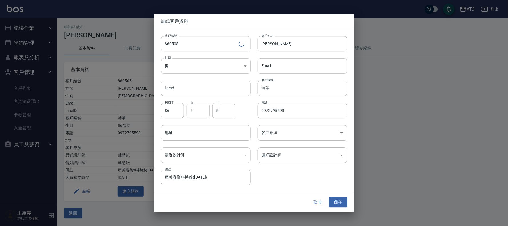
drag, startPoint x: 194, startPoint y: 43, endPoint x: 195, endPoint y: 47, distance: 4.0
click at [195, 45] on input "860505" at bounding box center [200, 43] width 78 height 15
type input "860505a"
click at [336, 201] on button "儲存" at bounding box center [338, 202] width 18 height 11
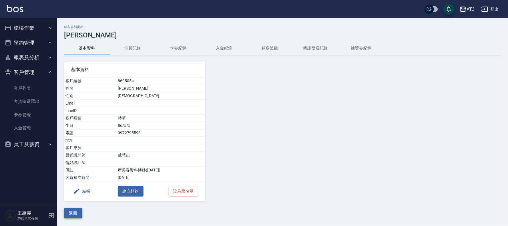
click at [69, 218] on button "返回" at bounding box center [73, 213] width 18 height 11
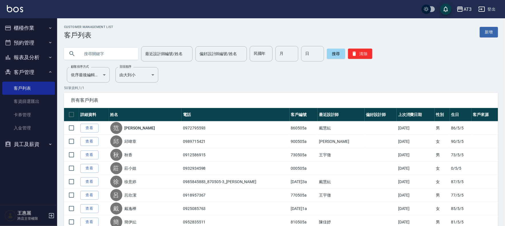
drag, startPoint x: 94, startPoint y: 52, endPoint x: 94, endPoint y: 61, distance: 8.6
click at [94, 52] on input "text" at bounding box center [107, 53] width 54 height 15
type input "620505"
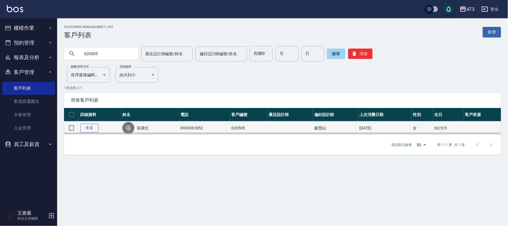
click at [93, 128] on link "查看" at bounding box center [89, 128] width 18 height 9
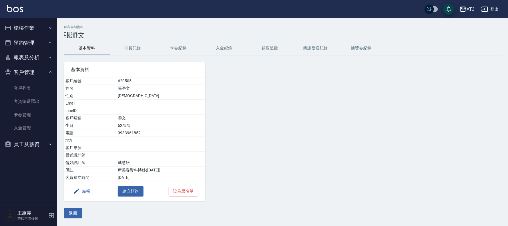
click at [88, 188] on button "編輯" at bounding box center [82, 191] width 22 height 11
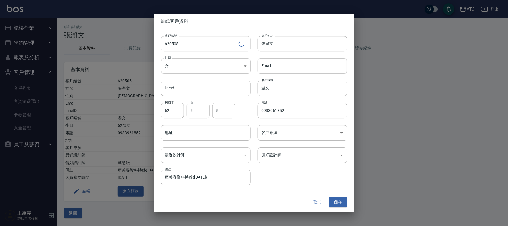
click at [191, 47] on input "620505" at bounding box center [200, 43] width 78 height 15
type input "620505a"
click at [336, 203] on button "儲存" at bounding box center [338, 202] width 18 height 11
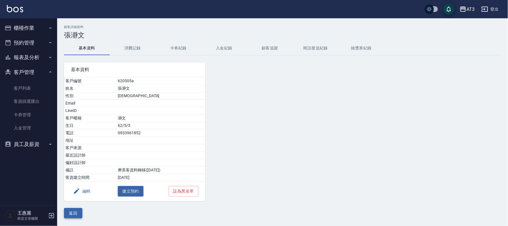
click at [78, 216] on button "返回" at bounding box center [73, 213] width 18 height 11
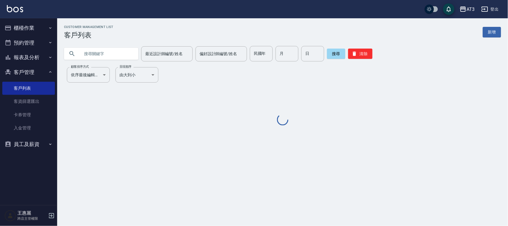
click at [137, 53] on div at bounding box center [101, 54] width 74 height 12
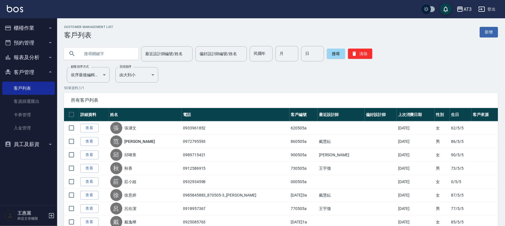
click at [124, 55] on input "text" at bounding box center [107, 53] width 54 height 15
type input "920505"
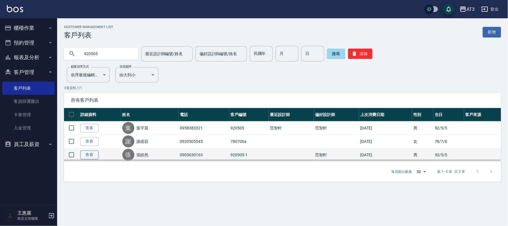
click at [93, 152] on link "查看" at bounding box center [89, 155] width 18 height 9
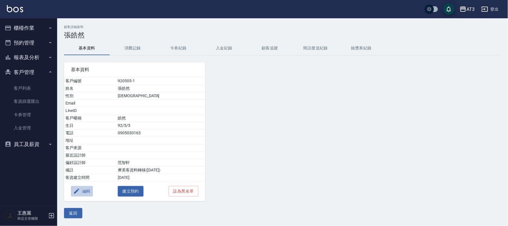
click at [85, 192] on button "編輯" at bounding box center [82, 191] width 22 height 11
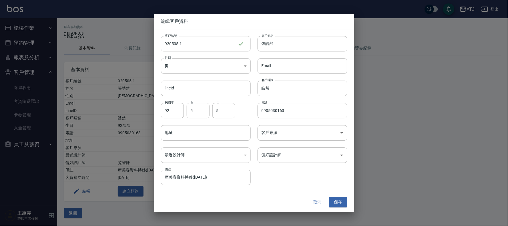
click at [192, 47] on input "920505-1" at bounding box center [199, 43] width 77 height 15
type input "[DATE]1a"
click at [336, 202] on button "儲存" at bounding box center [338, 202] width 18 height 11
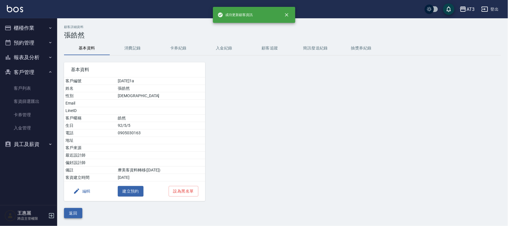
click at [78, 212] on button "返回" at bounding box center [73, 213] width 18 height 11
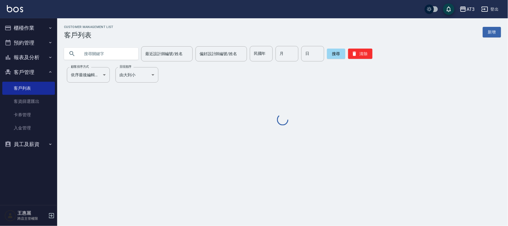
click at [127, 53] on input "text" at bounding box center [107, 53] width 54 height 15
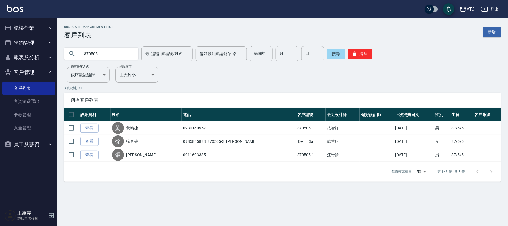
click at [108, 53] on input "870505" at bounding box center [107, 53] width 54 height 15
type input "800505"
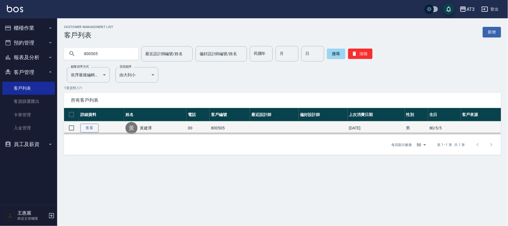
click at [93, 128] on link "查看" at bounding box center [89, 128] width 18 height 9
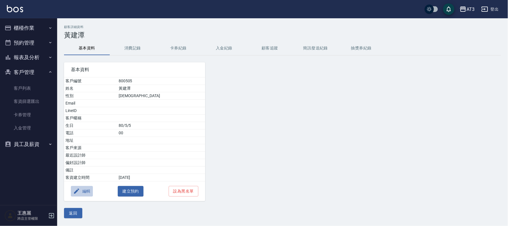
click at [83, 189] on button "編輯" at bounding box center [82, 191] width 22 height 11
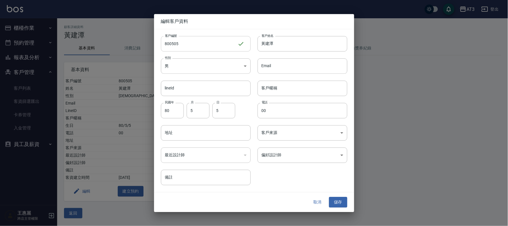
drag, startPoint x: 195, startPoint y: 41, endPoint x: 195, endPoint y: 44, distance: 3.2
click at [195, 41] on input "800505" at bounding box center [199, 43] width 77 height 15
type input "800505a"
click at [341, 202] on button "儲存" at bounding box center [338, 202] width 18 height 11
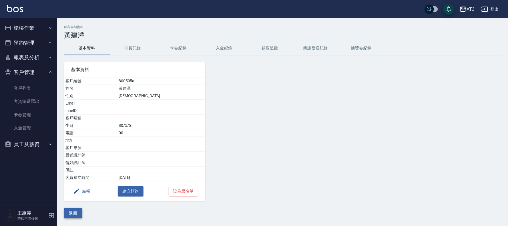
click at [78, 213] on button "返回" at bounding box center [73, 213] width 18 height 11
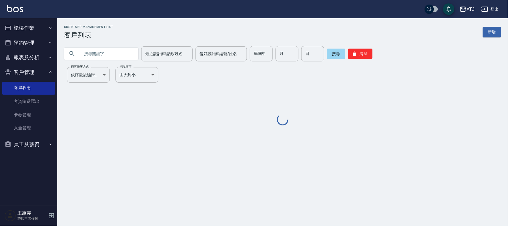
click at [121, 50] on input "text" at bounding box center [107, 53] width 54 height 15
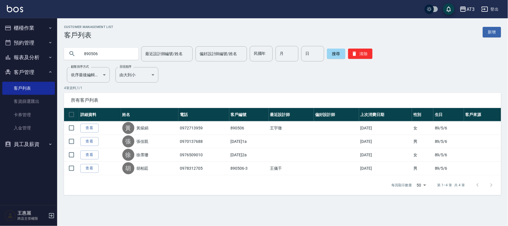
click at [115, 56] on input "890506" at bounding box center [107, 53] width 54 height 15
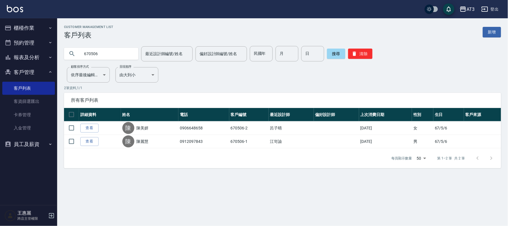
click at [107, 53] on input "670506" at bounding box center [107, 53] width 54 height 15
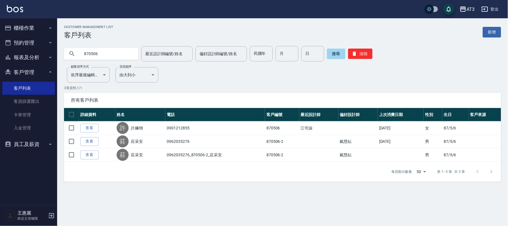
click at [105, 56] on input "870506" at bounding box center [107, 53] width 54 height 15
type input "8"
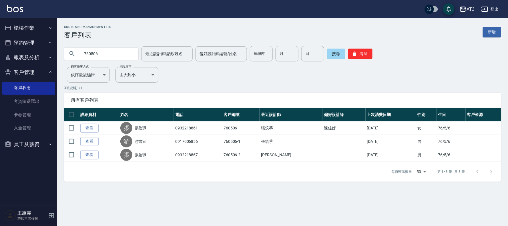
click at [101, 55] on input "760506" at bounding box center [107, 53] width 54 height 15
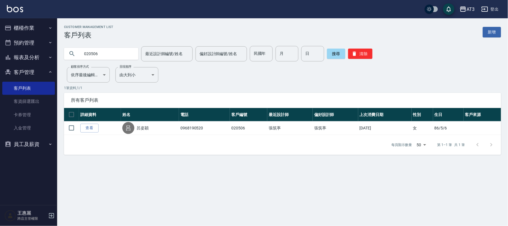
click at [95, 53] on input "020506" at bounding box center [107, 53] width 54 height 15
click at [98, 53] on input "020506" at bounding box center [107, 53] width 54 height 15
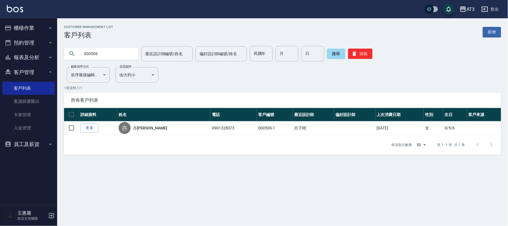
click at [98, 53] on input "000506" at bounding box center [107, 53] width 54 height 15
type input "740506"
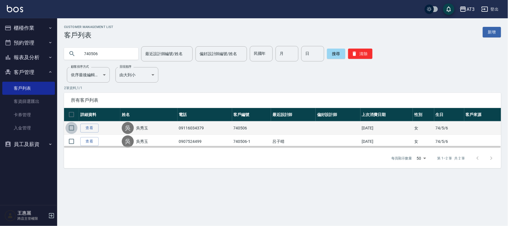
click at [73, 127] on input "checkbox" at bounding box center [72, 128] width 12 height 12
checkbox input "true"
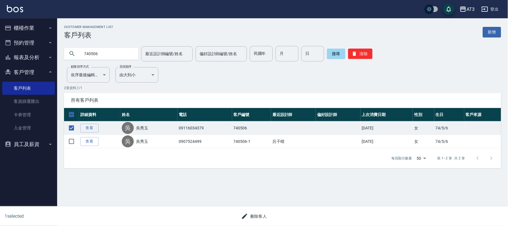
click at [262, 219] on button "刪除客人" at bounding box center [254, 216] width 30 height 11
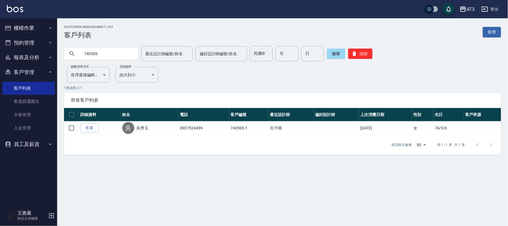
click at [112, 55] on input "740506" at bounding box center [107, 53] width 54 height 15
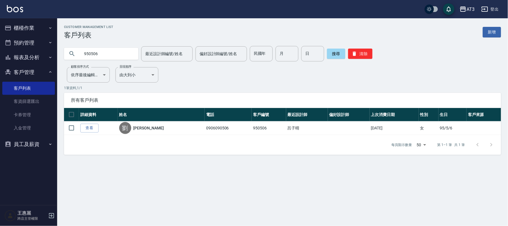
click at [114, 55] on input "950506" at bounding box center [107, 53] width 54 height 15
type input "5"
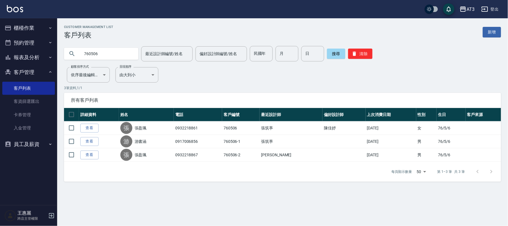
click at [109, 54] on input "760506" at bounding box center [107, 53] width 54 height 15
type input "0"
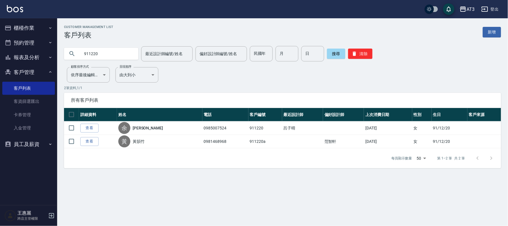
click at [111, 53] on input "911220" at bounding box center [107, 53] width 54 height 15
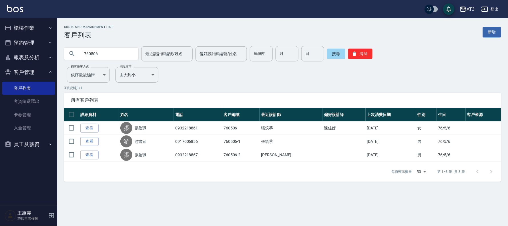
click at [101, 55] on input "760506" at bounding box center [107, 53] width 54 height 15
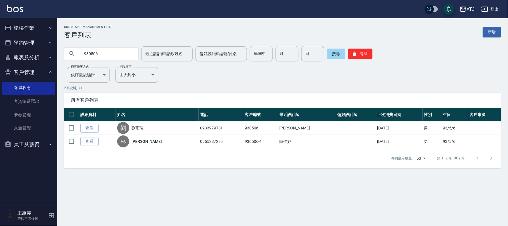
click at [112, 54] on input "930506" at bounding box center [107, 53] width 54 height 15
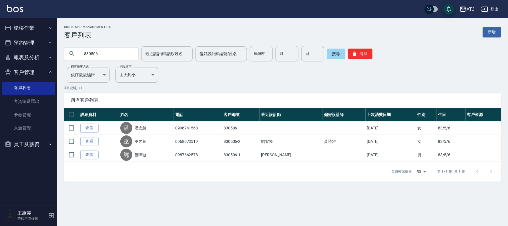
click at [114, 51] on input "830506" at bounding box center [107, 53] width 54 height 15
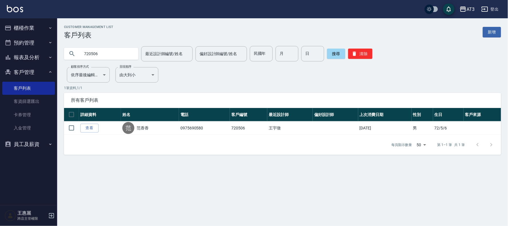
click at [110, 53] on input "720506" at bounding box center [107, 53] width 54 height 15
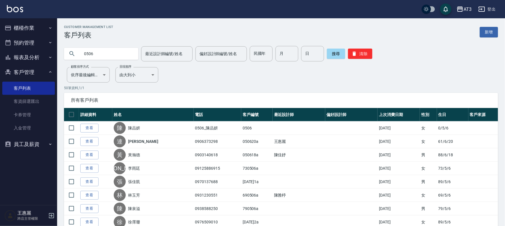
click at [107, 57] on input "0506" at bounding box center [107, 53] width 54 height 15
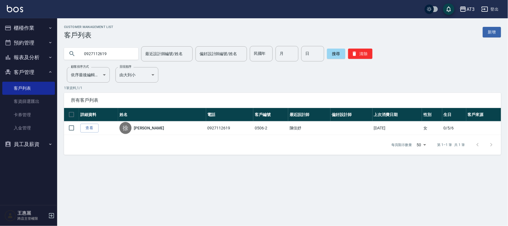
click at [116, 52] on input "0927112619" at bounding box center [107, 53] width 54 height 15
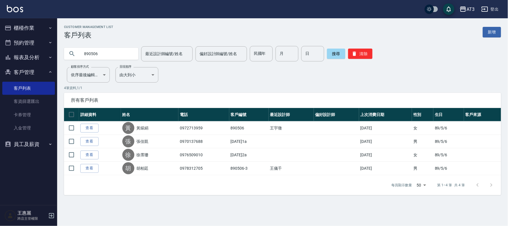
click at [134, 54] on input "890506" at bounding box center [107, 53] width 54 height 15
type input "830506"
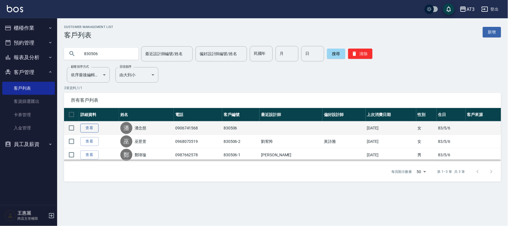
click at [85, 129] on link "查看" at bounding box center [89, 128] width 18 height 9
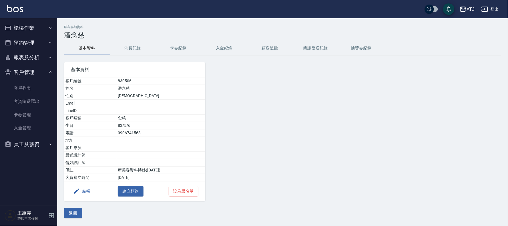
click at [86, 193] on button "編輯" at bounding box center [82, 191] width 22 height 11
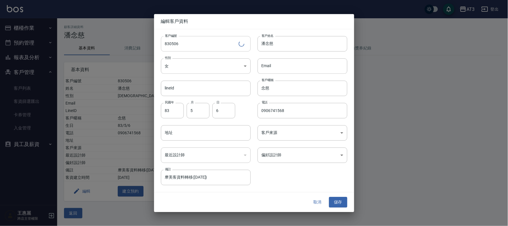
drag, startPoint x: 203, startPoint y: 36, endPoint x: 203, endPoint y: 42, distance: 6.3
click at [203, 38] on input "830506" at bounding box center [200, 43] width 78 height 15
type input "830506a"
click at [336, 206] on button "儲存" at bounding box center [338, 202] width 18 height 11
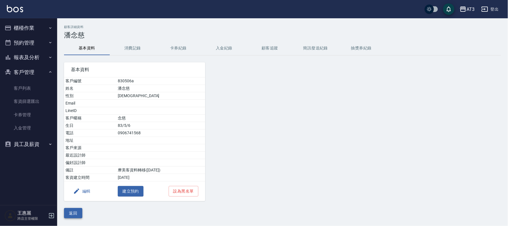
click at [76, 216] on button "返回" at bounding box center [73, 213] width 18 height 11
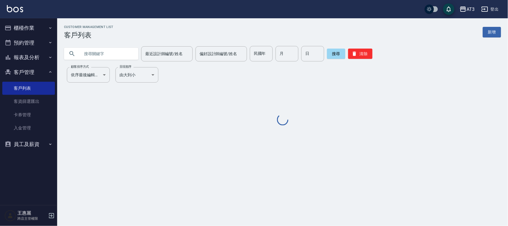
click at [134, 56] on input "text" at bounding box center [107, 53] width 54 height 15
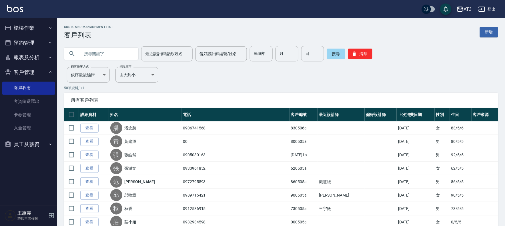
type input "8"
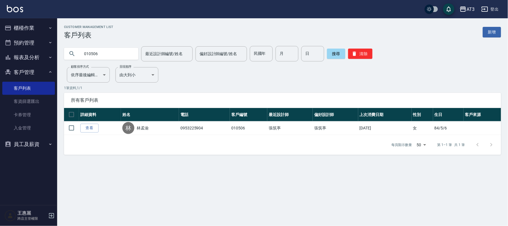
click at [104, 57] on input "010506" at bounding box center [107, 53] width 54 height 15
type input "920506"
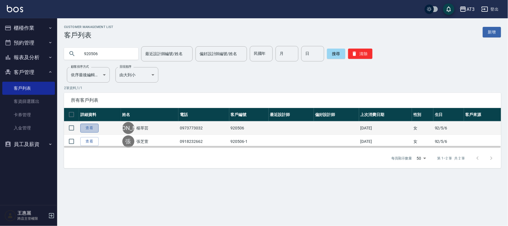
click at [93, 127] on link "查看" at bounding box center [89, 128] width 18 height 9
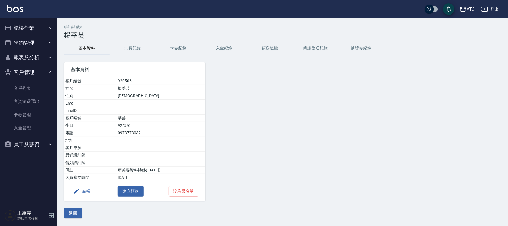
click at [89, 188] on button "編輯" at bounding box center [82, 191] width 22 height 11
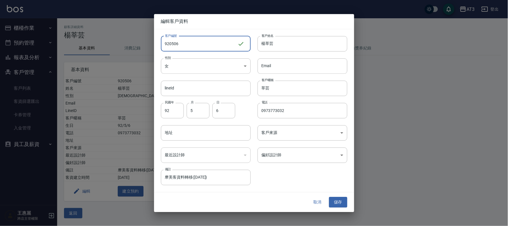
click at [193, 39] on input "920506" at bounding box center [199, 43] width 77 height 15
type input "920506a"
click at [341, 203] on button "儲存" at bounding box center [338, 202] width 18 height 11
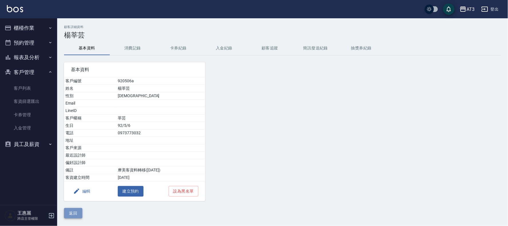
click at [74, 213] on button "返回" at bounding box center [73, 213] width 18 height 11
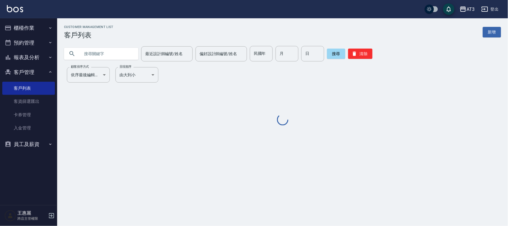
click at [102, 57] on input "text" at bounding box center [107, 53] width 54 height 15
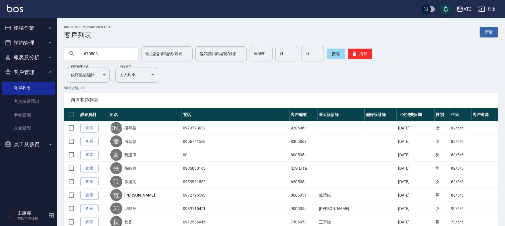
type input "670506"
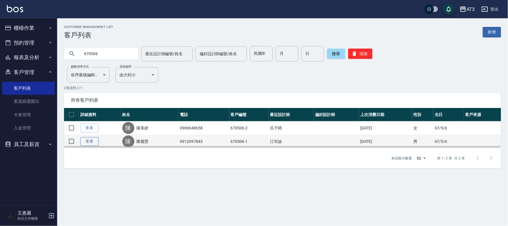
click at [87, 142] on link "查看" at bounding box center [89, 141] width 18 height 9
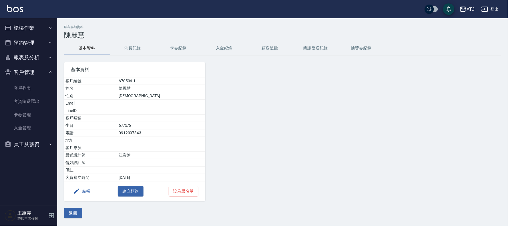
click at [88, 192] on button "編輯" at bounding box center [82, 191] width 22 height 11
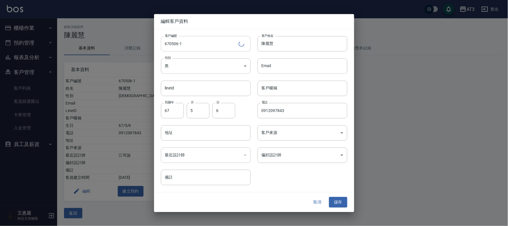
click at [204, 44] on input "670506-1" at bounding box center [200, 43] width 78 height 15
type input "[DATE]1a"
click at [338, 200] on button "儲存" at bounding box center [338, 202] width 18 height 11
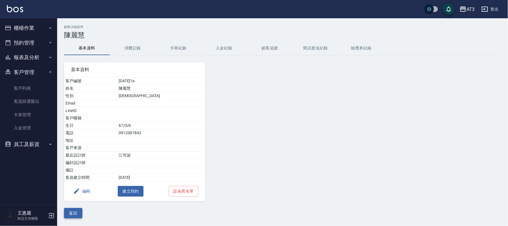
click at [73, 215] on button "返回" at bounding box center [73, 213] width 18 height 11
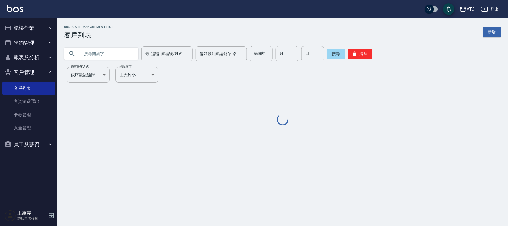
click at [97, 54] on input "text" at bounding box center [107, 53] width 54 height 15
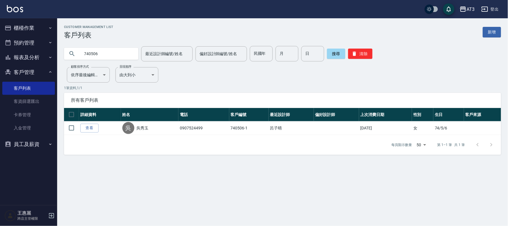
click at [106, 54] on input "740506" at bounding box center [107, 53] width 54 height 15
type input "920506"
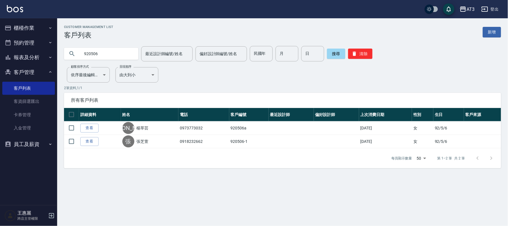
drag, startPoint x: 87, startPoint y: 140, endPoint x: 104, endPoint y: 145, distance: 18.4
click at [87, 140] on link "查看" at bounding box center [89, 141] width 18 height 9
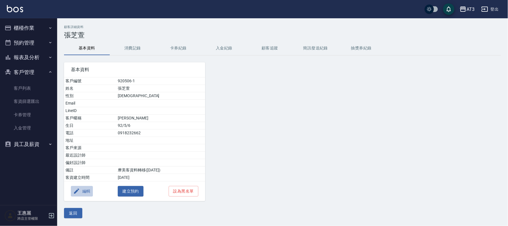
click at [87, 193] on button "編輯" at bounding box center [82, 191] width 22 height 11
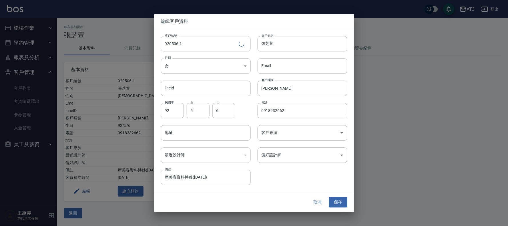
click at [209, 51] on input "920506-1" at bounding box center [200, 43] width 78 height 15
type input "[DATE]1a"
click at [340, 197] on div "取消 儲存" at bounding box center [254, 203] width 200 height 20
click at [344, 205] on button "儲存" at bounding box center [338, 202] width 18 height 11
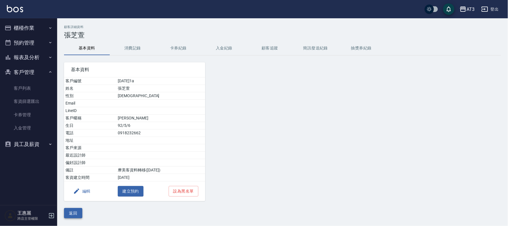
click at [78, 216] on button "返回" at bounding box center [73, 213] width 18 height 11
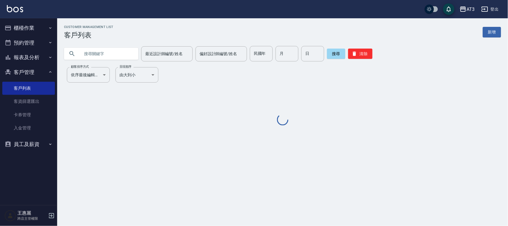
click at [118, 53] on input "text" at bounding box center [107, 53] width 54 height 15
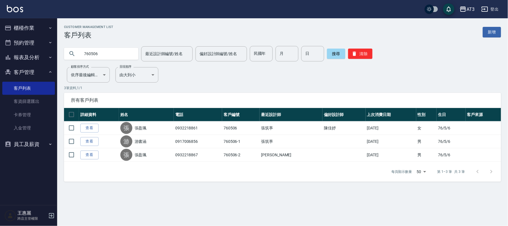
click at [106, 54] on input "760506" at bounding box center [107, 53] width 54 height 15
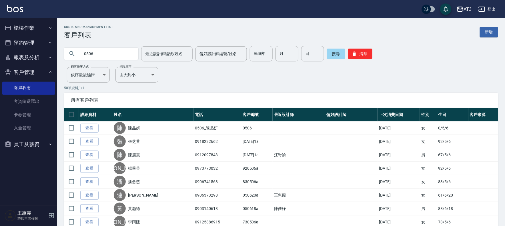
click at [98, 54] on input "0506" at bounding box center [107, 53] width 54 height 15
type input "0972505"
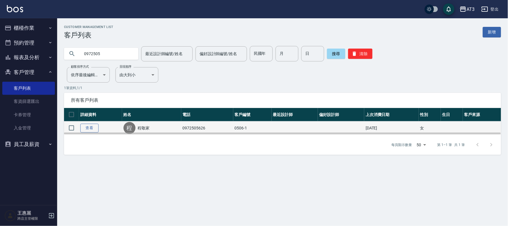
click at [95, 128] on link "查看" at bounding box center [89, 128] width 18 height 9
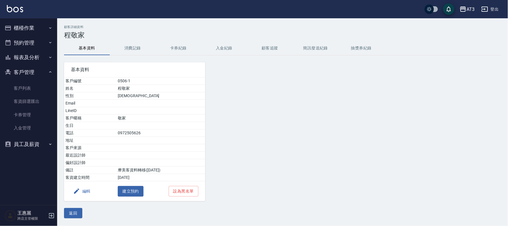
click at [89, 190] on button "編輯" at bounding box center [82, 191] width 22 height 11
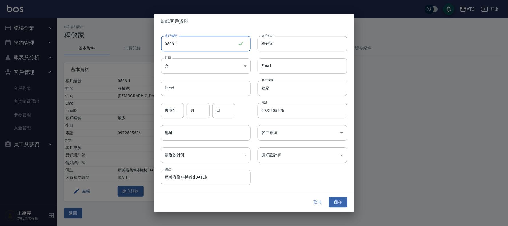
click at [190, 49] on input "0506-1" at bounding box center [199, 43] width 77 height 15
type input "0506-1a"
click at [339, 199] on button "儲存" at bounding box center [338, 202] width 18 height 11
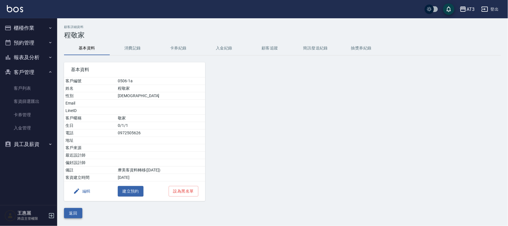
click at [74, 215] on button "返回" at bounding box center [73, 213] width 18 height 11
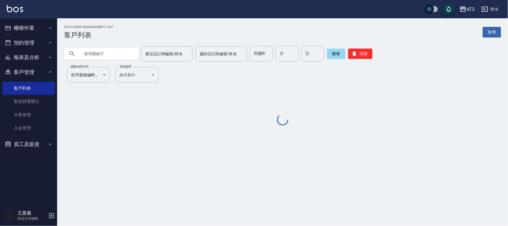
click at [115, 50] on input "text" at bounding box center [107, 53] width 54 height 15
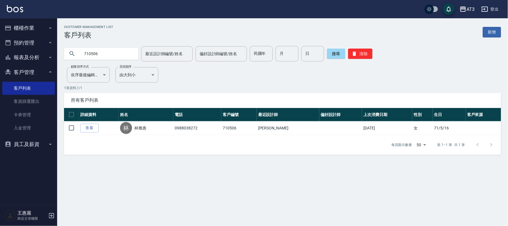
click at [108, 51] on input "710506" at bounding box center [107, 53] width 54 height 15
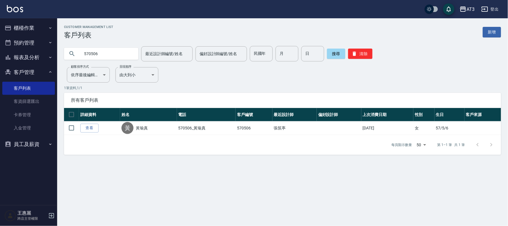
click at [111, 56] on input "570506" at bounding box center [107, 53] width 54 height 15
type input "900506"
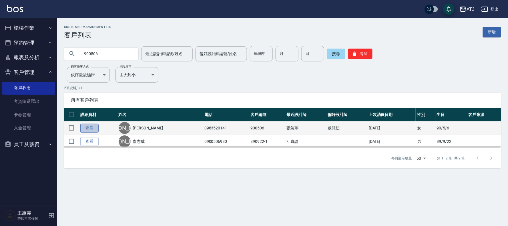
click at [94, 128] on link "查看" at bounding box center [89, 128] width 18 height 9
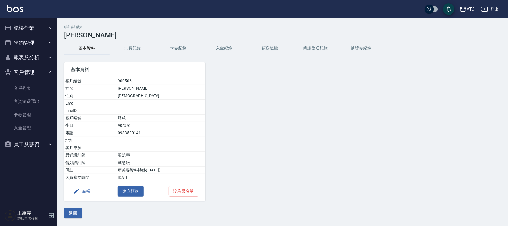
click at [82, 192] on button "編輯" at bounding box center [82, 191] width 22 height 11
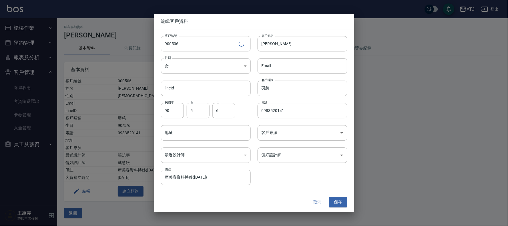
click at [187, 45] on input "900506" at bounding box center [200, 43] width 78 height 15
type input "900506a"
click at [338, 199] on button "儲存" at bounding box center [338, 202] width 18 height 11
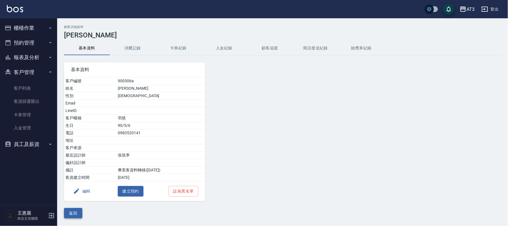
click at [73, 215] on button "返回" at bounding box center [73, 213] width 18 height 11
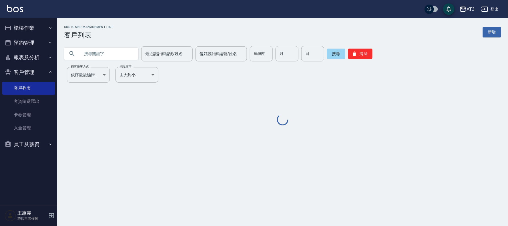
click at [110, 57] on input "text" at bounding box center [107, 53] width 54 height 15
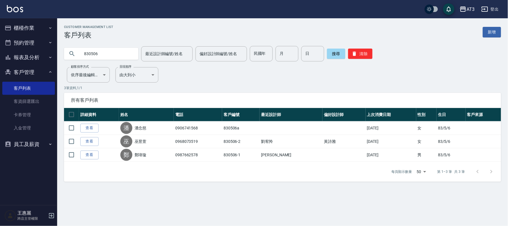
click at [112, 53] on input "830506" at bounding box center [107, 53] width 54 height 15
type input "810506"
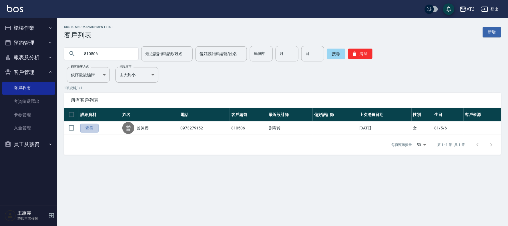
click at [87, 127] on link "查看" at bounding box center [89, 128] width 18 height 9
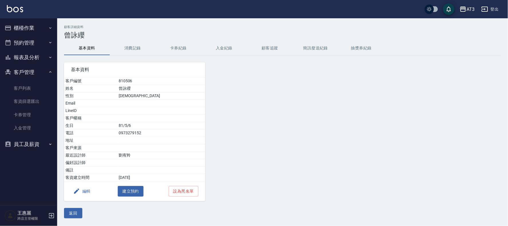
click at [87, 193] on button "編輯" at bounding box center [82, 191] width 22 height 11
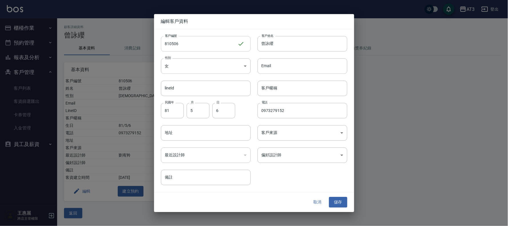
click at [197, 45] on input "810506" at bounding box center [199, 43] width 77 height 15
type input "810506a"
click at [343, 202] on button "儲存" at bounding box center [338, 202] width 18 height 11
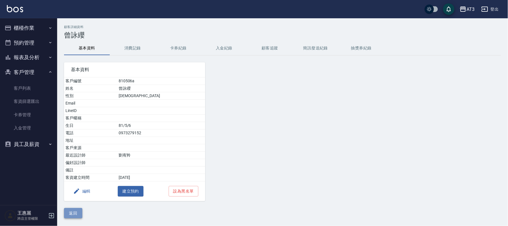
click at [72, 210] on button "返回" at bounding box center [73, 213] width 18 height 11
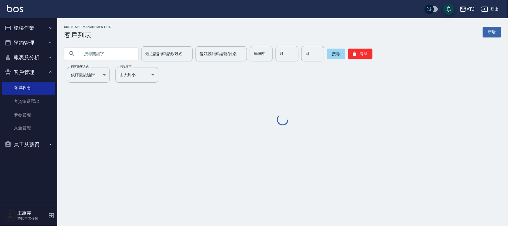
click at [127, 53] on input "text" at bounding box center [107, 53] width 54 height 15
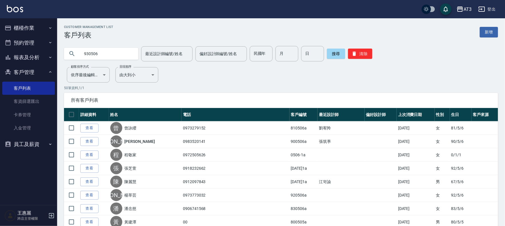
type input "930506"
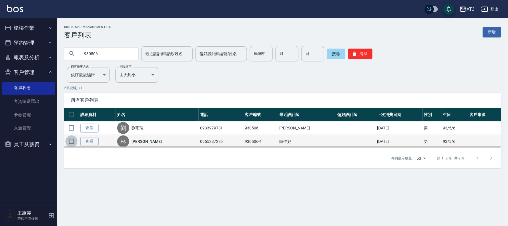
click at [77, 139] on input "checkbox" at bounding box center [72, 142] width 12 height 12
checkbox input "true"
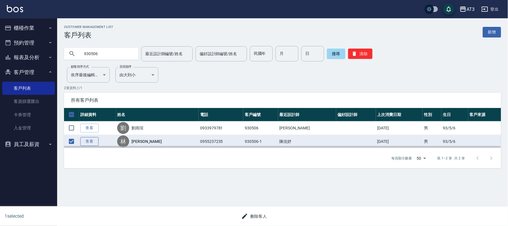
click at [86, 140] on link "查看" at bounding box center [89, 141] width 18 height 9
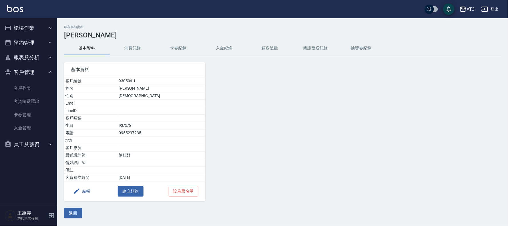
click at [86, 193] on button "編輯" at bounding box center [82, 191] width 22 height 11
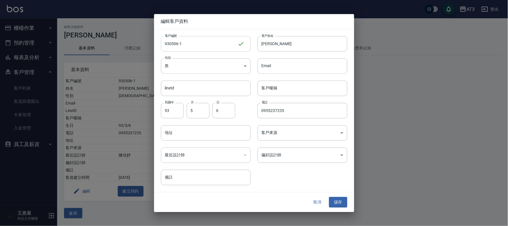
click at [203, 39] on input "930506-1" at bounding box center [199, 43] width 77 height 15
type input "[DATE]1a"
click at [339, 201] on button "儲存" at bounding box center [338, 202] width 18 height 11
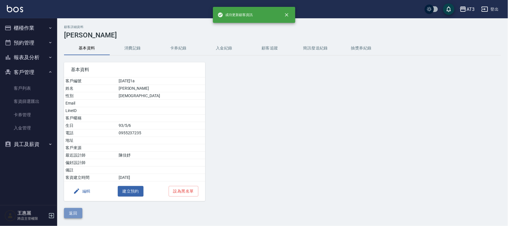
click at [67, 209] on button "返回" at bounding box center [73, 213] width 18 height 11
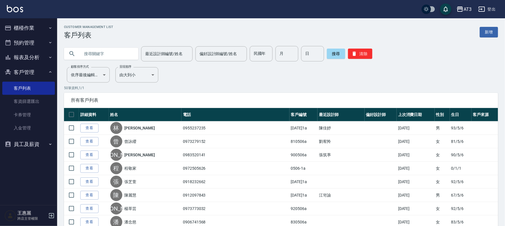
click at [106, 57] on input "text" at bounding box center [107, 53] width 54 height 15
type input "780506"
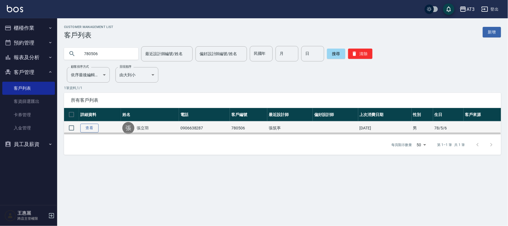
click at [90, 127] on link "查看" at bounding box center [89, 128] width 18 height 9
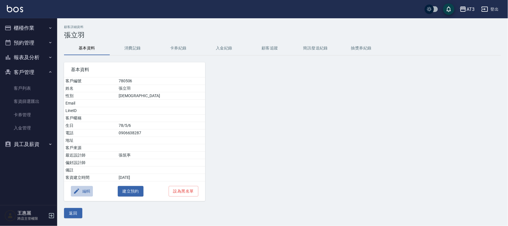
click at [88, 191] on button "編輯" at bounding box center [82, 191] width 22 height 11
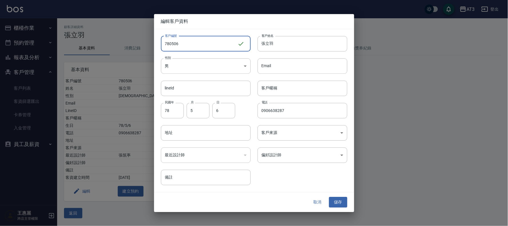
click at [190, 47] on input "780506" at bounding box center [199, 43] width 77 height 15
type input "780506a"
click at [341, 202] on button "儲存" at bounding box center [338, 202] width 18 height 11
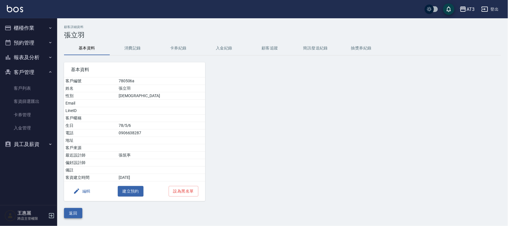
click at [72, 213] on button "返回" at bounding box center [73, 213] width 18 height 11
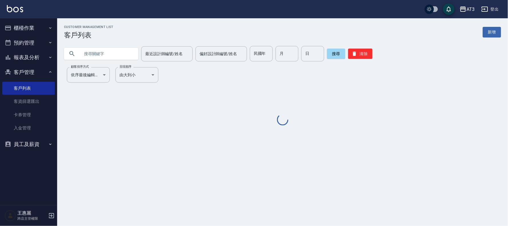
click at [128, 59] on input "text" at bounding box center [107, 53] width 54 height 15
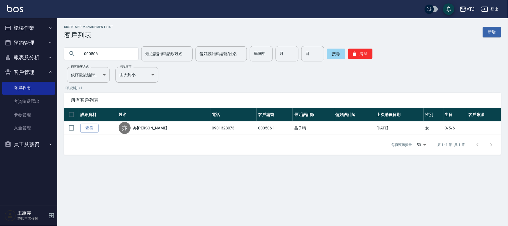
drag, startPoint x: 106, startPoint y: 56, endPoint x: 59, endPoint y: 62, distance: 47.5
click at [59, 62] on div "Customer Management List 客戶列表 新增 000506 最近設計師編號/姓名 最近設計師編號/姓名 偏好設計師編號/姓名 偏好設計師編…" at bounding box center [282, 90] width 451 height 130
type input "t"
type input "[PERSON_NAME]"
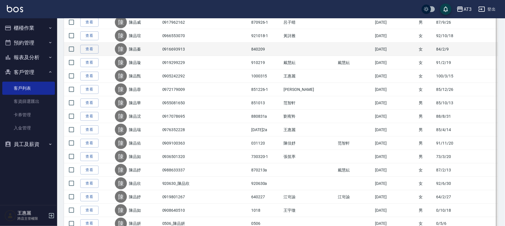
scroll to position [178, 0]
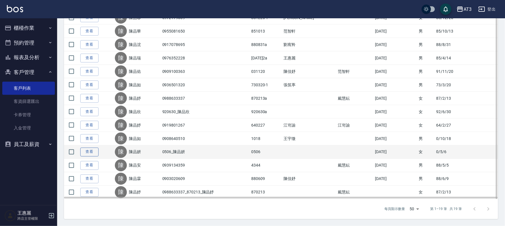
click at [92, 150] on link "查看" at bounding box center [89, 152] width 18 height 9
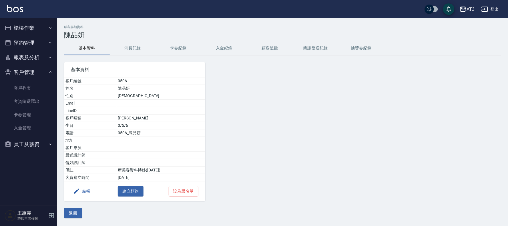
click at [82, 191] on button "編輯" at bounding box center [82, 191] width 22 height 11
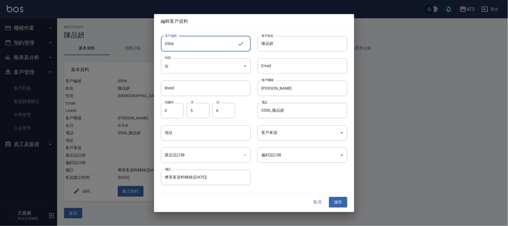
click at [191, 43] on input "0506" at bounding box center [199, 43] width 77 height 15
type input "0506a"
click at [340, 201] on button "儲存" at bounding box center [338, 202] width 18 height 11
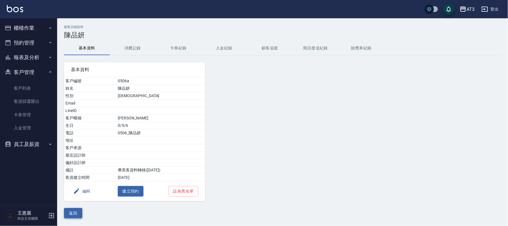
click at [72, 216] on button "返回" at bounding box center [73, 213] width 18 height 11
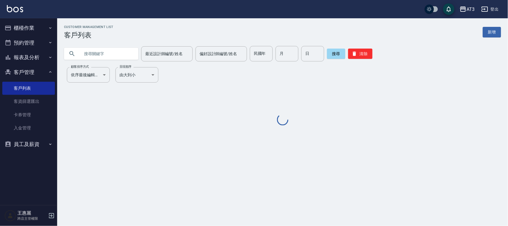
click at [131, 52] on input "text" at bounding box center [107, 53] width 54 height 15
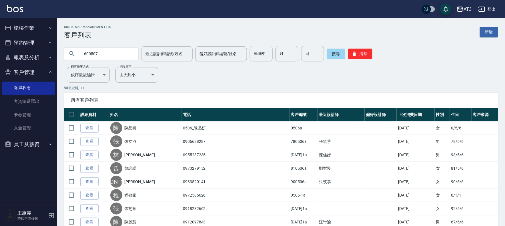
type input "600507"
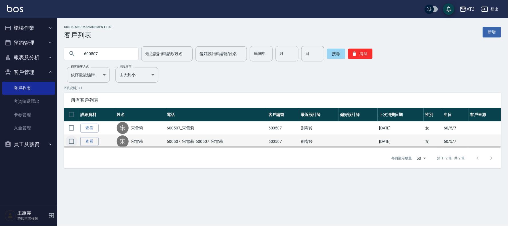
click at [70, 144] on input "checkbox" at bounding box center [72, 142] width 12 height 12
checkbox input "true"
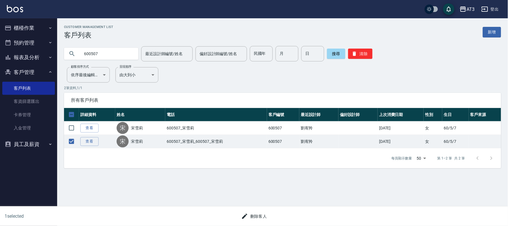
click at [259, 217] on button "刪除客人" at bounding box center [254, 216] width 30 height 11
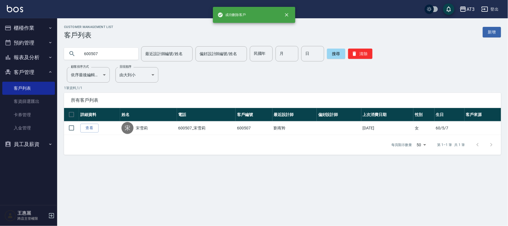
click at [107, 57] on input "600507" at bounding box center [107, 53] width 54 height 15
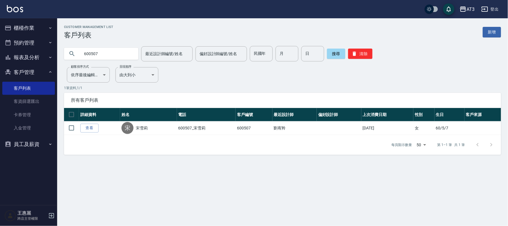
click at [107, 57] on input "600507" at bounding box center [107, 53] width 54 height 15
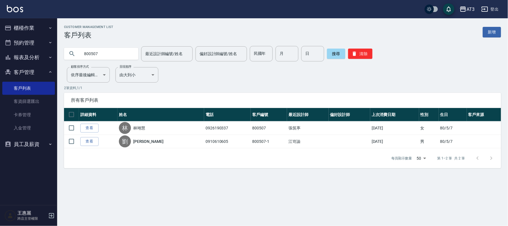
click at [106, 55] on input "800507" at bounding box center [107, 53] width 54 height 15
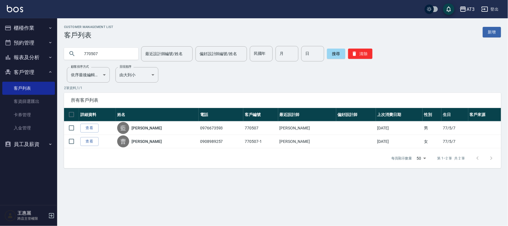
click at [106, 49] on input "770507" at bounding box center [107, 53] width 54 height 15
type input "880507"
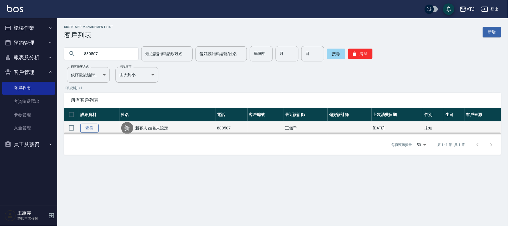
click at [89, 127] on link "查看" at bounding box center [89, 128] width 18 height 9
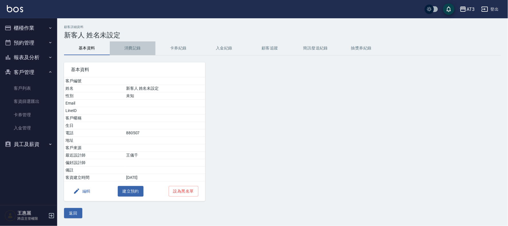
click at [131, 47] on button "消費記錄" at bounding box center [133, 48] width 46 height 14
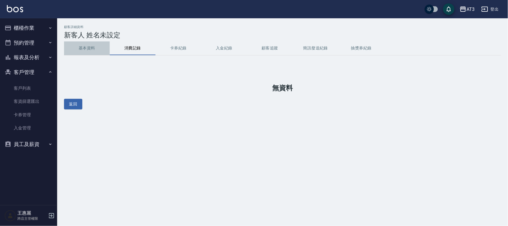
click at [87, 47] on button "基本資料" at bounding box center [87, 48] width 46 height 14
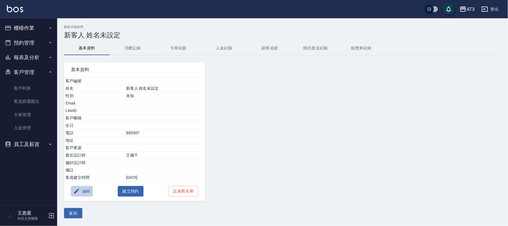
click at [82, 192] on button "編輯" at bounding box center [82, 191] width 22 height 11
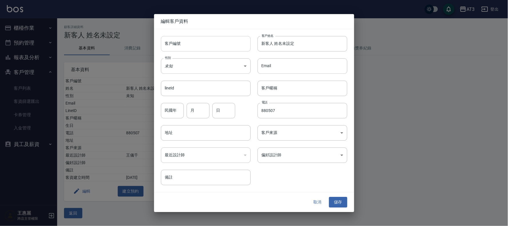
click at [186, 47] on input "客戶編號" at bounding box center [206, 43] width 90 height 15
type input "880507"
click at [317, 204] on button "取消" at bounding box center [318, 202] width 18 height 11
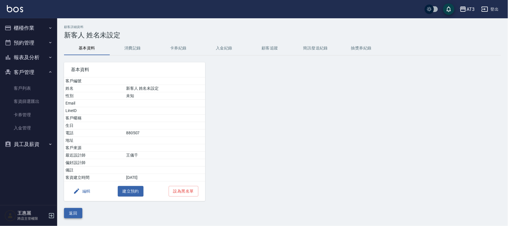
click at [69, 214] on button "返回" at bounding box center [73, 213] width 18 height 11
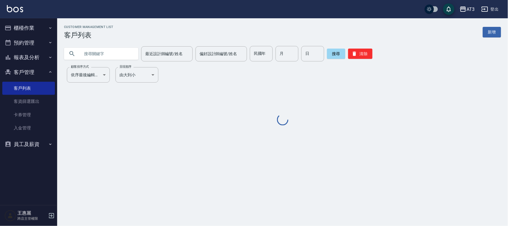
click at [106, 57] on input "text" at bounding box center [107, 53] width 54 height 15
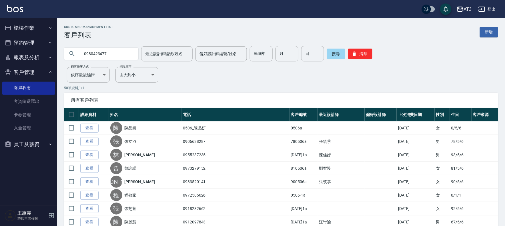
type input "0980423477"
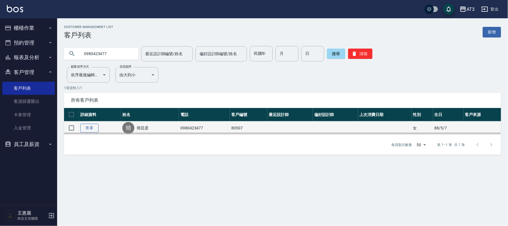
click at [93, 125] on link "查看" at bounding box center [89, 128] width 18 height 9
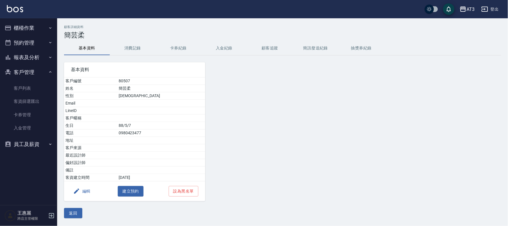
drag, startPoint x: 74, startPoint y: 213, endPoint x: 74, endPoint y: 201, distance: 12.3
click at [74, 213] on button "返回" at bounding box center [73, 213] width 18 height 11
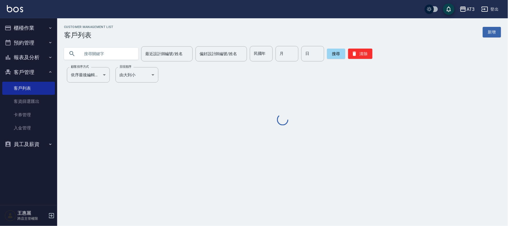
click at [107, 53] on input "text" at bounding box center [107, 53] width 54 height 15
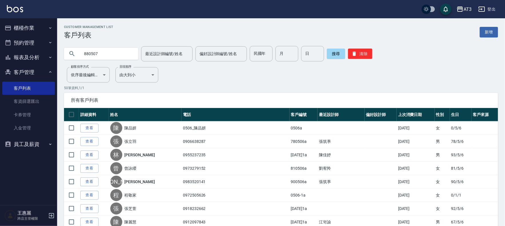
type input "880507"
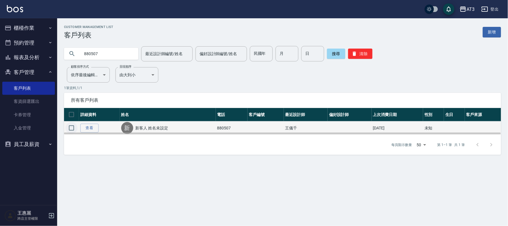
click at [71, 127] on input "checkbox" at bounding box center [72, 128] width 12 height 12
checkbox input "true"
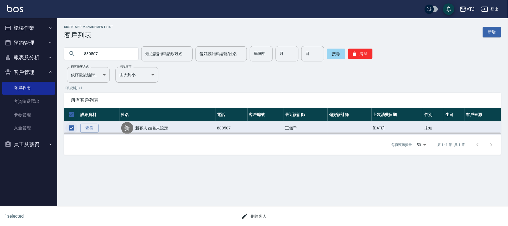
click at [69, 127] on input "checkbox" at bounding box center [72, 128] width 12 height 12
checkbox input "false"
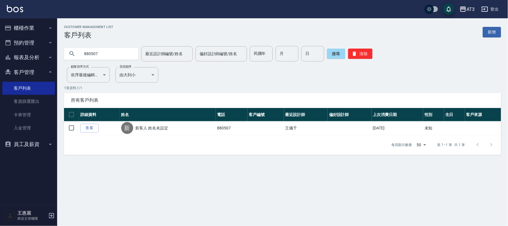
click at [92, 128] on link "查看" at bounding box center [89, 128] width 18 height 9
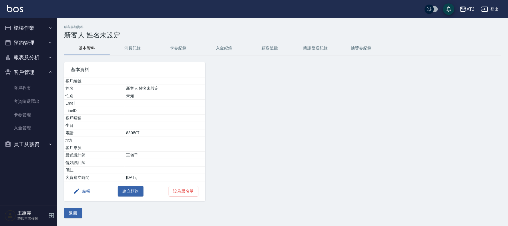
click at [141, 45] on button "消費記錄" at bounding box center [133, 48] width 46 height 14
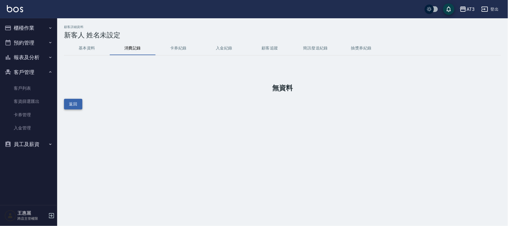
click at [76, 107] on button "返回" at bounding box center [73, 104] width 18 height 11
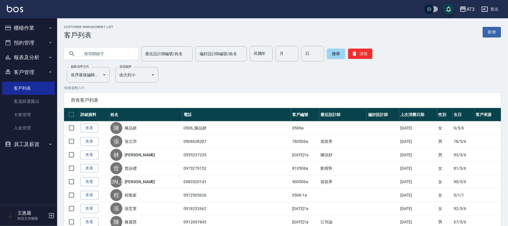
click at [95, 52] on input "text" at bounding box center [107, 53] width 54 height 15
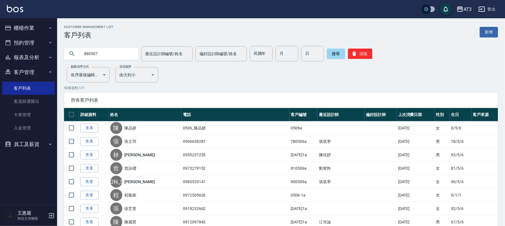
type input "880507"
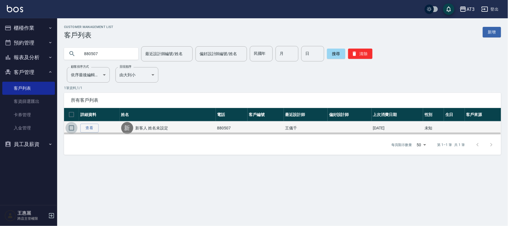
drag, startPoint x: 73, startPoint y: 128, endPoint x: 78, endPoint y: 127, distance: 4.4
click at [73, 128] on input "checkbox" at bounding box center [72, 128] width 12 height 12
checkbox input "true"
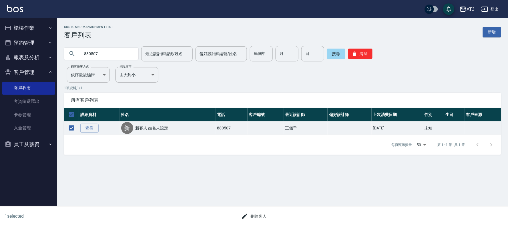
click at [263, 216] on button "刪除客人" at bounding box center [254, 216] width 30 height 11
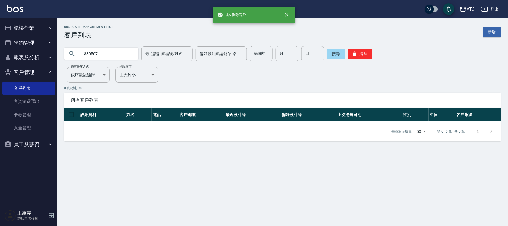
click at [120, 54] on input "880507" at bounding box center [107, 53] width 54 height 15
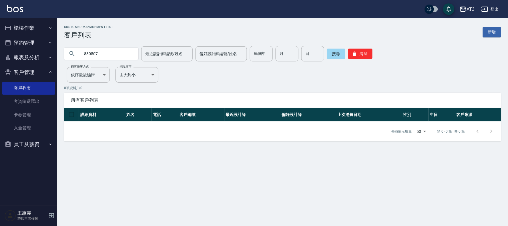
click at [120, 54] on input "880507" at bounding box center [107, 53] width 54 height 15
type input "0980423477"
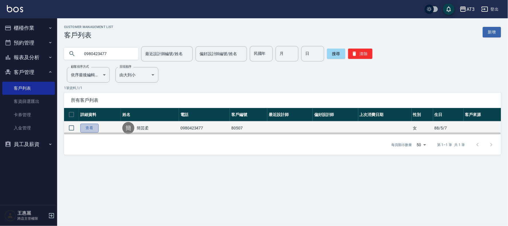
click at [93, 128] on link "查看" at bounding box center [89, 128] width 18 height 9
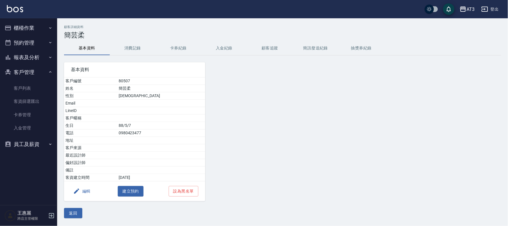
click at [89, 193] on button "編輯" at bounding box center [82, 191] width 22 height 11
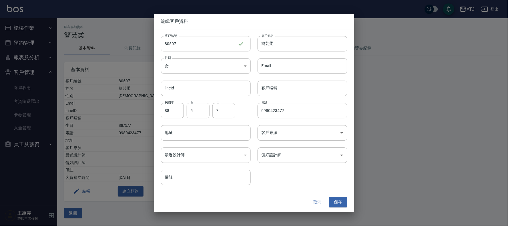
click at [186, 45] on input "80507" at bounding box center [199, 43] width 77 height 15
type input "0"
type input "880507"
click at [335, 202] on button "儲存" at bounding box center [338, 202] width 18 height 11
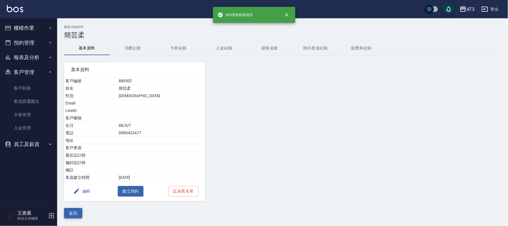
click at [77, 215] on button "返回" at bounding box center [73, 213] width 18 height 11
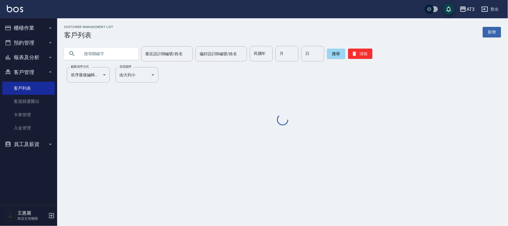
click at [79, 53] on div at bounding box center [101, 54] width 74 height 12
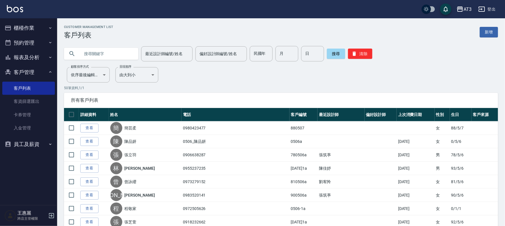
click at [88, 54] on input "text" at bounding box center [107, 53] width 54 height 15
type input "910507"
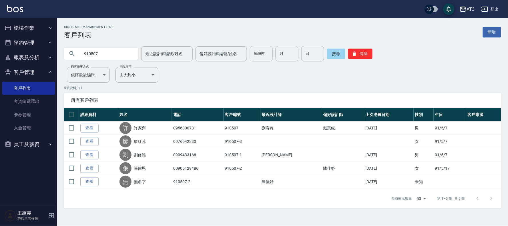
click at [91, 142] on link "查看" at bounding box center [89, 141] width 18 height 9
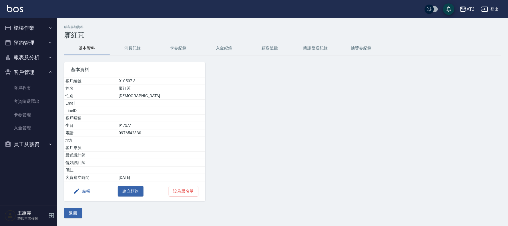
click at [84, 191] on button "編輯" at bounding box center [82, 191] width 22 height 11
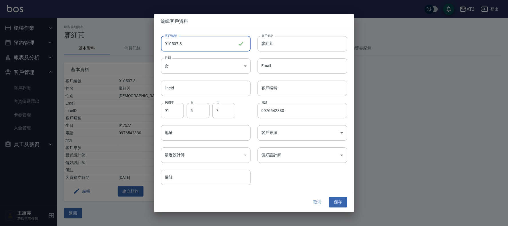
click at [193, 44] on input "910507-3" at bounding box center [199, 43] width 77 height 15
type input "[DATE]3a"
click at [345, 205] on button "儲存" at bounding box center [338, 202] width 18 height 11
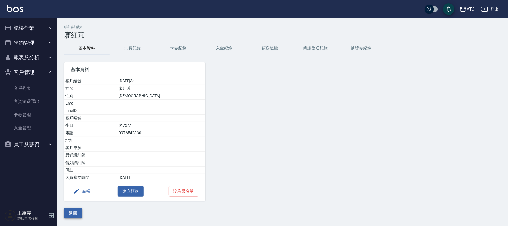
click at [73, 215] on button "返回" at bounding box center [73, 213] width 18 height 11
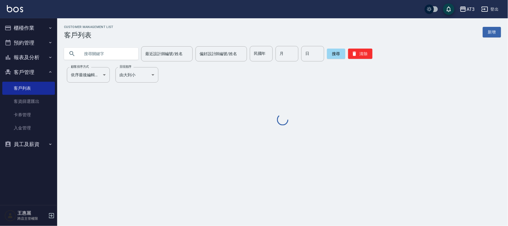
click at [97, 52] on input "text" at bounding box center [107, 53] width 54 height 15
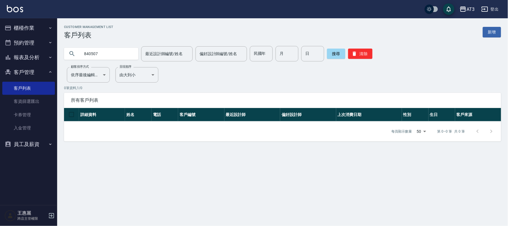
click at [122, 57] on input "840507" at bounding box center [107, 53] width 54 height 15
type input "0952317292"
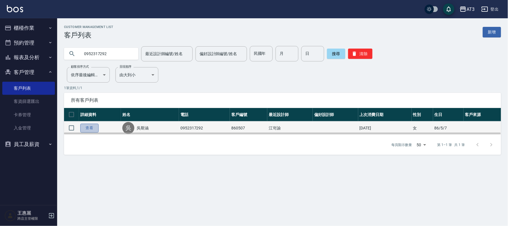
click at [85, 129] on link "查看" at bounding box center [89, 128] width 18 height 9
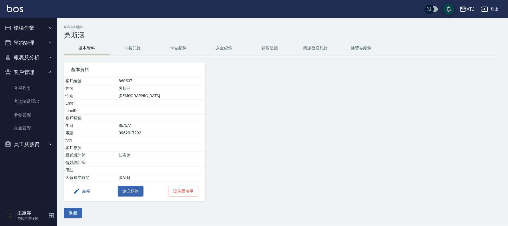
click at [89, 191] on button "編輯" at bounding box center [82, 191] width 22 height 11
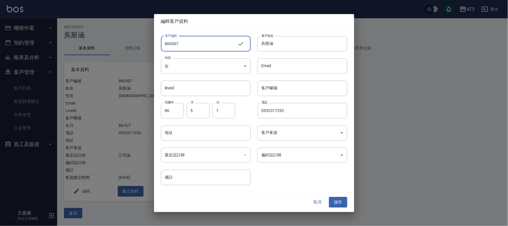
click at [168, 43] on input "860507" at bounding box center [199, 43] width 77 height 15
type input "840507"
